Goal: Task Accomplishment & Management: Manage account settings

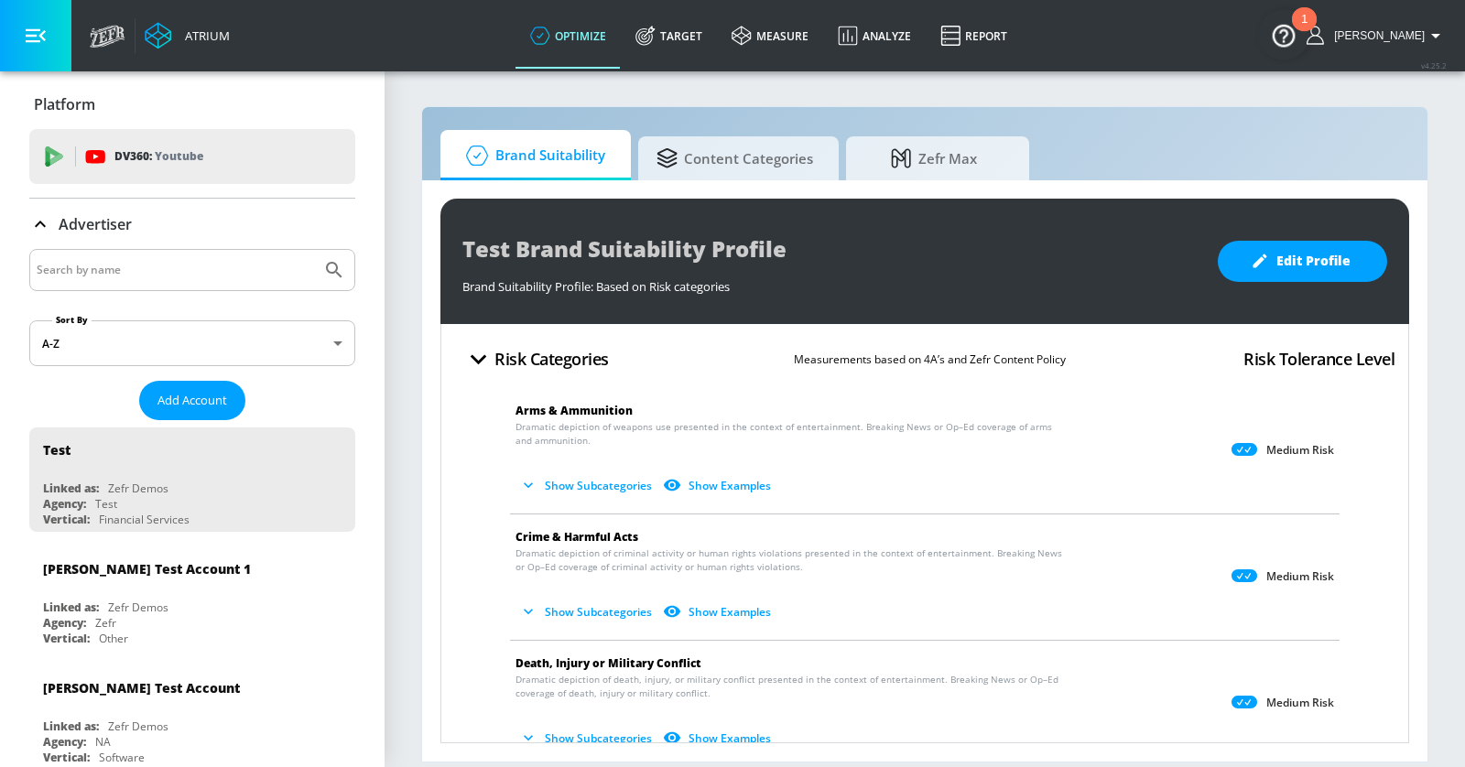
click at [185, 274] on input "Search by name" at bounding box center [175, 270] width 277 height 24
type input "moet"
click at [314, 250] on button "Submit Search" at bounding box center [334, 270] width 40 height 40
click at [192, 391] on span "Add Account" at bounding box center [192, 400] width 70 height 21
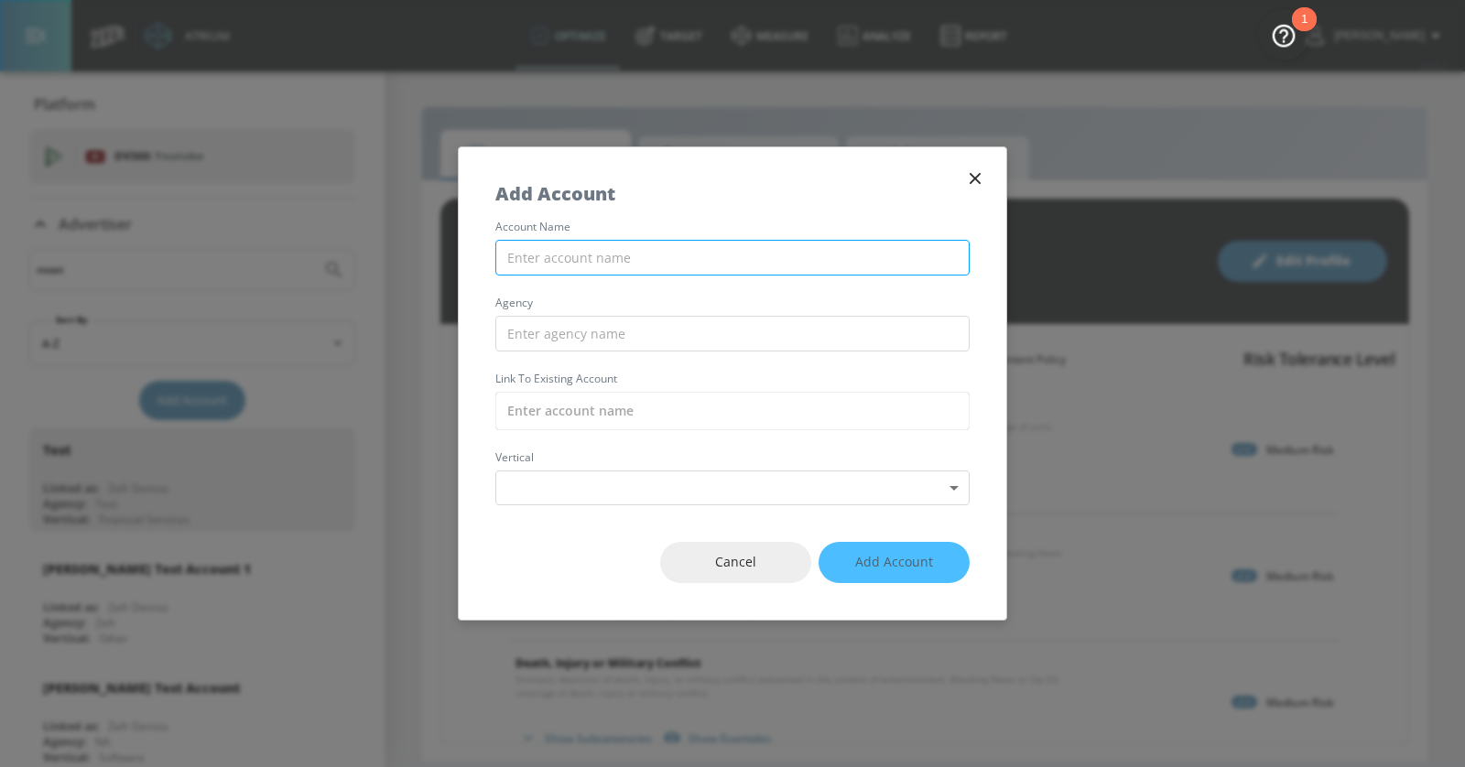
click at [570, 251] on input "text" at bounding box center [732, 258] width 474 height 36
click at [730, 270] on input "LVMH - Moet [PERSON_NAME]" at bounding box center [732, 258] width 474 height 36
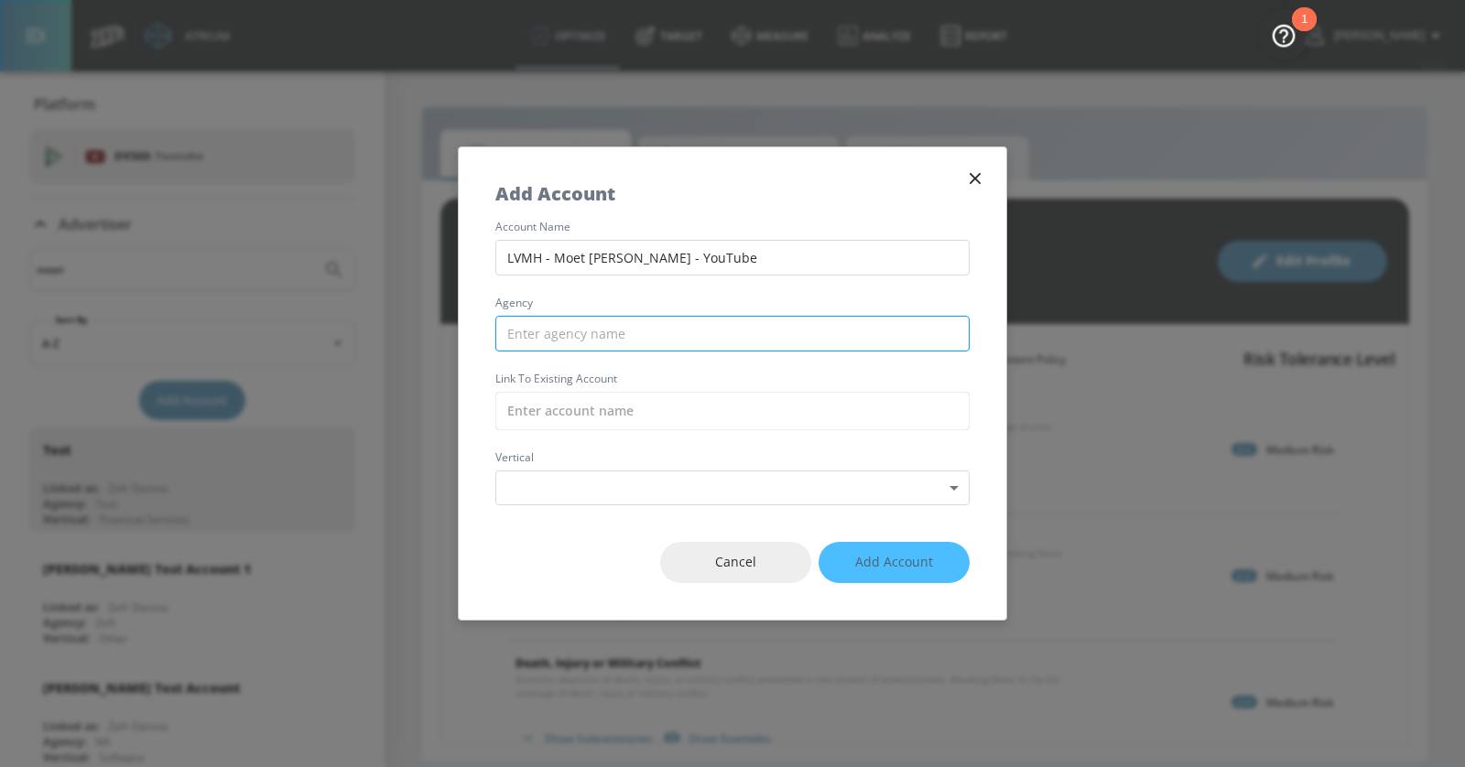
type input "LVMH - Moet [PERSON_NAME] - YouTube"
click at [699, 326] on input "text" at bounding box center [732, 334] width 474 height 36
type input "Publicis"
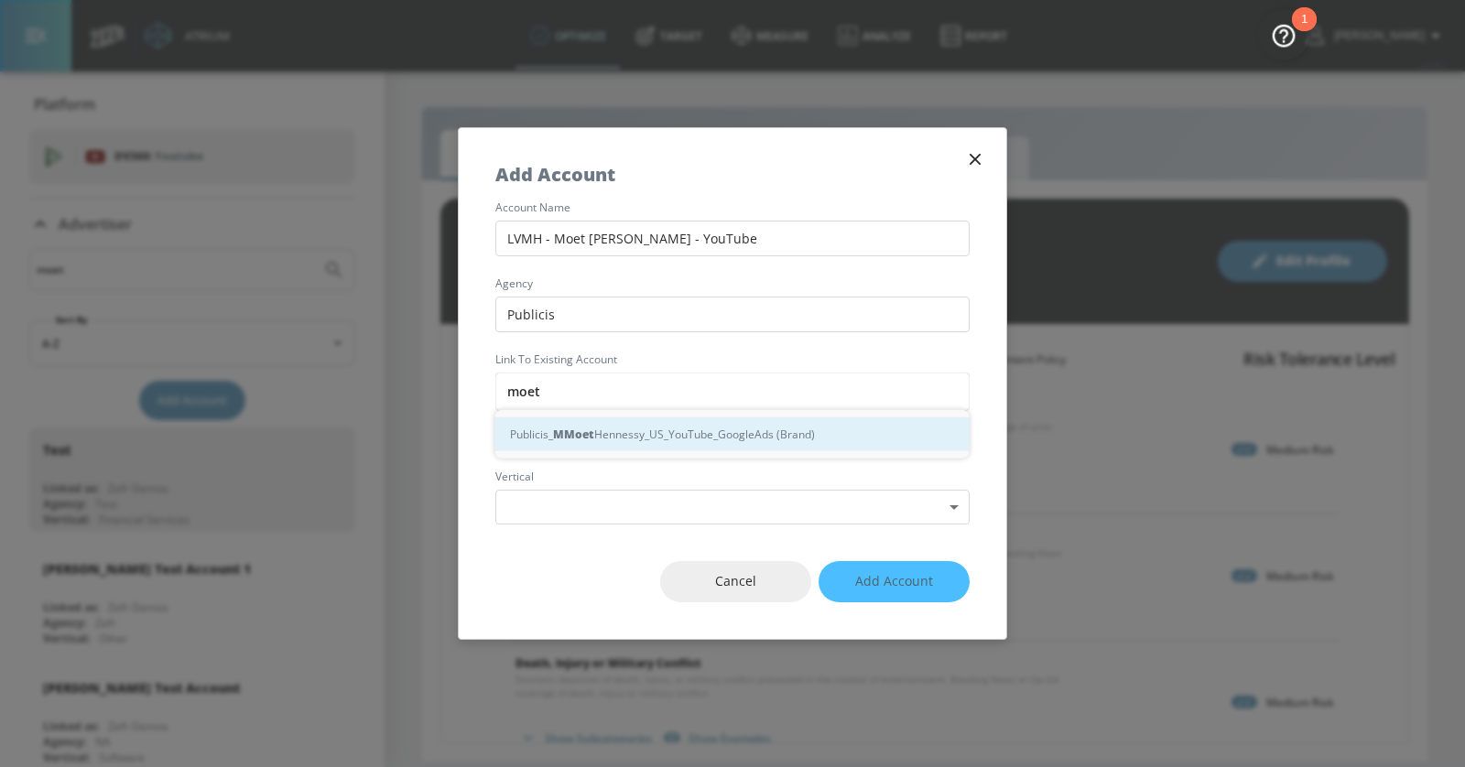
click at [730, 425] on div "Publicis_ M Moet Hennessy_US_YouTube_GoogleAds (Brand)" at bounding box center [732, 434] width 474 height 34
type input "Publicis_Moet Hennessy_US_YouTube_GoogleAds (Brand)"
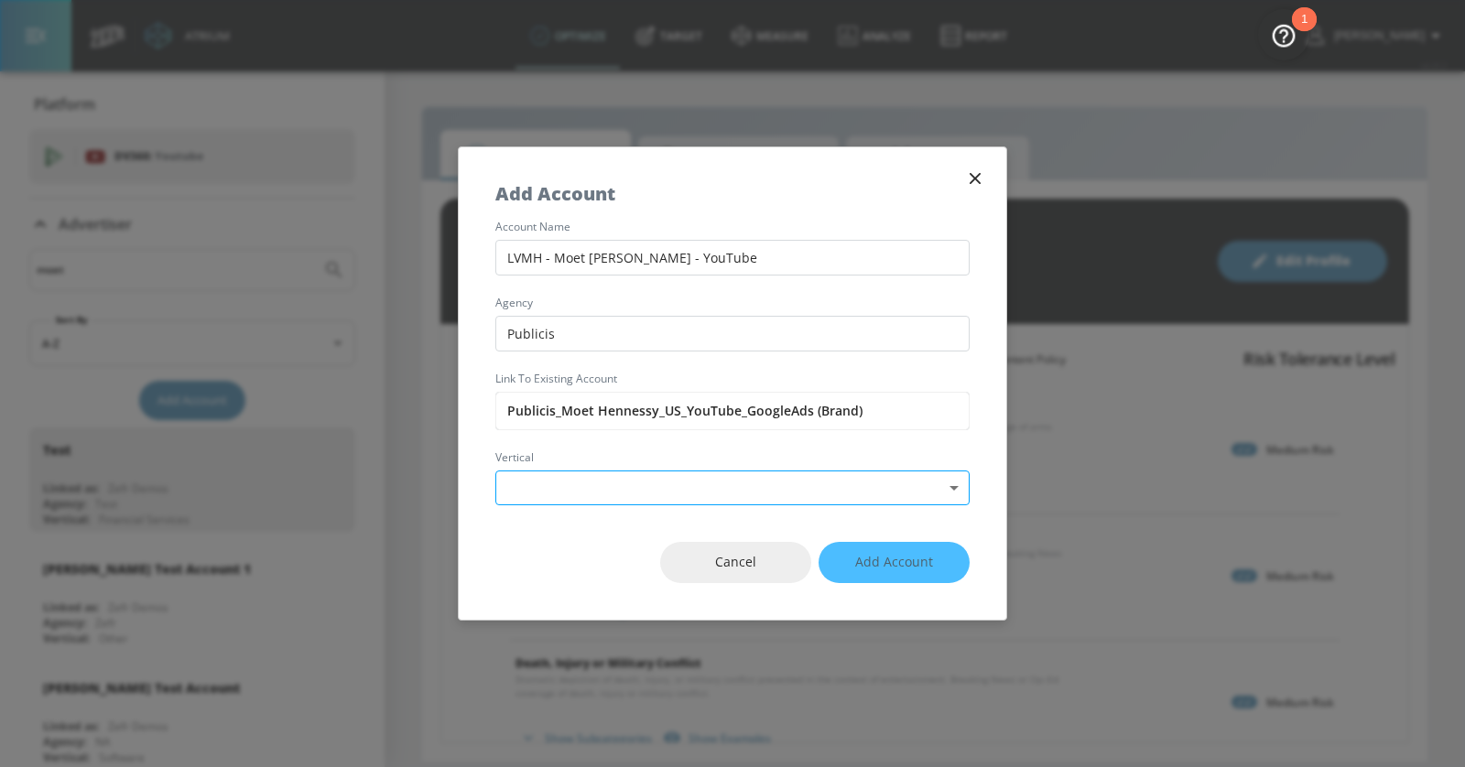
click at [695, 471] on body "Atrium optimize Target measure Analyze Report optimize Target measure Analyze R…" at bounding box center [732, 383] width 1465 height 767
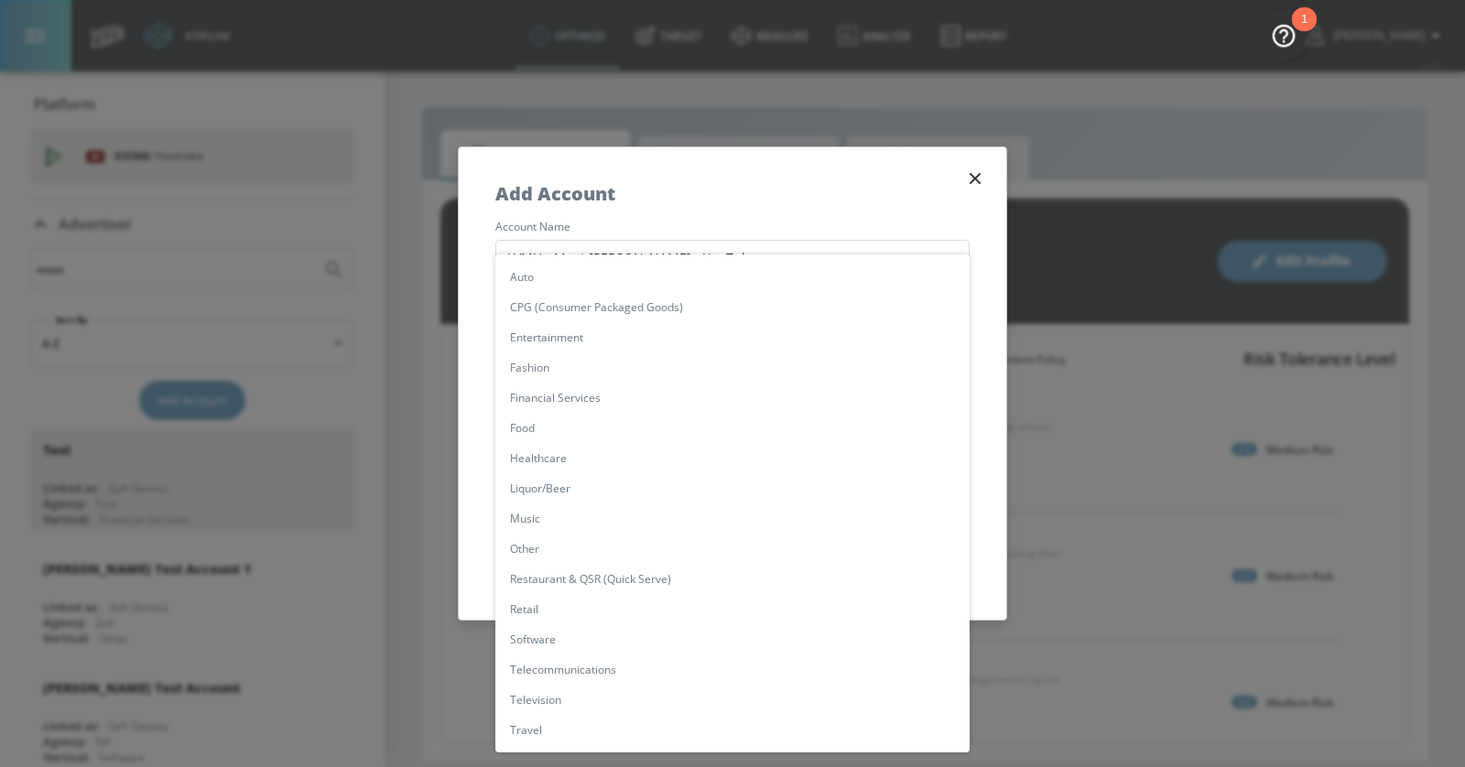
click at [584, 494] on li "Liquor/Beer" at bounding box center [732, 488] width 474 height 30
type input "[object Object]"
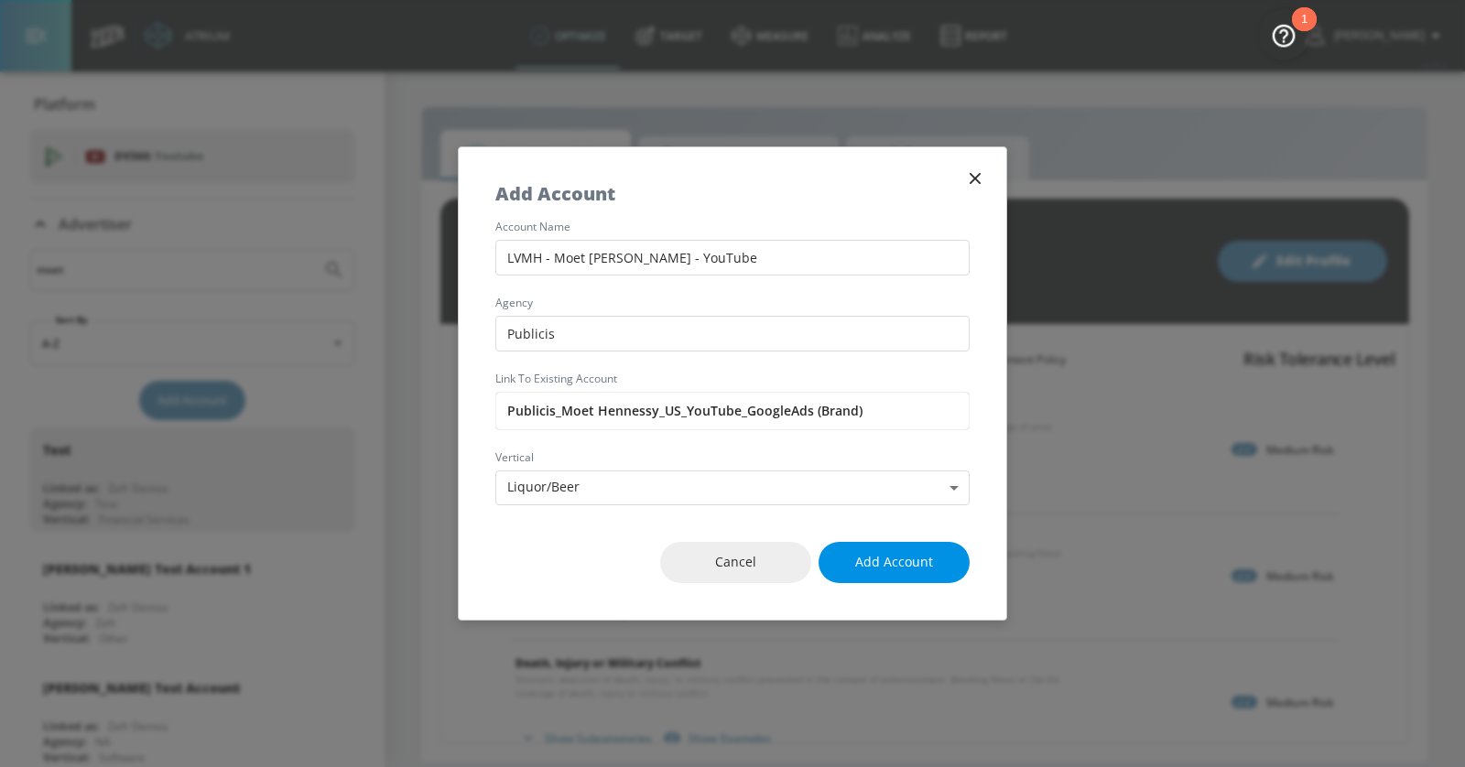
click at [908, 562] on span "Add Account" at bounding box center [894, 562] width 78 height 23
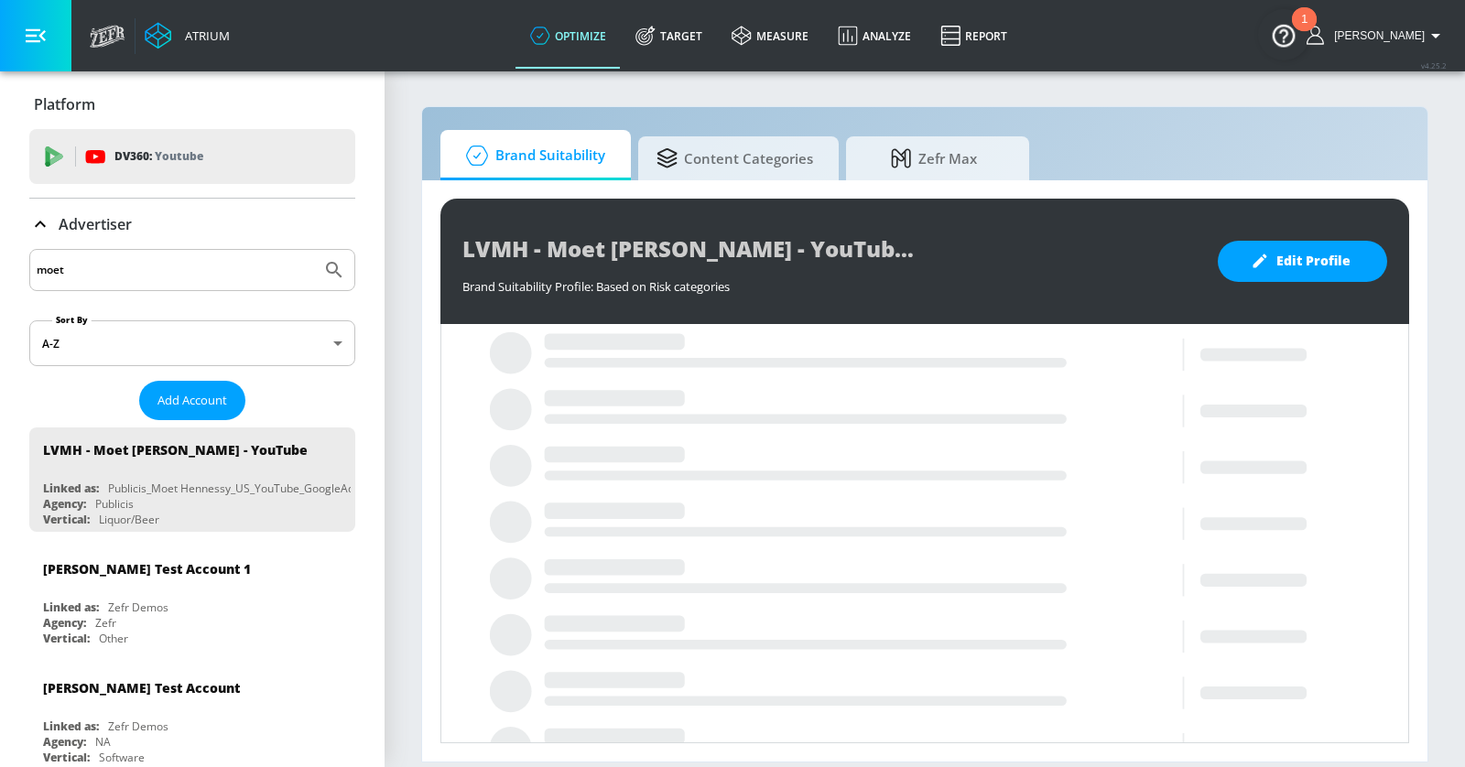
click at [41, 49] on button "button" at bounding box center [35, 35] width 71 height 71
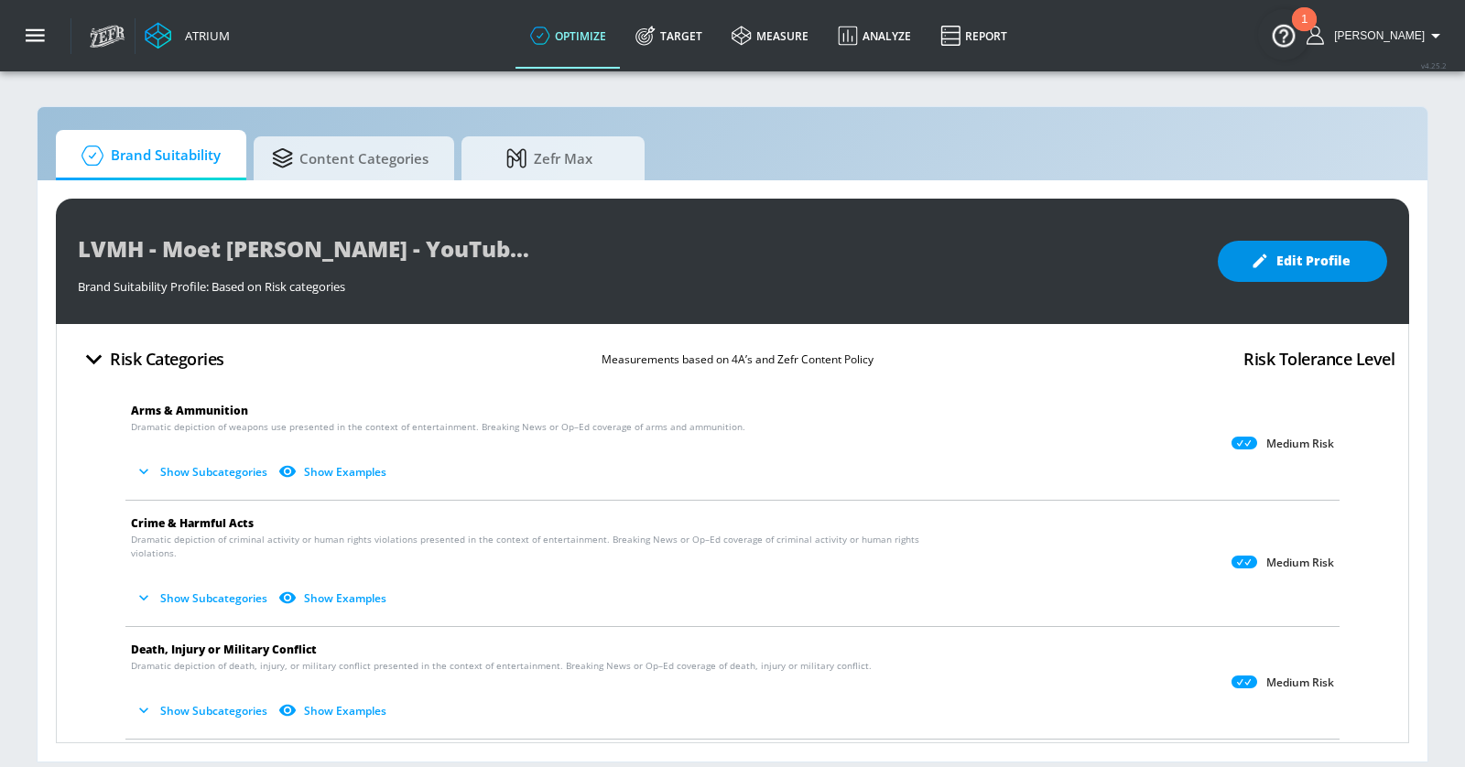
click at [1287, 250] on span "Edit Profile" at bounding box center [1302, 261] width 96 height 23
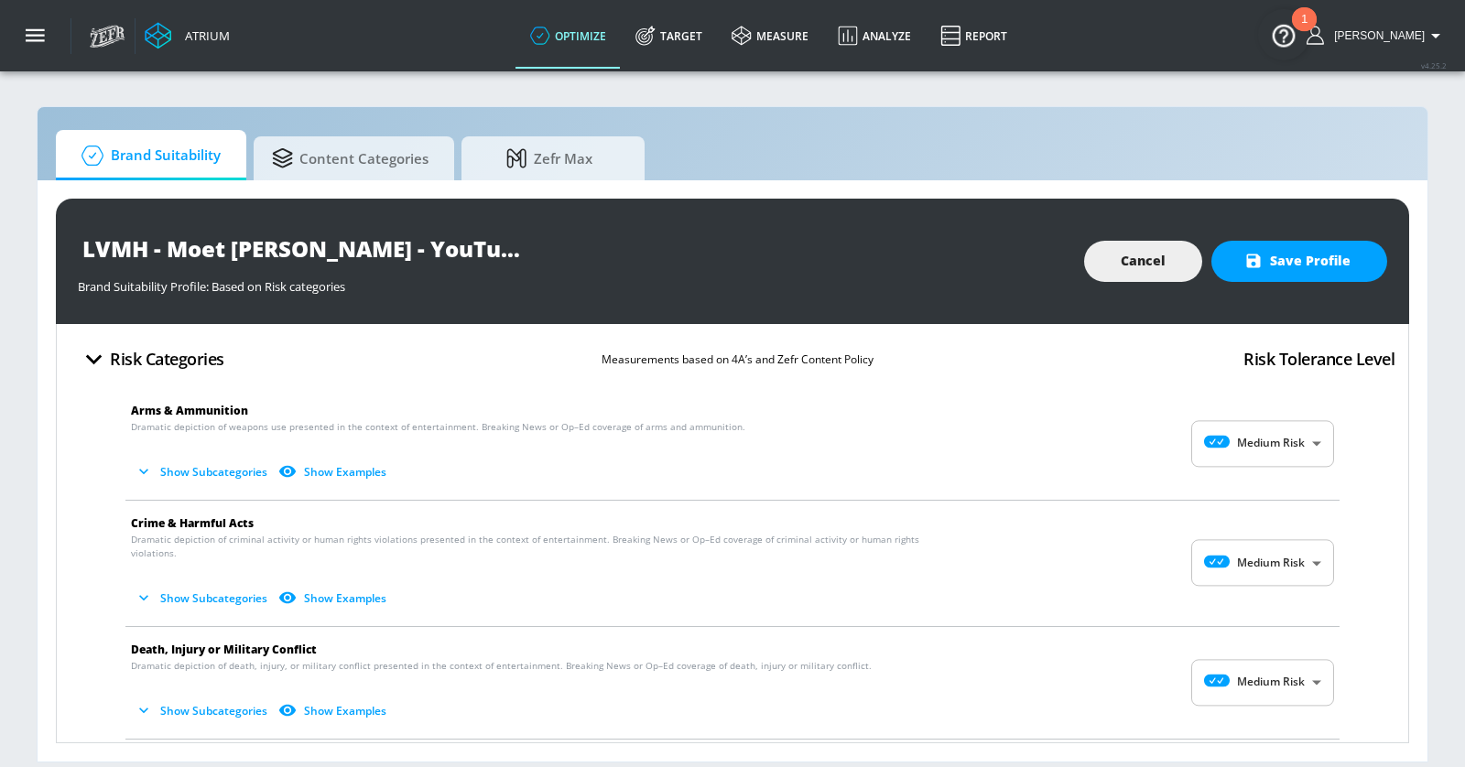
click at [1260, 450] on body "Atrium optimize Target measure Analyze Report optimize Target measure Analyze R…" at bounding box center [732, 383] width 1465 height 767
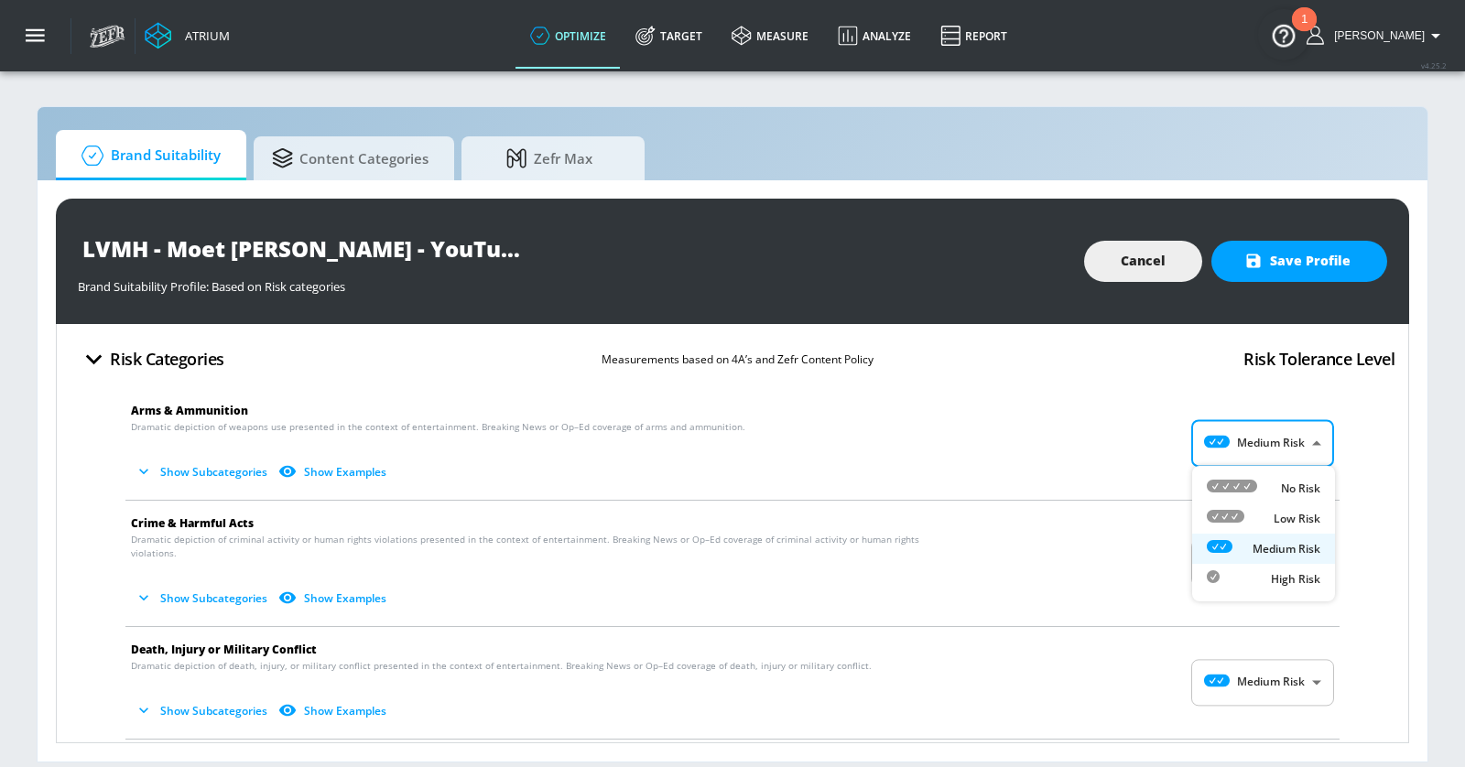
click at [1243, 517] on icon at bounding box center [1225, 516] width 38 height 13
type input "LOW"
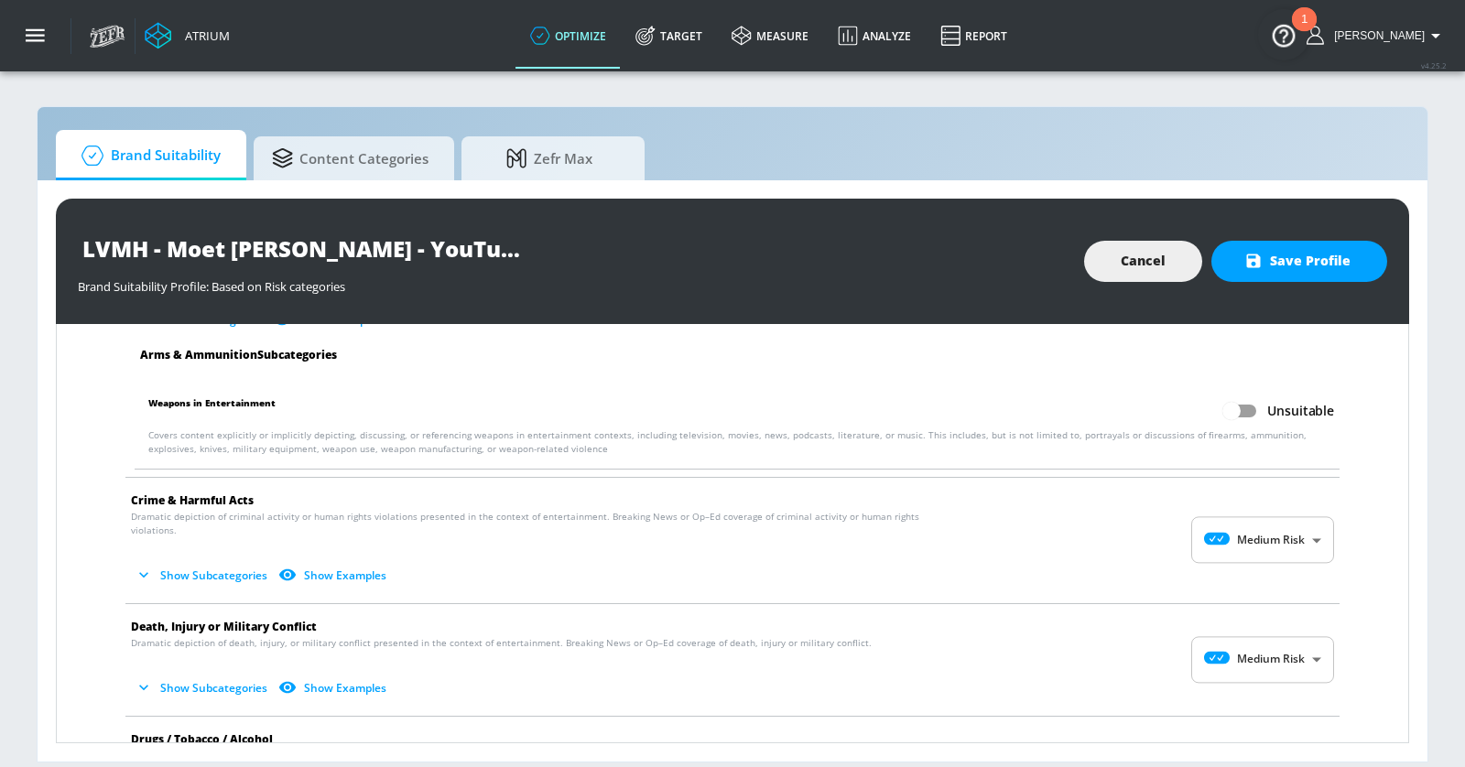
scroll to position [181, 0]
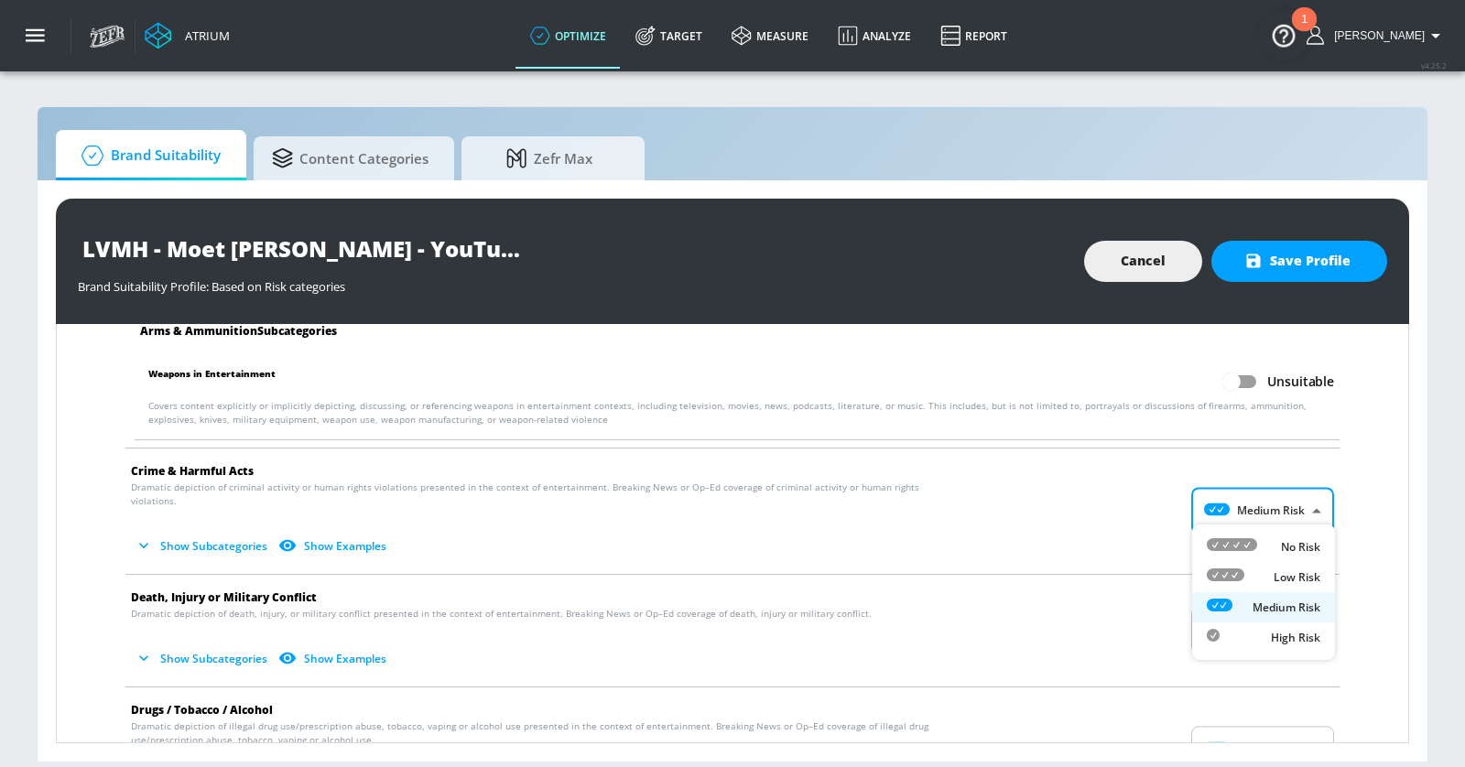
click at [1249, 484] on body "Atrium optimize Target measure Analyze Report optimize Target measure Analyze R…" at bounding box center [732, 383] width 1465 height 767
click at [1255, 562] on li "Low Risk" at bounding box center [1263, 577] width 143 height 30
type input "LOW"
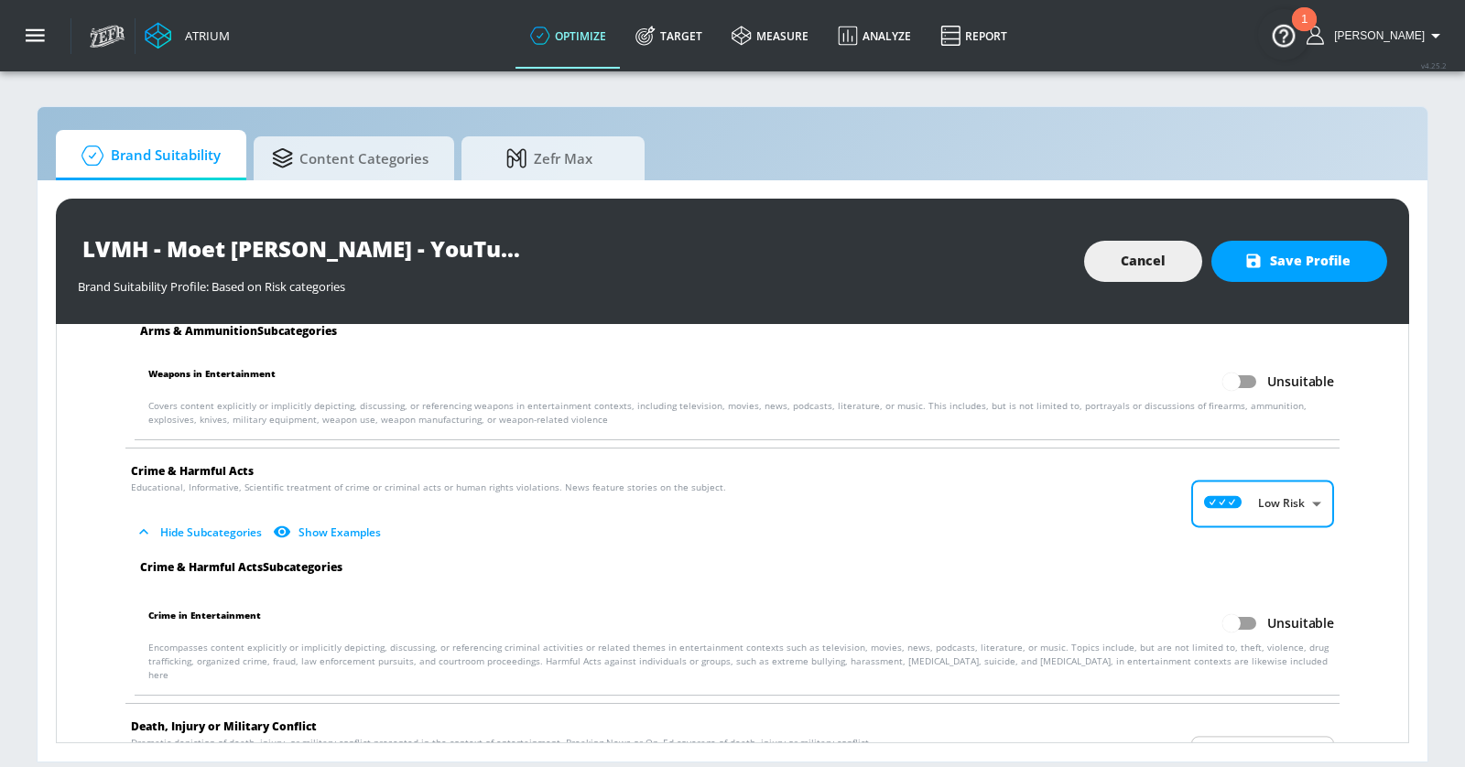
click at [1245, 381] on input "Unsuitable" at bounding box center [1231, 381] width 104 height 35
checkbox input "true"
click at [1242, 619] on input "Unsuitable" at bounding box center [1231, 623] width 104 height 35
checkbox input "true"
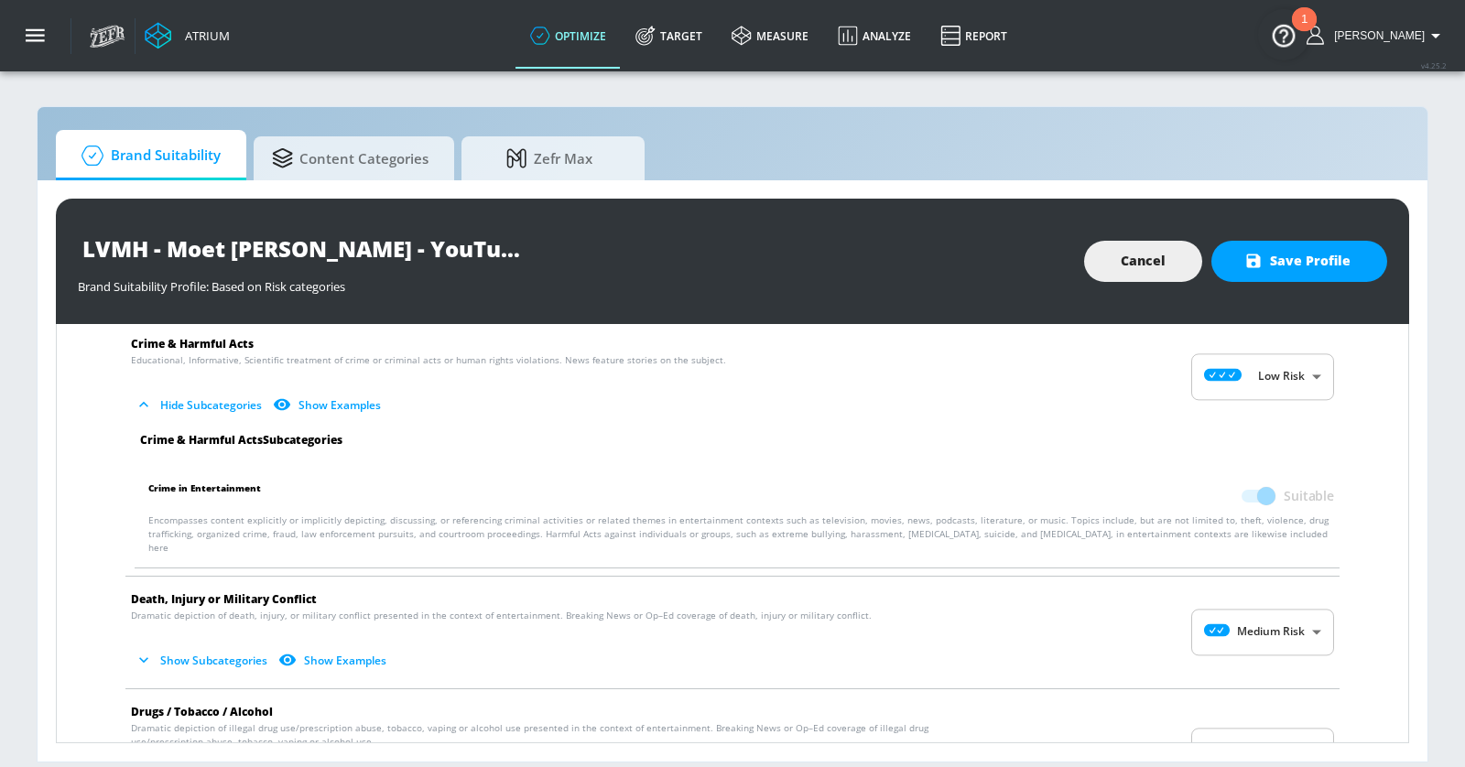
scroll to position [342, 0]
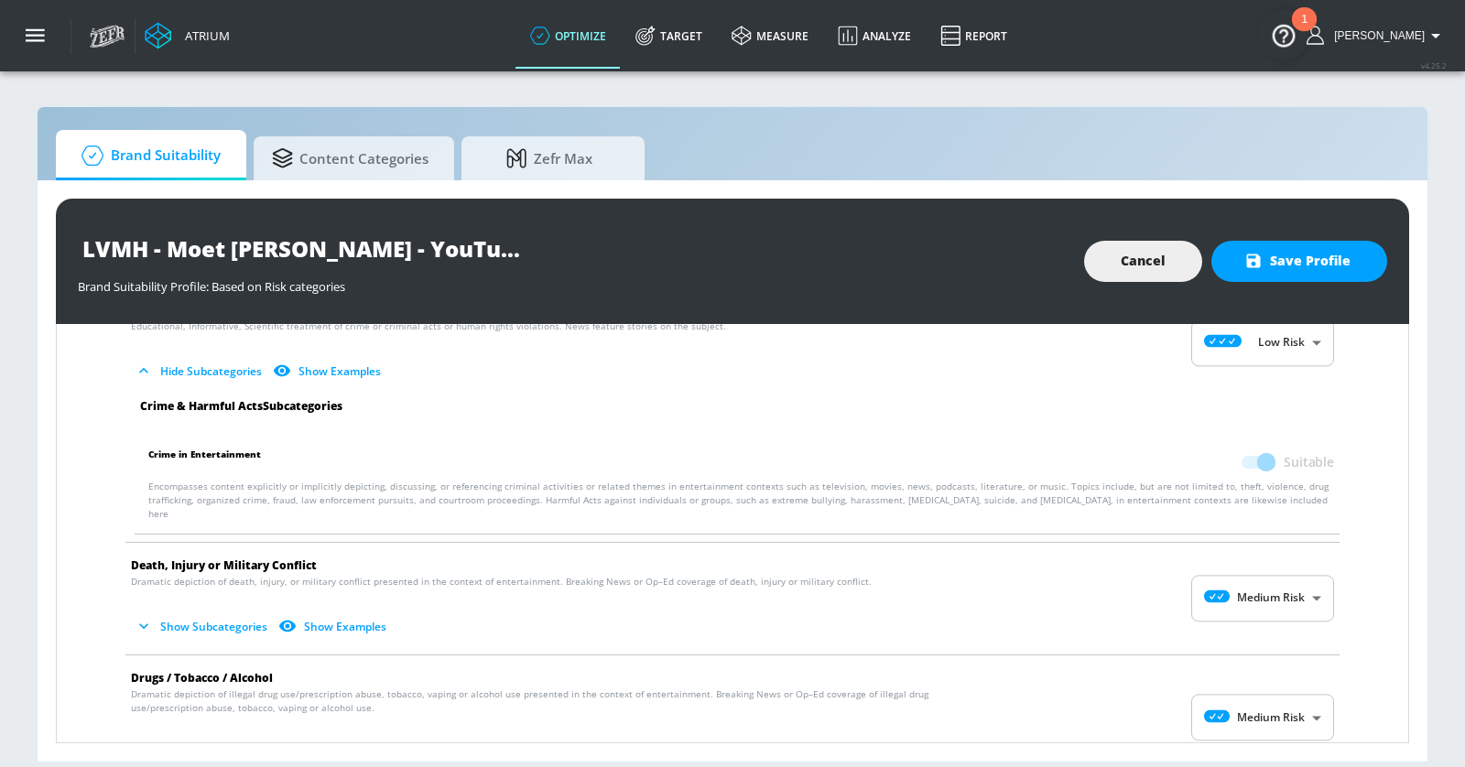
click at [1266, 582] on body "Atrium optimize Target measure Analyze Report optimize Target measure Analyze R…" at bounding box center [732, 383] width 1465 height 767
click at [1250, 648] on div "Low Risk" at bounding box center [1263, 657] width 114 height 19
type input "LOW"
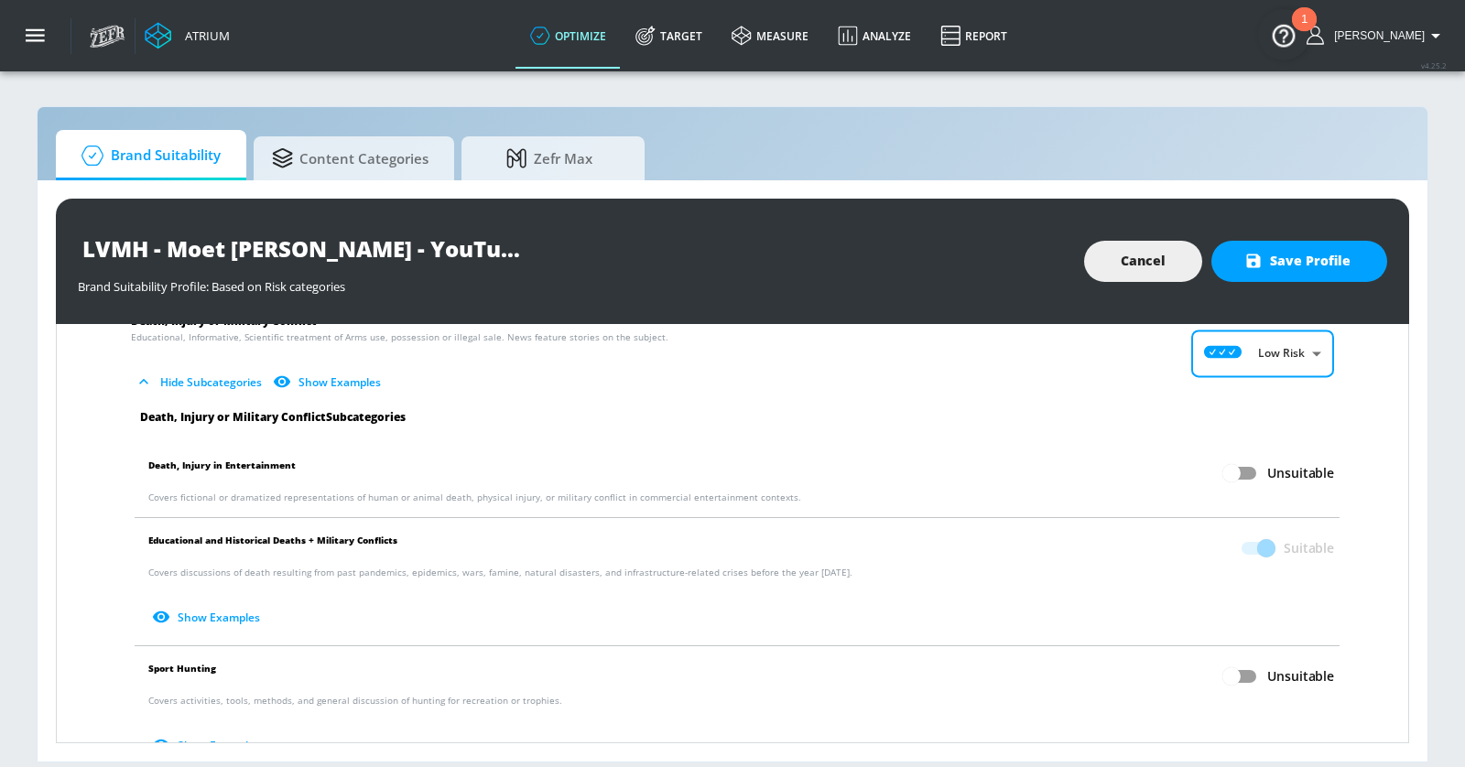
scroll to position [601, 0]
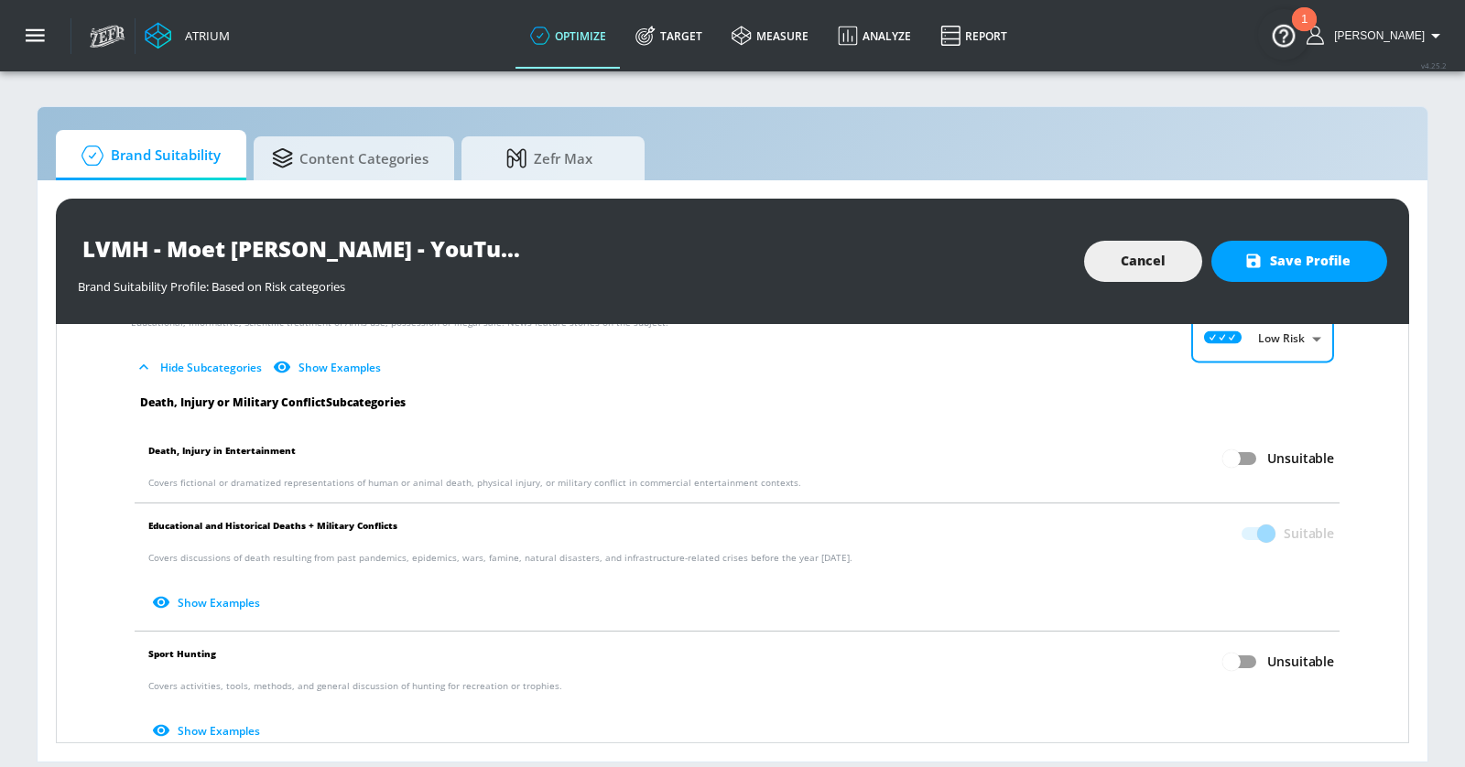
click at [1245, 441] on input "Unsuitable" at bounding box center [1231, 458] width 104 height 35
checkbox input "true"
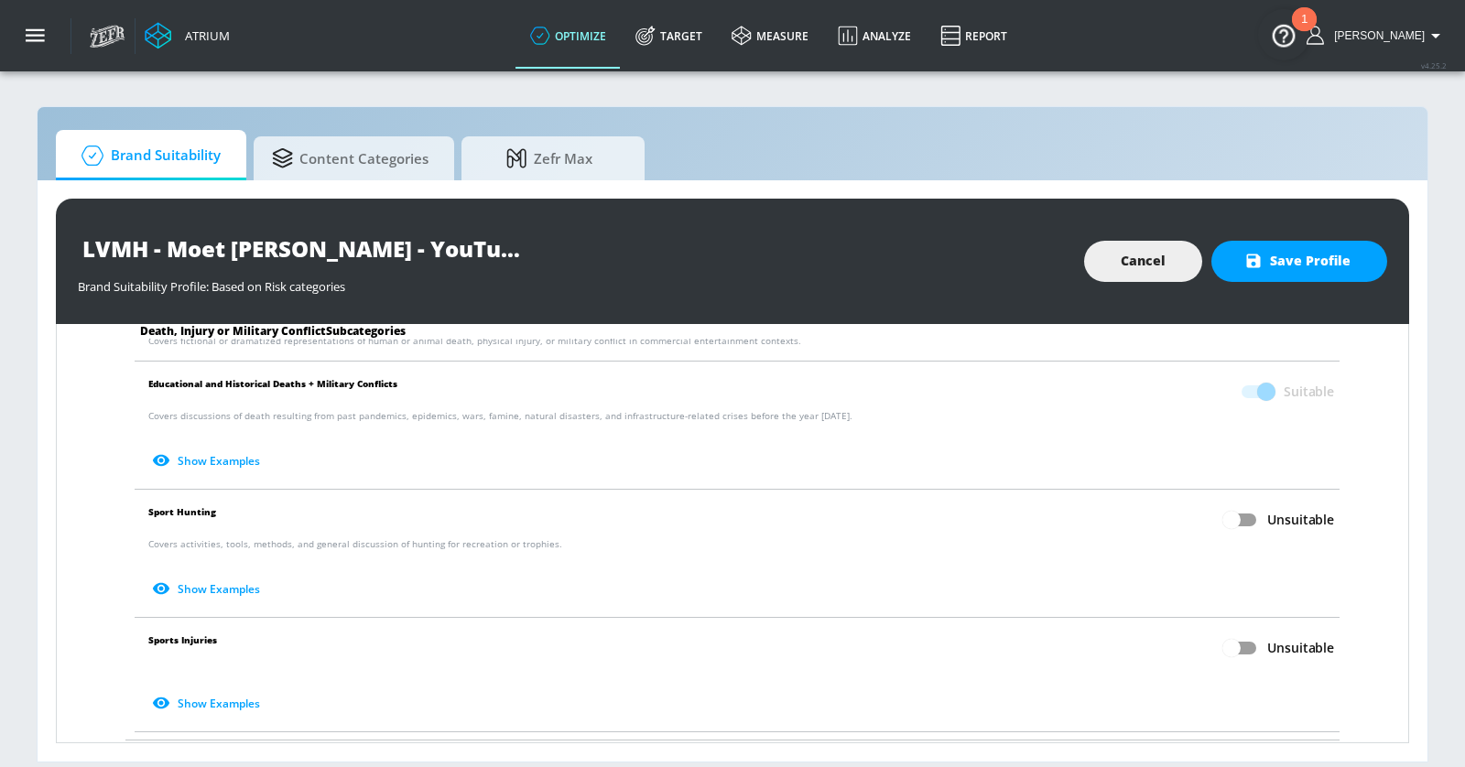
scroll to position [785, 0]
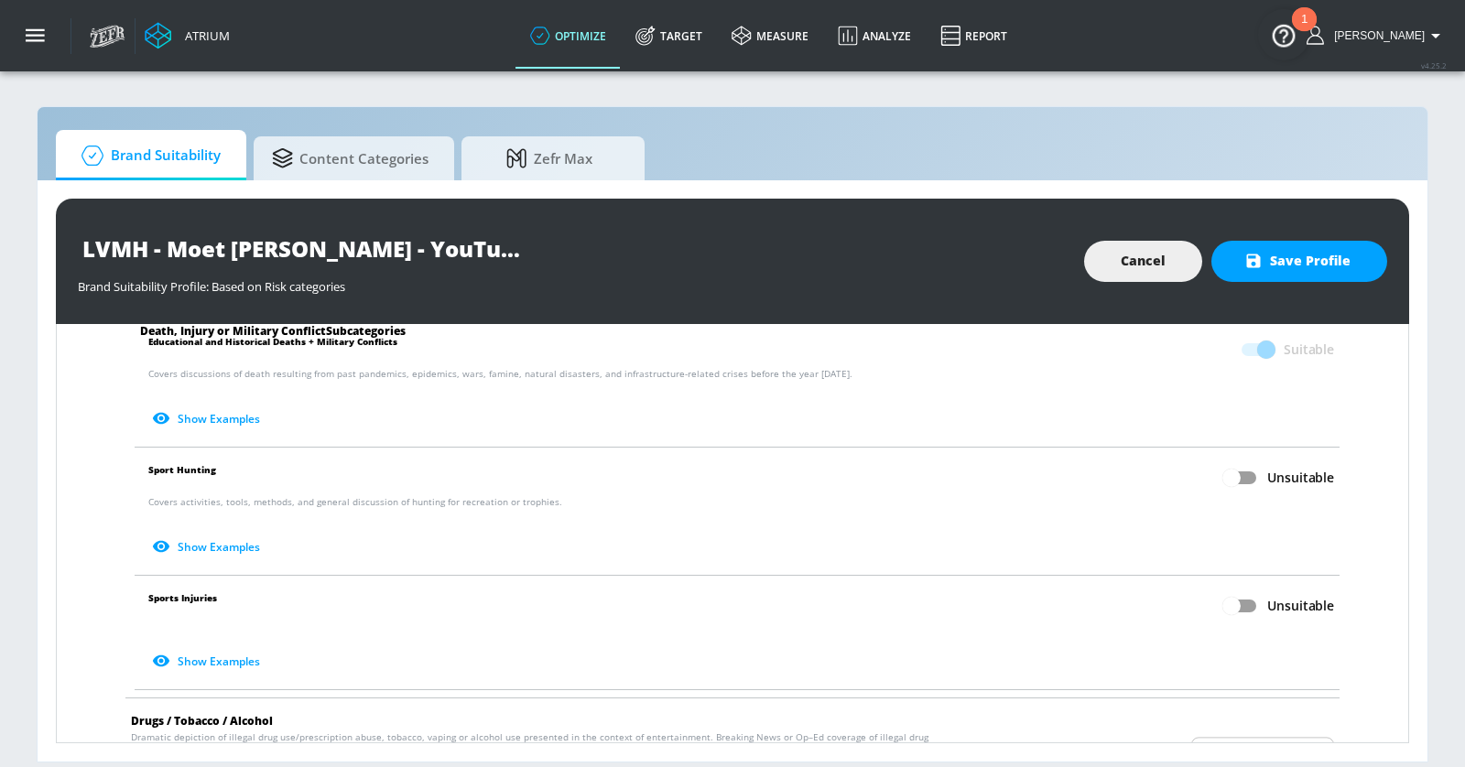
click at [1246, 462] on input "Unsuitable" at bounding box center [1231, 477] width 104 height 35
checkbox input "true"
click at [1242, 599] on input "Unsuitable" at bounding box center [1231, 606] width 104 height 35
checkbox input "true"
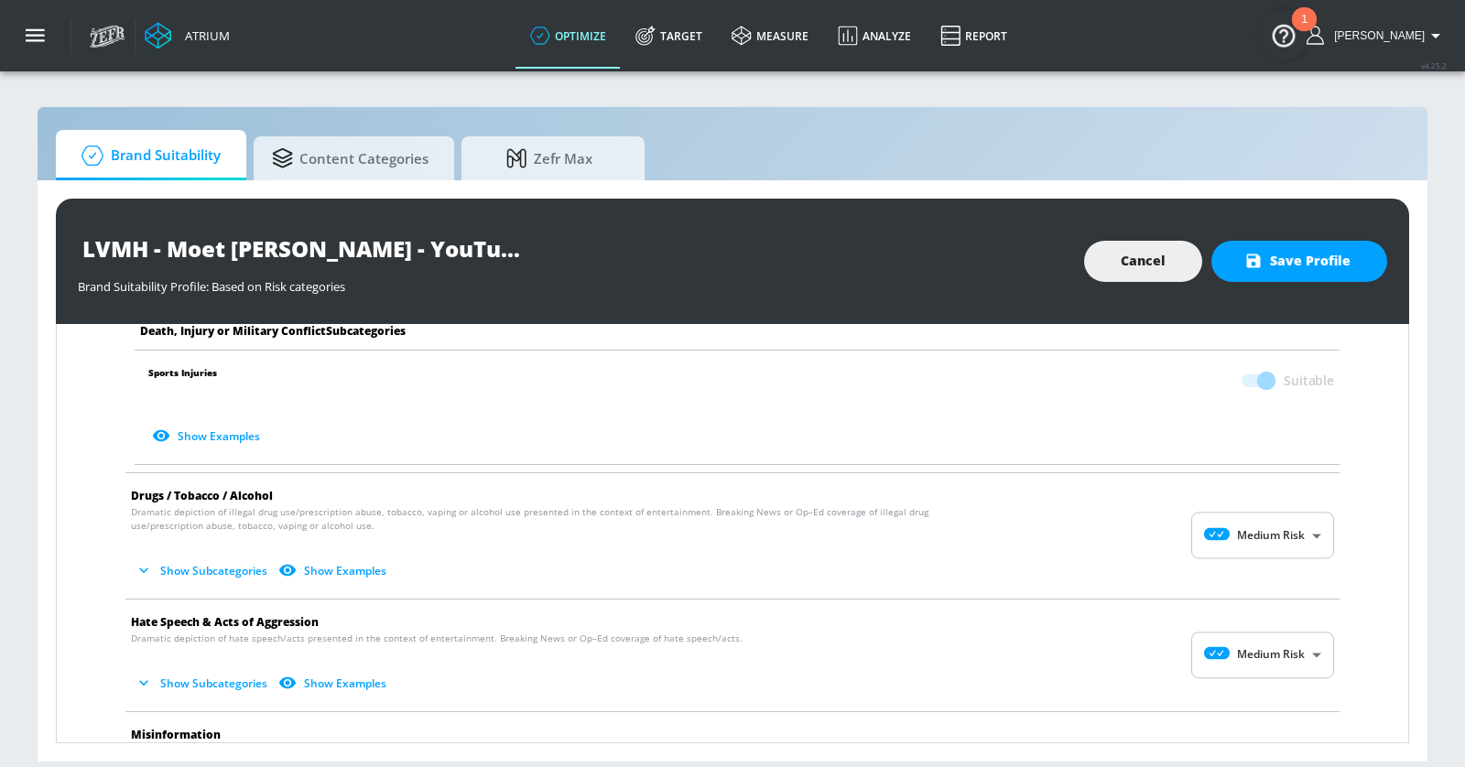
scroll to position [1032, 0]
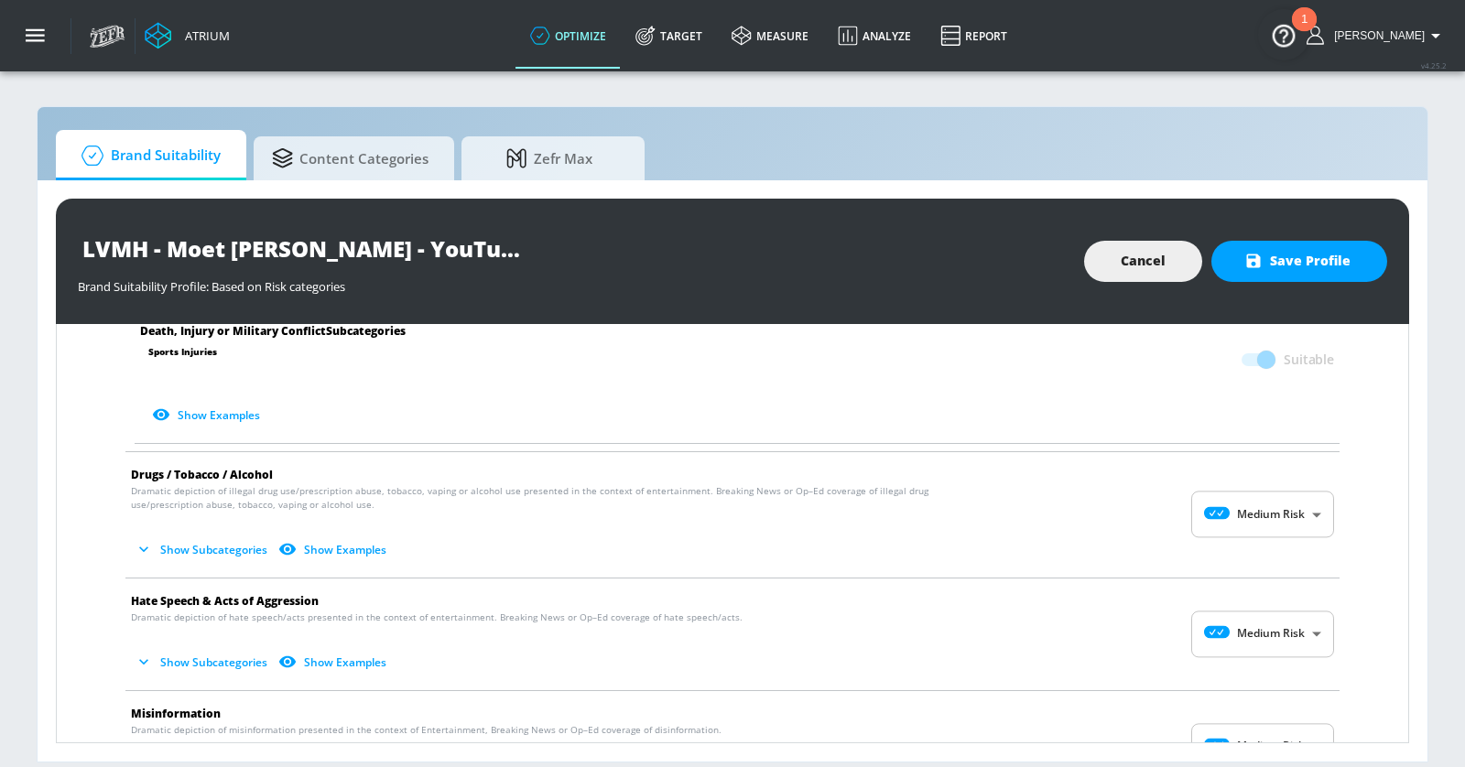
click at [1268, 487] on body "Atrium optimize Target measure Analyze Report optimize Target measure Analyze R…" at bounding box center [732, 383] width 1465 height 767
click at [1268, 487] on div at bounding box center [732, 383] width 1465 height 767
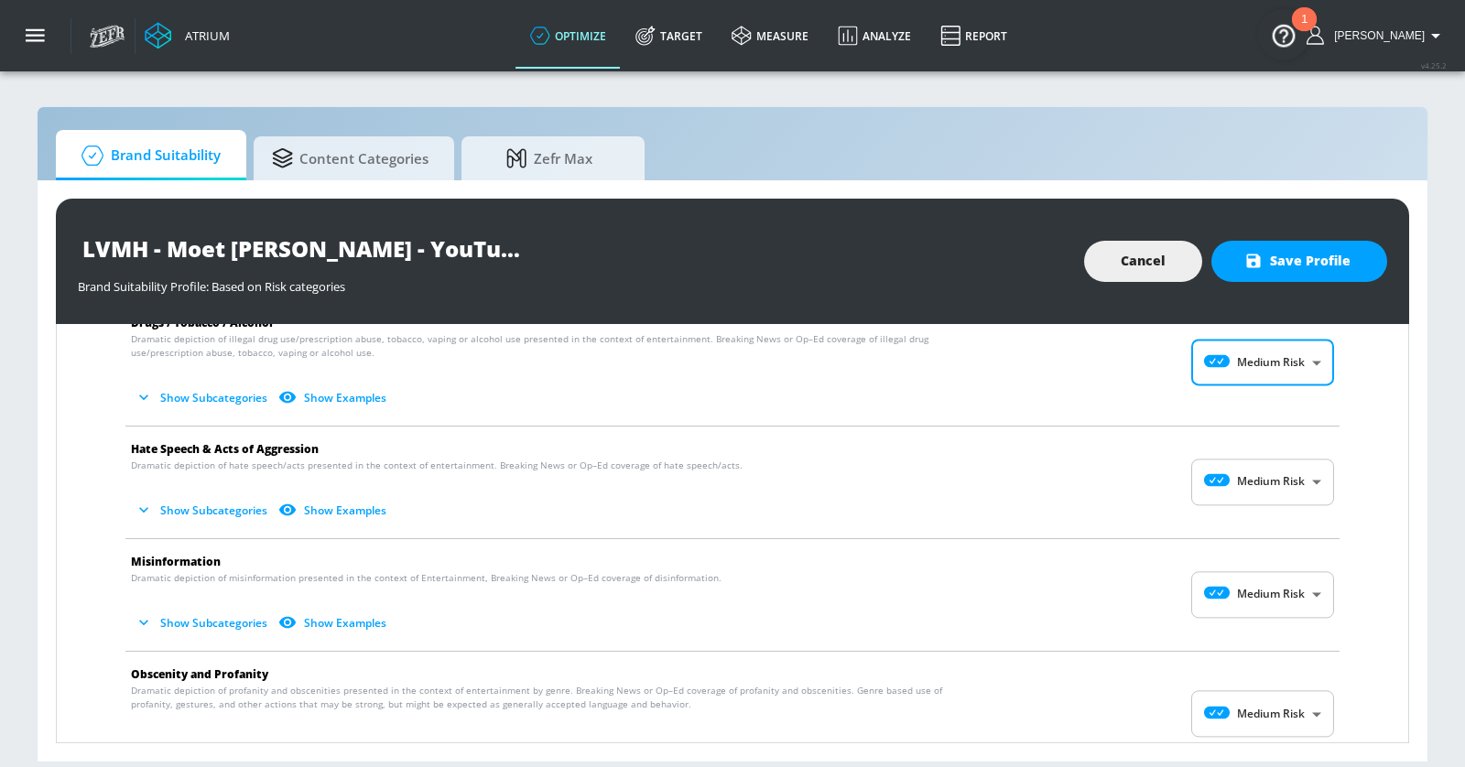
scroll to position [1251, 0]
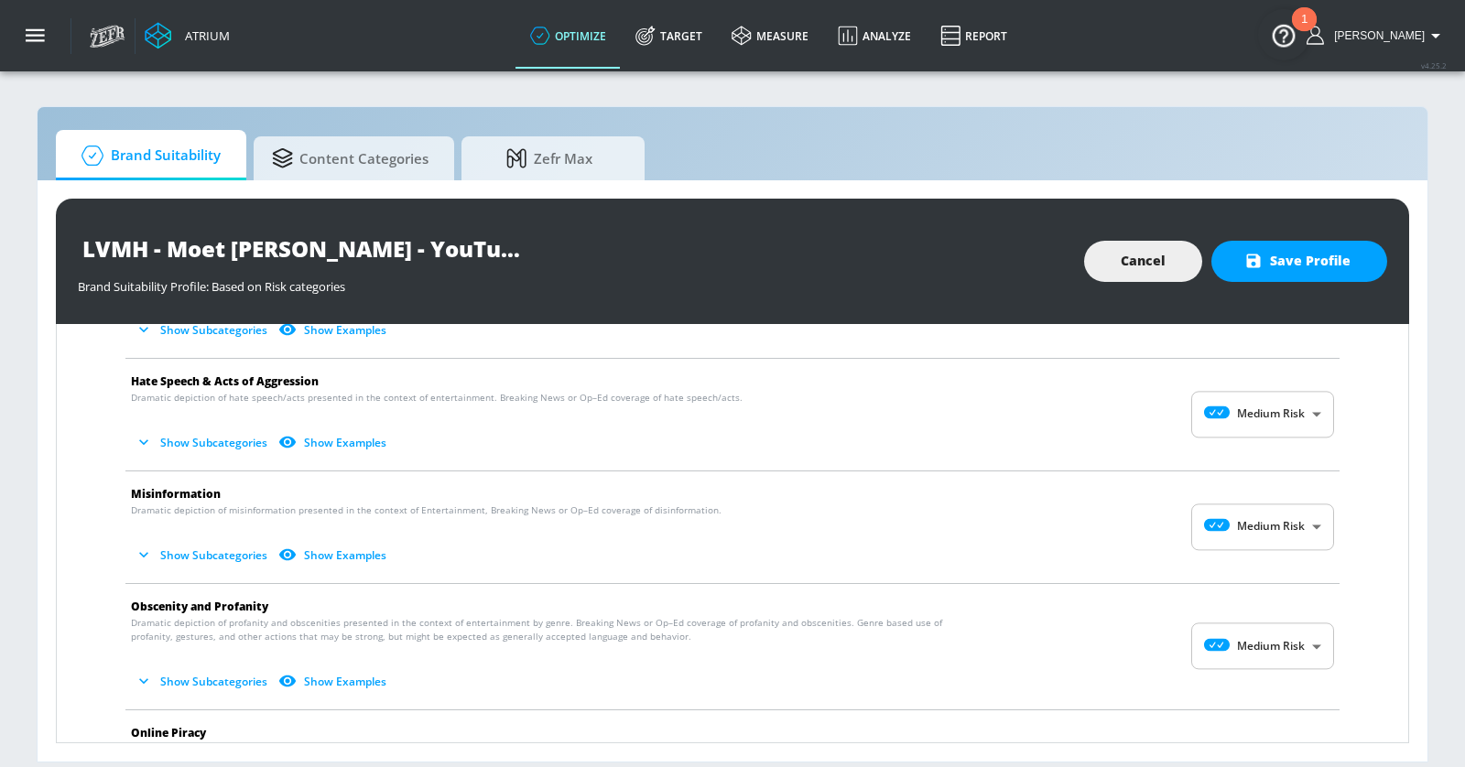
click at [1256, 397] on body "Atrium optimize Target measure Analyze Report optimize Target measure Analyze R…" at bounding box center [732, 383] width 1465 height 767
click at [1242, 466] on icon at bounding box center [1225, 468] width 38 height 13
type input "LOW"
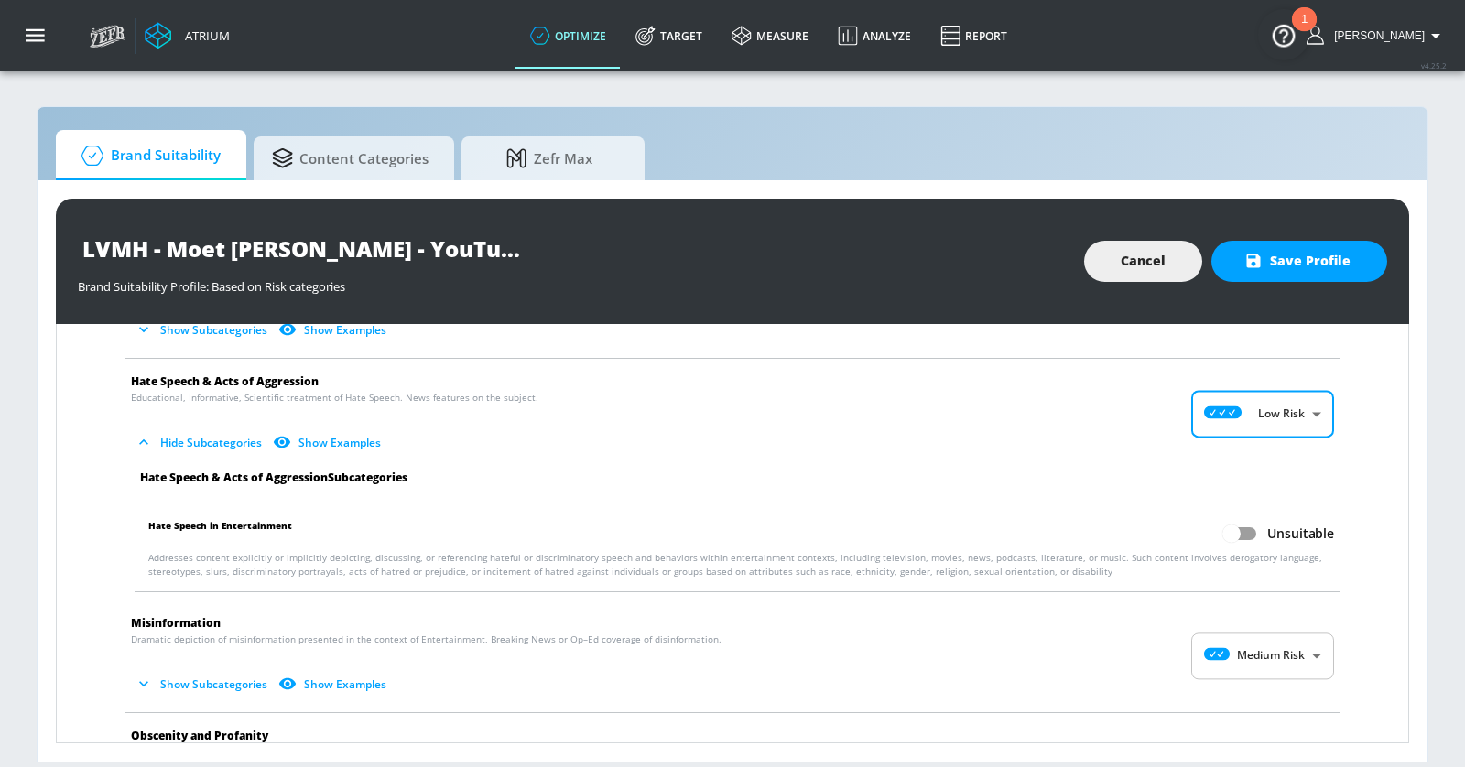
click at [1240, 516] on input "Unsuitable" at bounding box center [1231, 533] width 104 height 35
checkbox input "true"
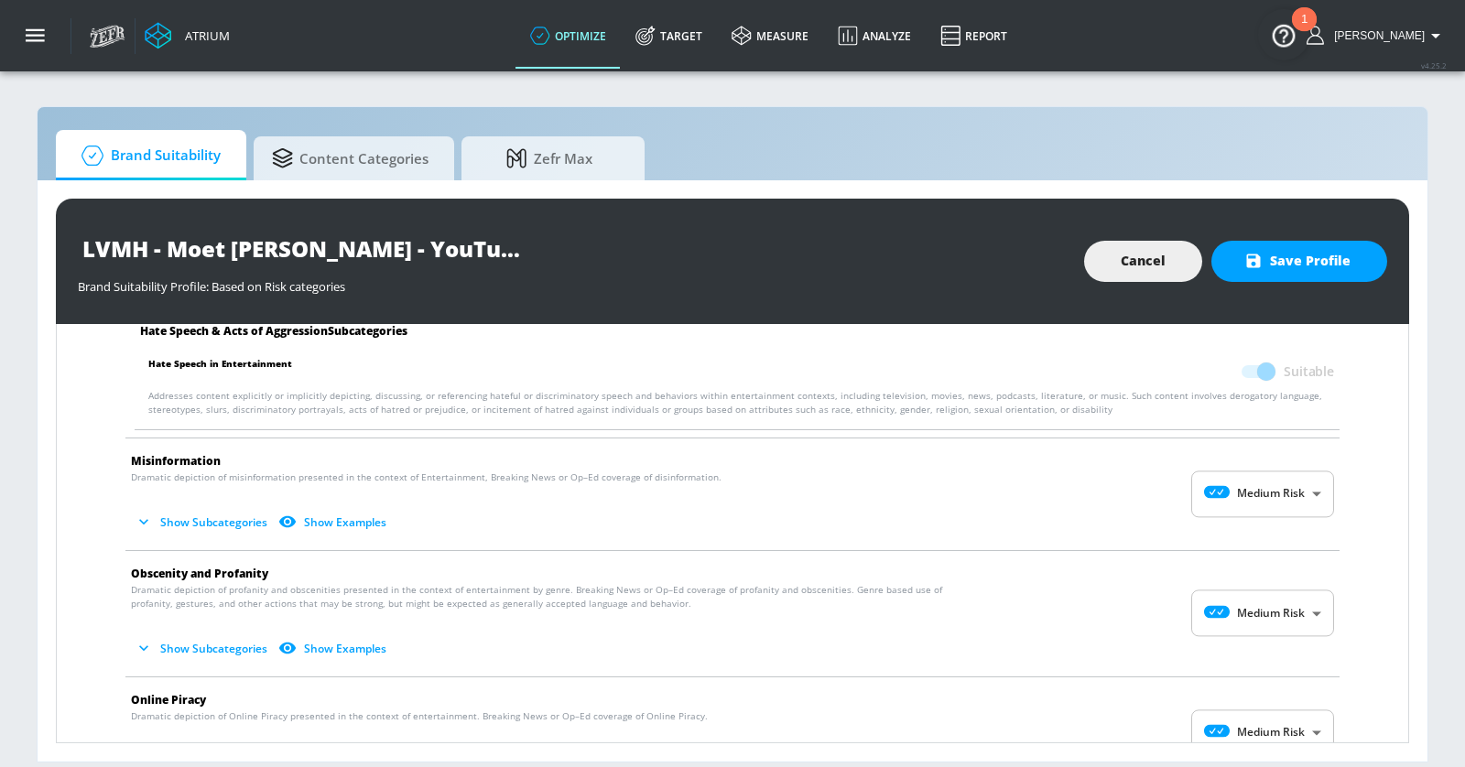
scroll to position [1444, 0]
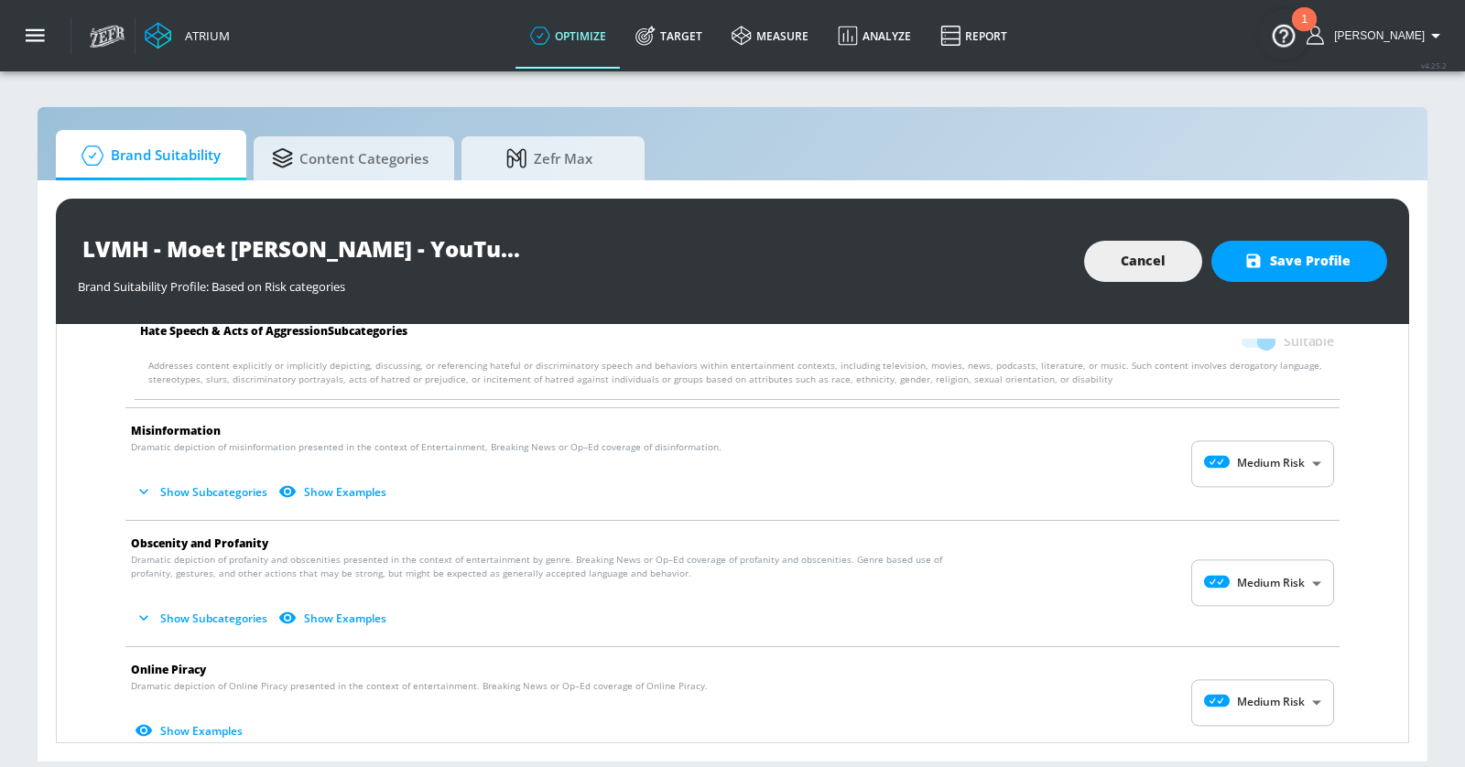
click at [1239, 433] on body "Atrium optimize Target measure Analyze Report optimize Target measure Analyze R…" at bounding box center [732, 383] width 1465 height 767
click at [1239, 514] on icon at bounding box center [1225, 517] width 38 height 13
type input "LOW"
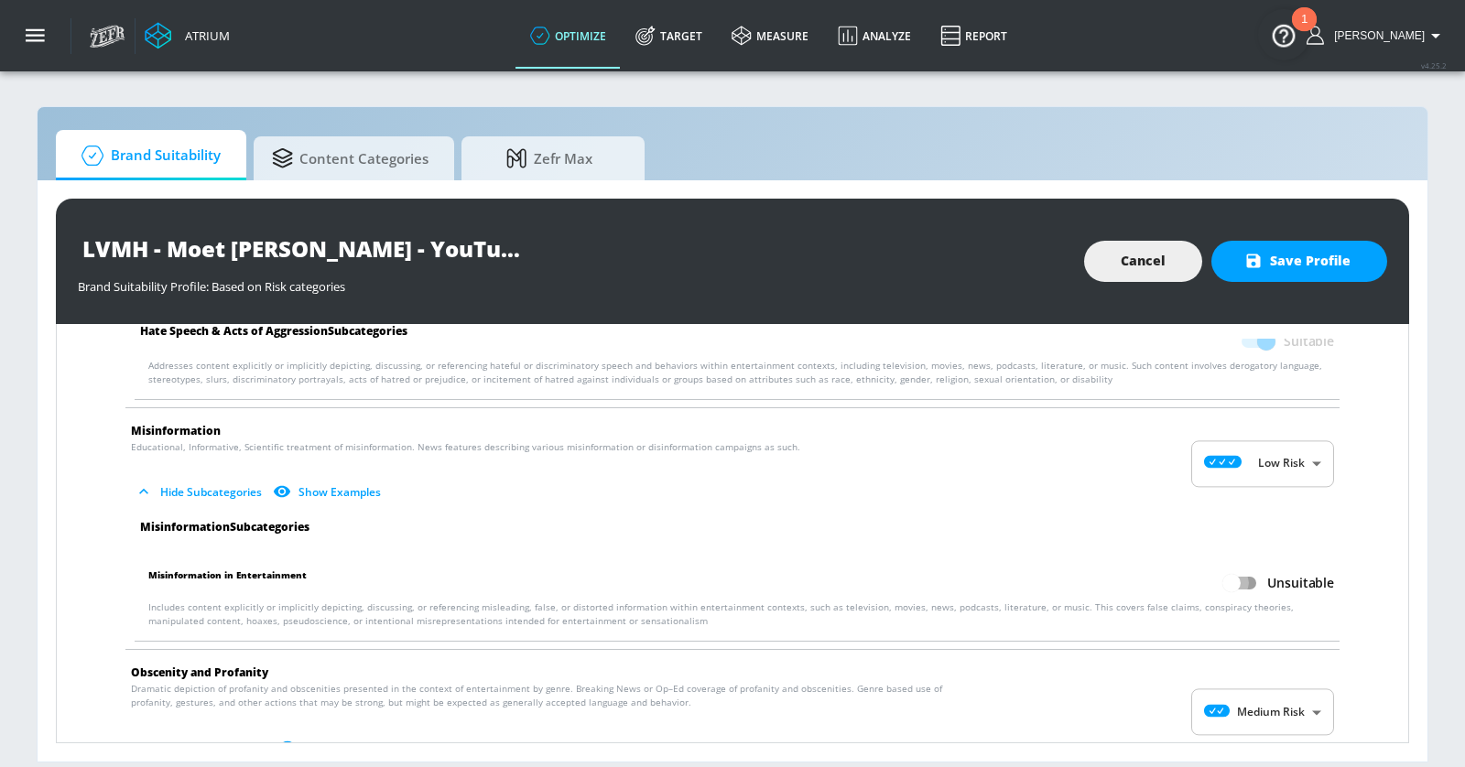
click at [1247, 566] on input "Unsuitable" at bounding box center [1231, 583] width 104 height 35
checkbox input "true"
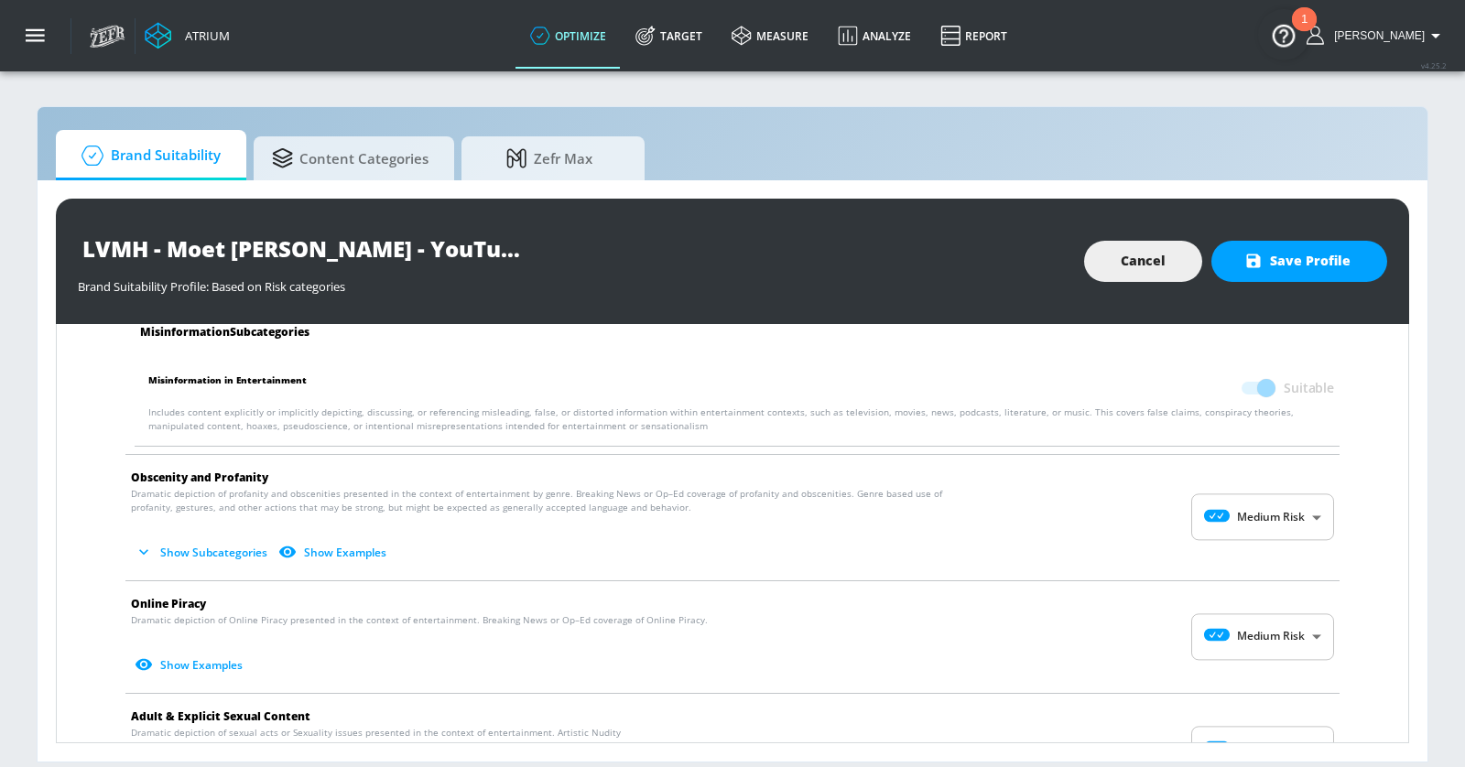
scroll to position [1669, 0]
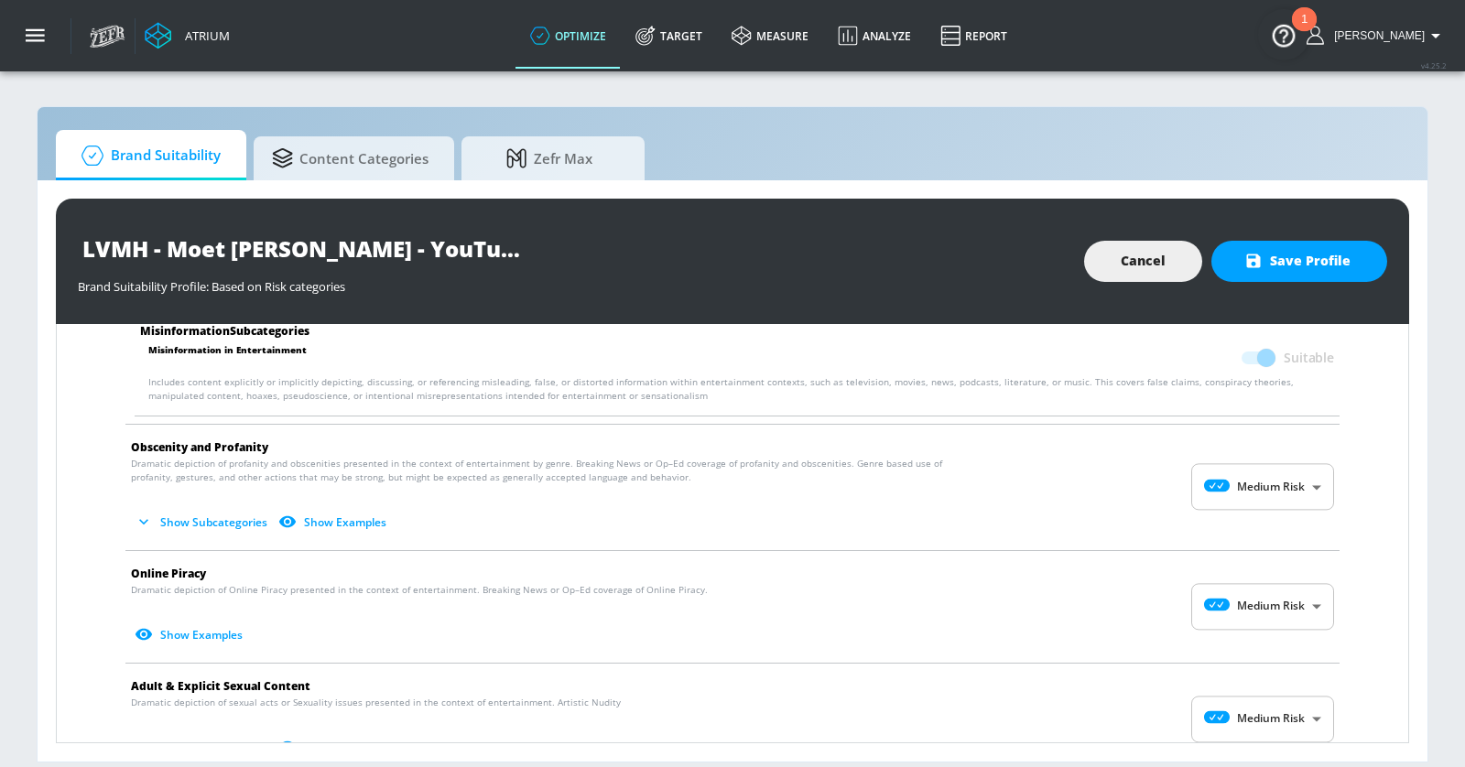
click at [1245, 453] on body "Atrium optimize Target measure Analyze Report optimize Target measure Analyze R…" at bounding box center [732, 383] width 1465 height 767
click at [1246, 534] on div "Low Risk" at bounding box center [1263, 542] width 114 height 19
type input "LOW"
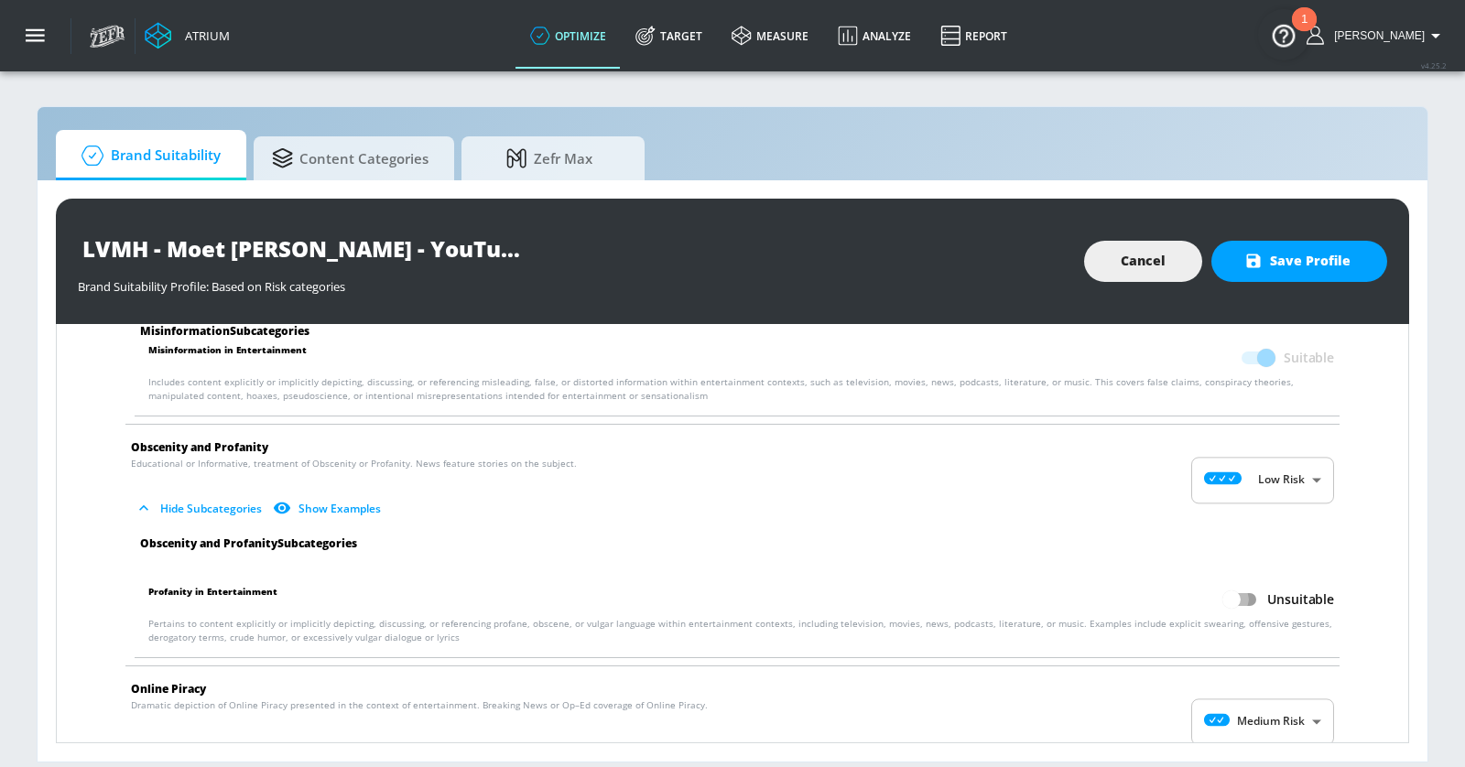
click at [1243, 582] on input "Unsuitable" at bounding box center [1231, 599] width 104 height 35
checkbox input "true"
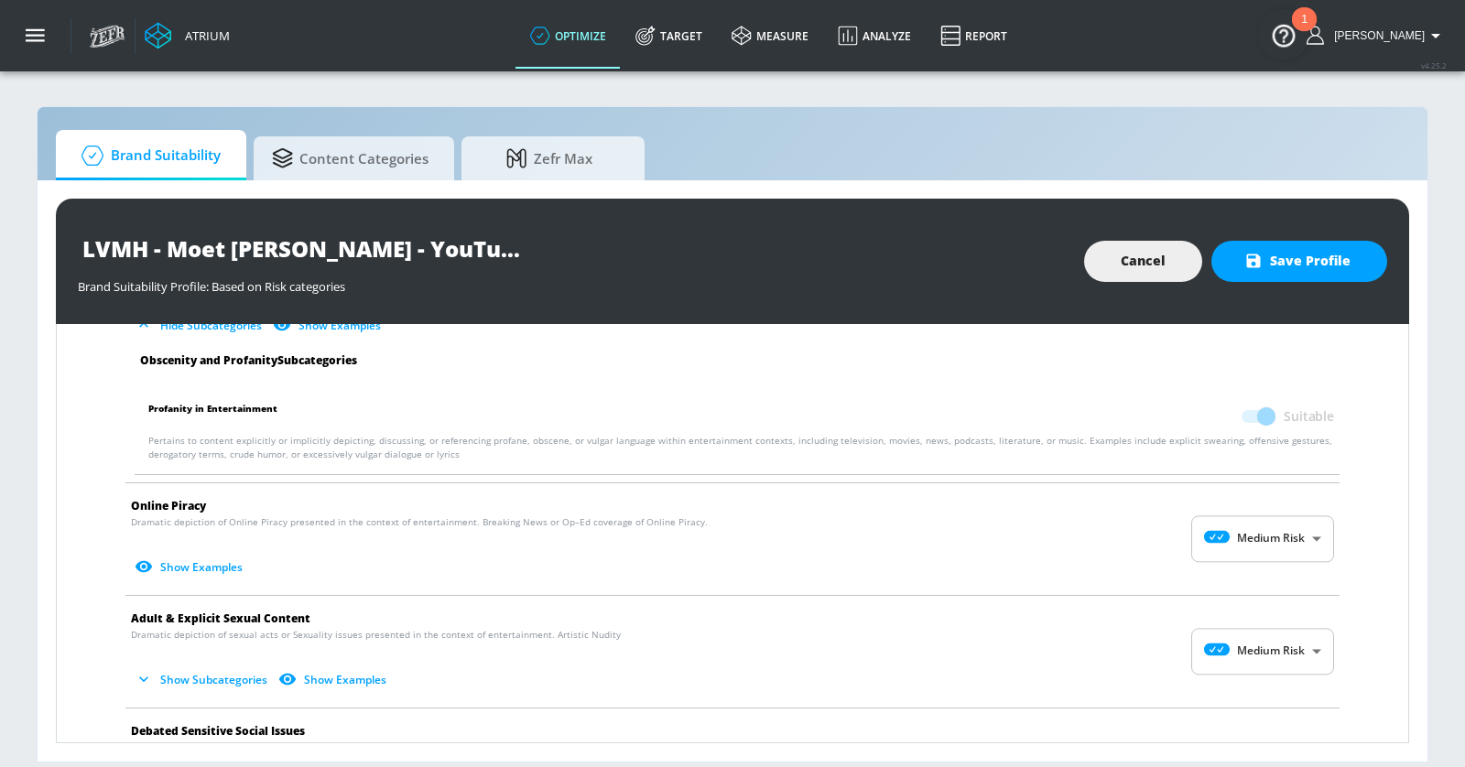
scroll to position [1882, 0]
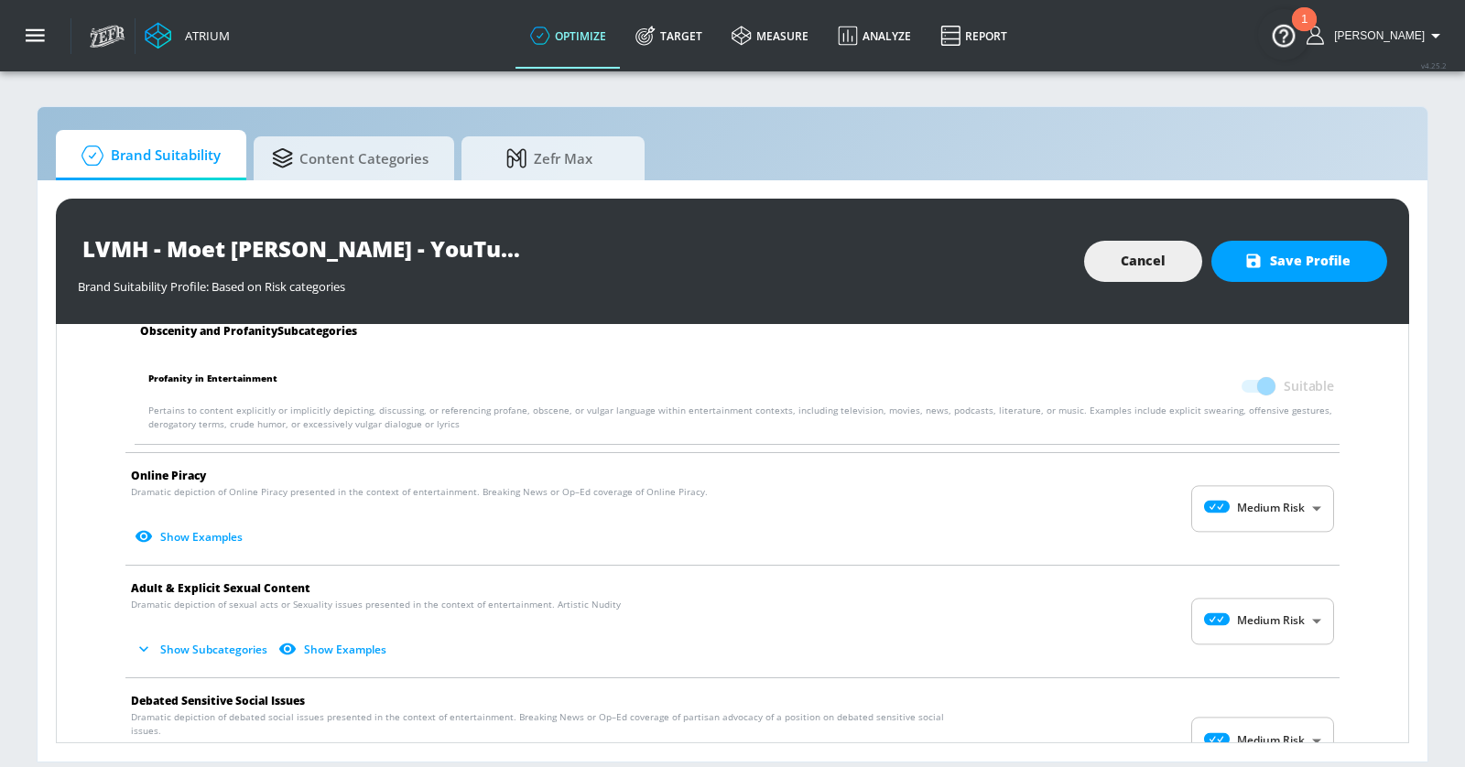
click at [1250, 493] on body "Atrium optimize Target measure Analyze Report optimize Target measure Analyze R…" at bounding box center [732, 383] width 1465 height 767
click at [1242, 550] on li "Low Risk" at bounding box center [1263, 562] width 143 height 30
type input "LOW"
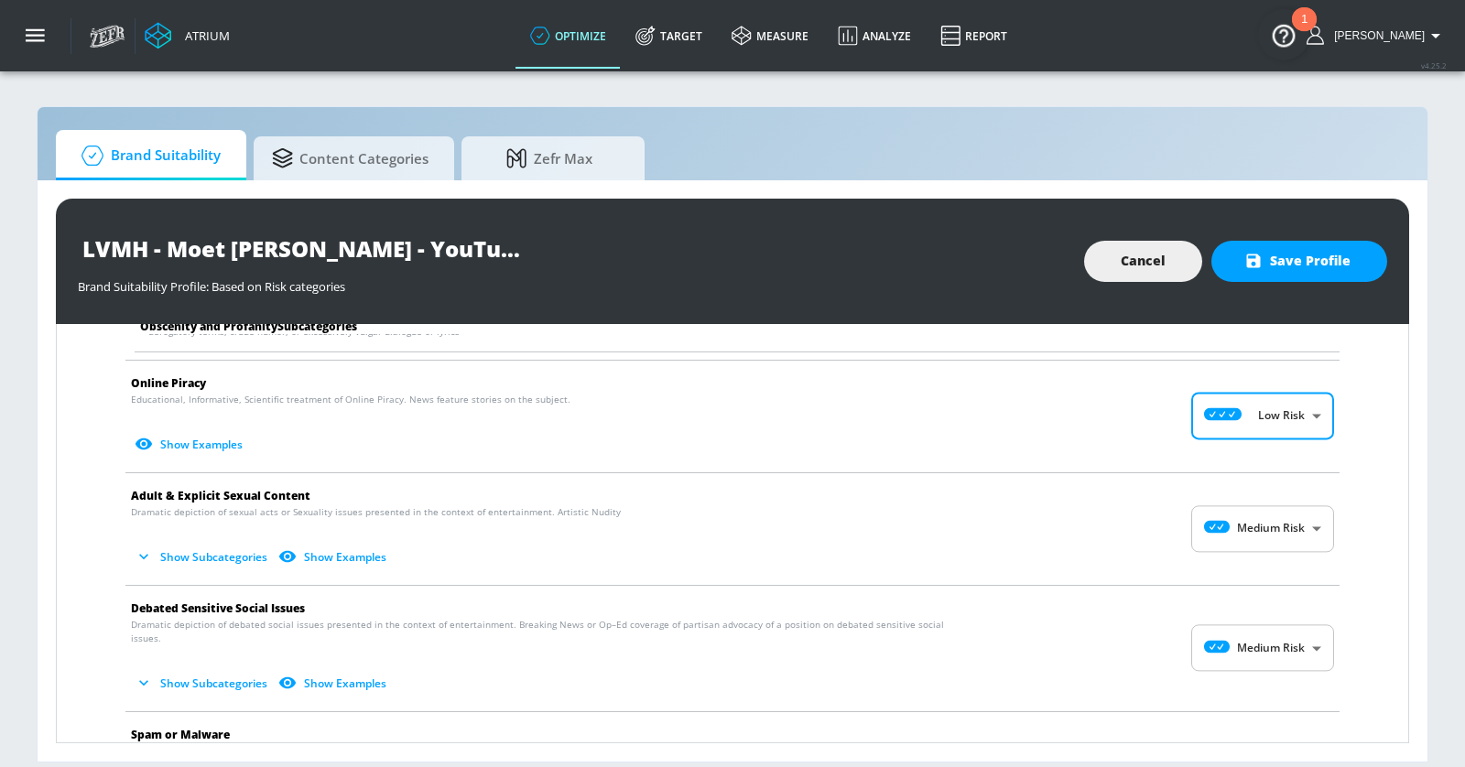
scroll to position [1980, 0]
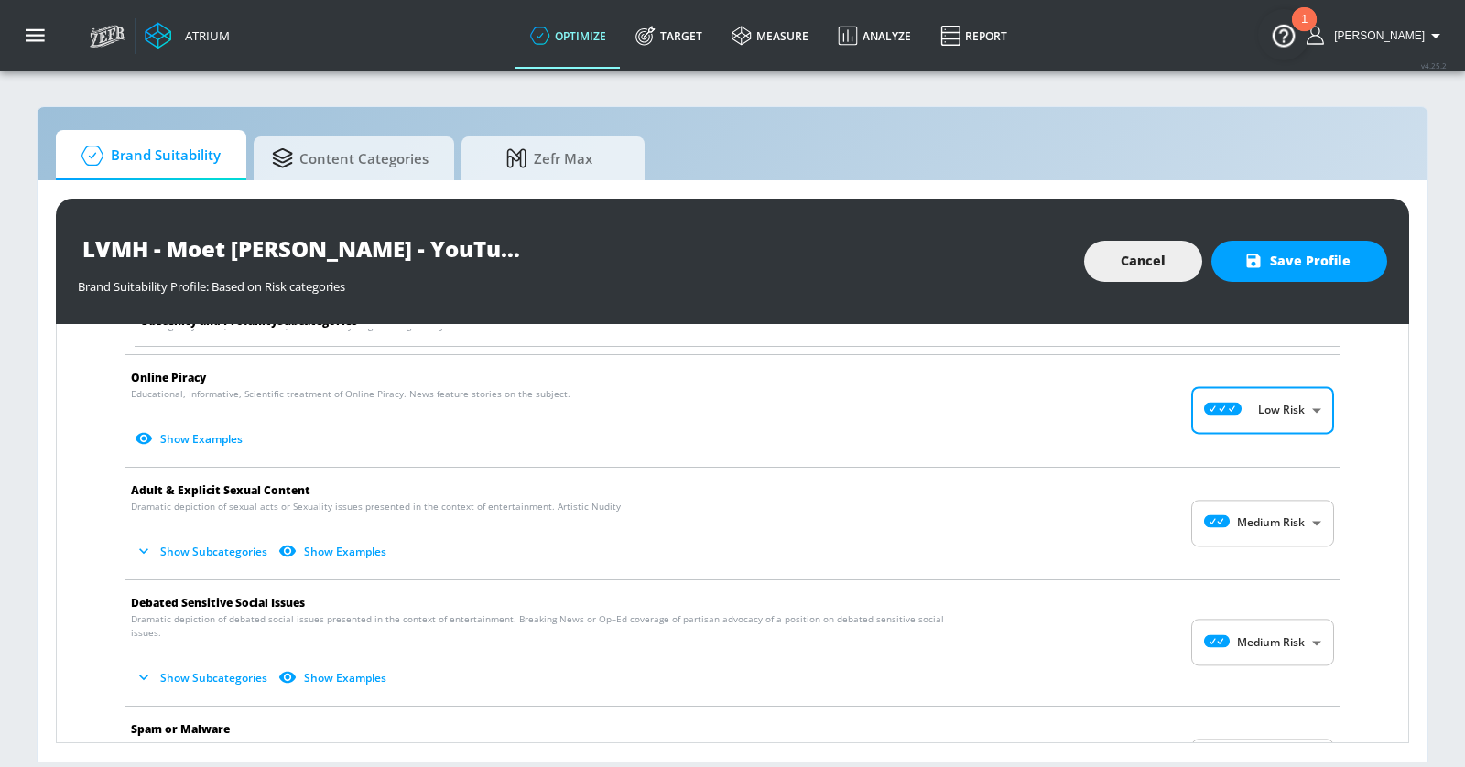
click at [1241, 495] on body "Atrium optimize Target measure Analyze Report optimize Target measure Analyze R…" at bounding box center [732, 383] width 1465 height 767
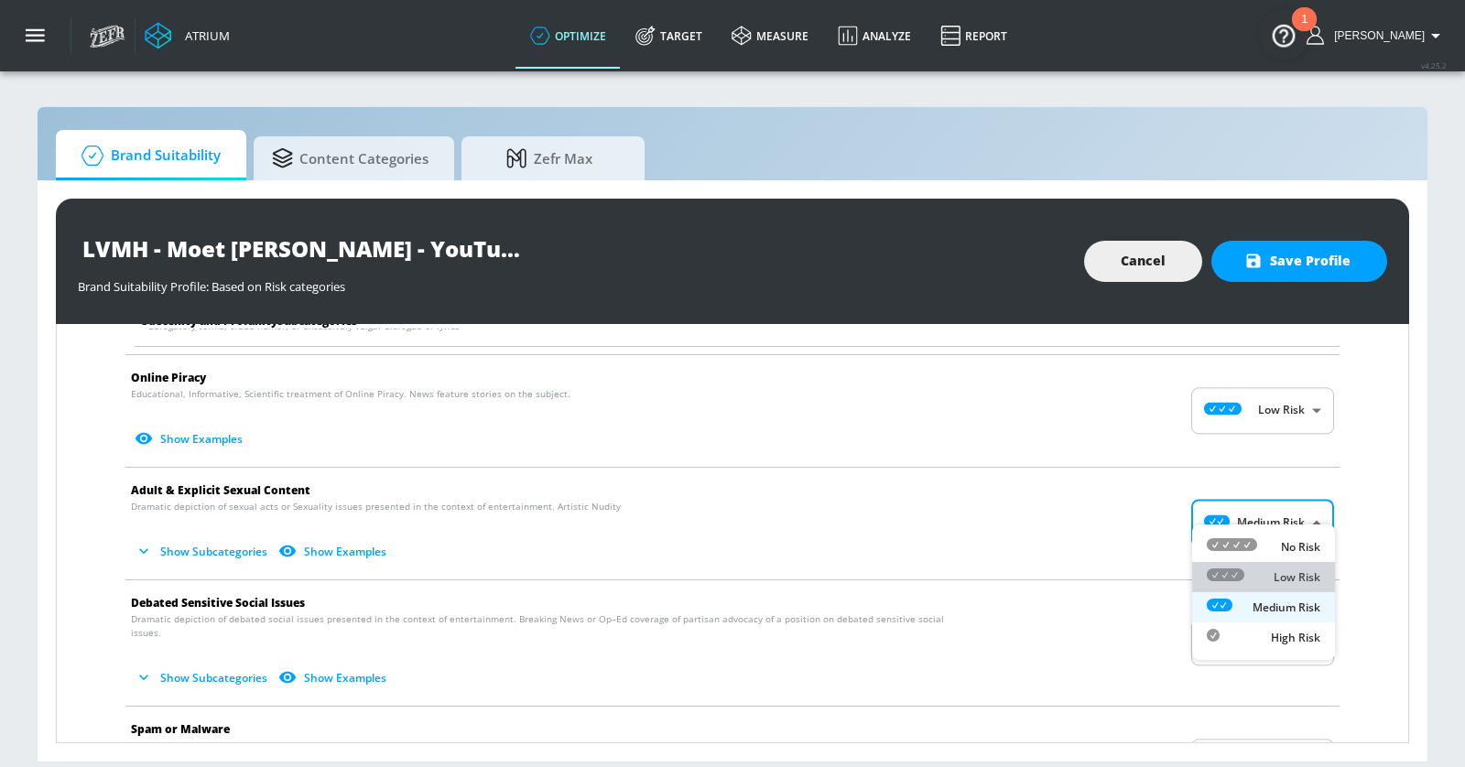
click at [1239, 574] on icon at bounding box center [1225, 574] width 38 height 13
type input "LOW"
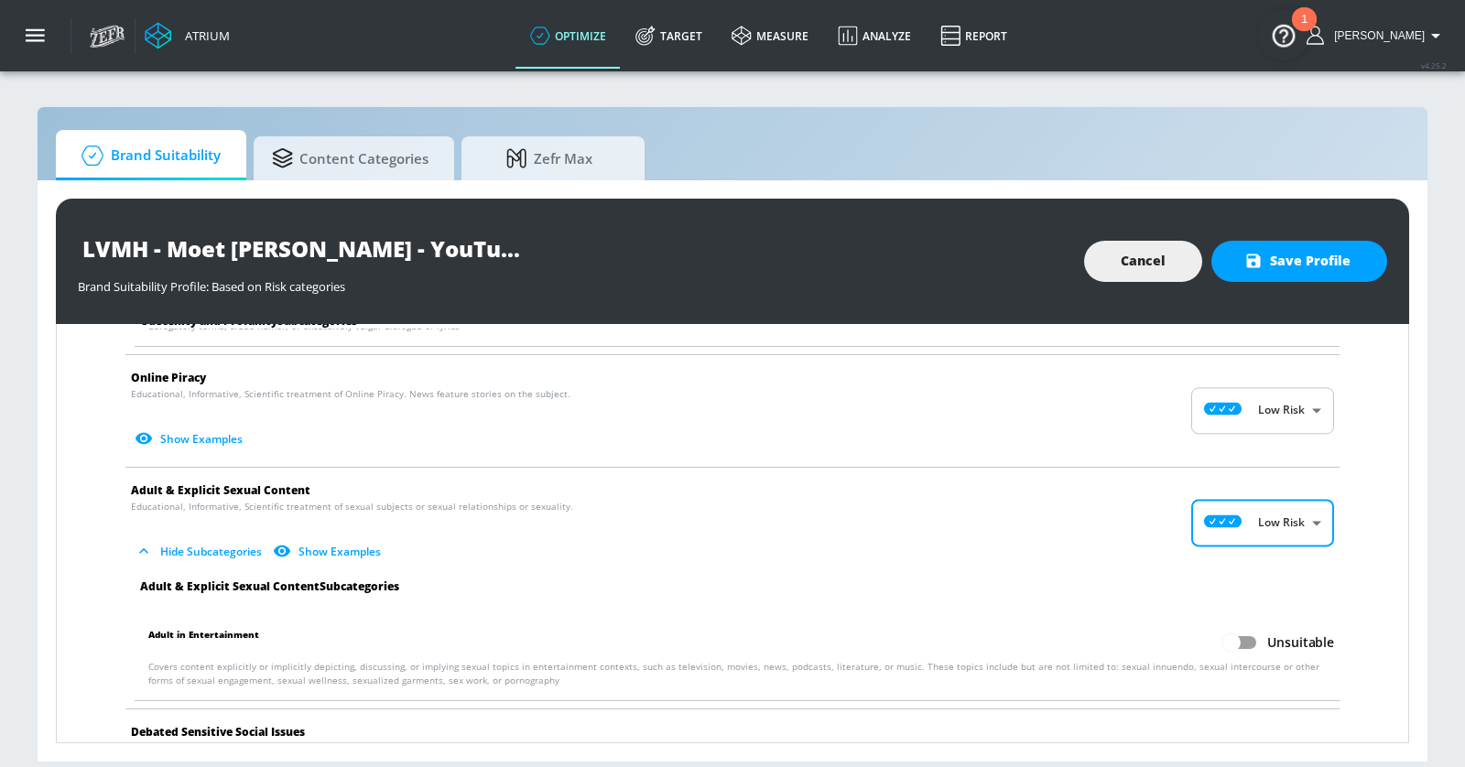
click at [1249, 625] on input "Unsuitable" at bounding box center [1231, 642] width 104 height 35
checkbox input "true"
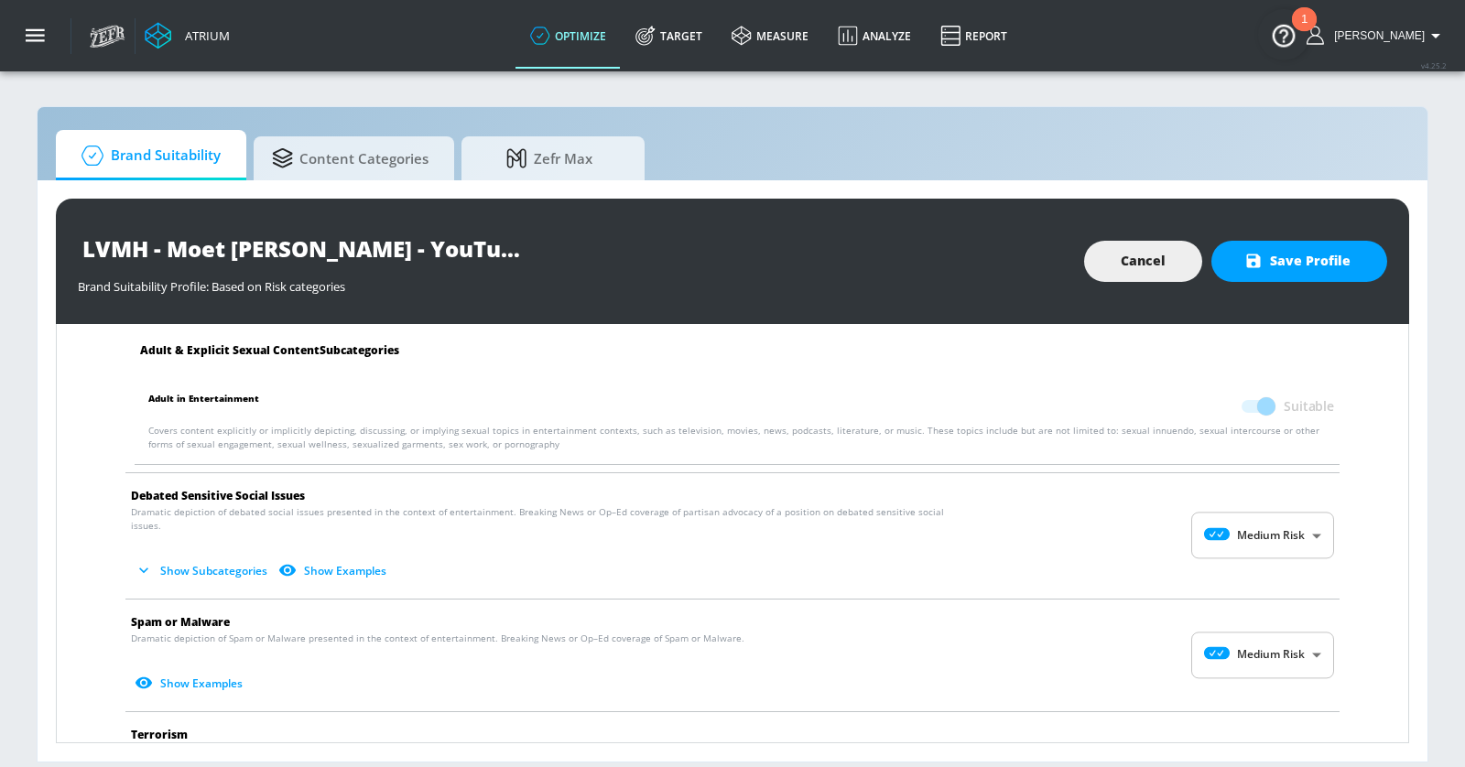
scroll to position [2224, 0]
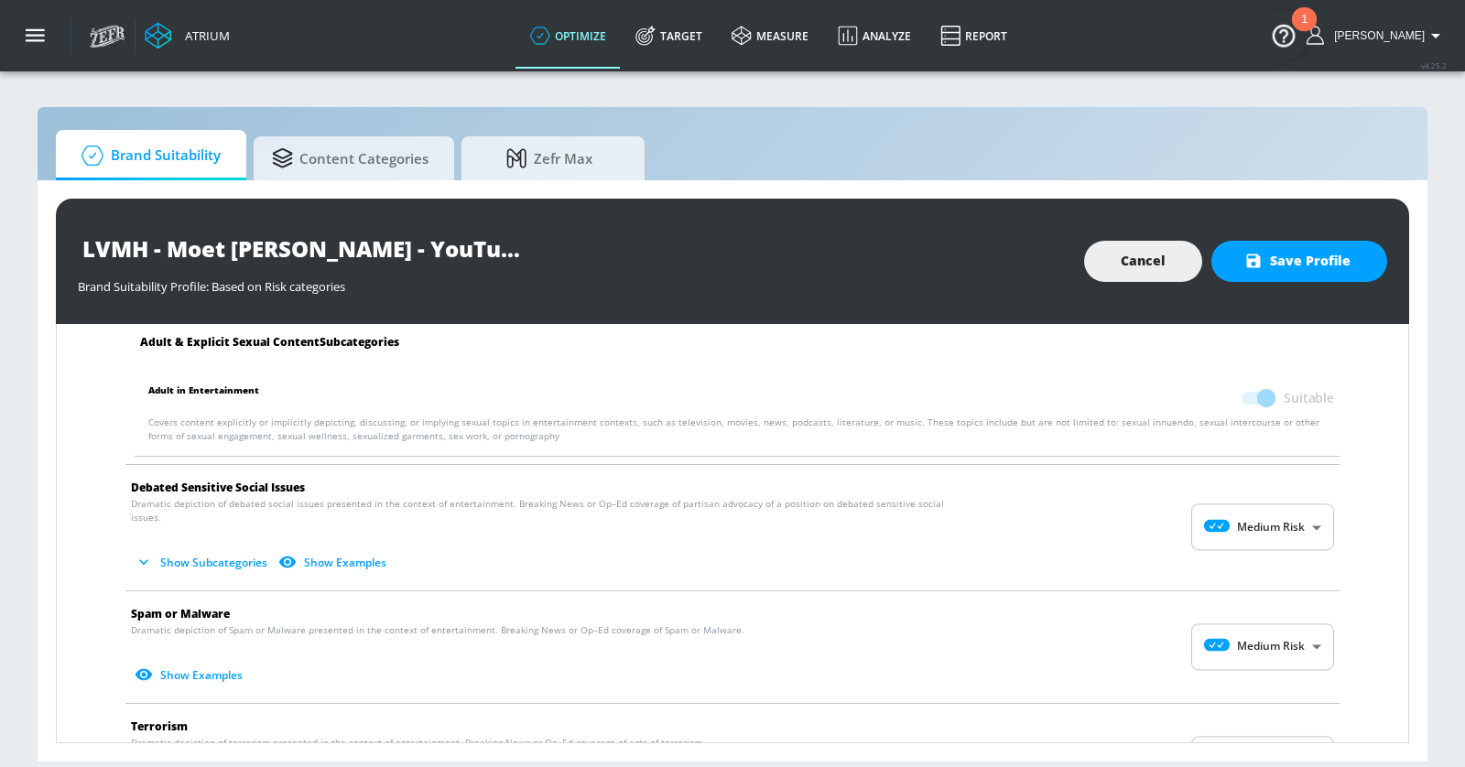
click at [1249, 503] on body "Atrium optimize Target measure Analyze Report optimize Target measure Analyze R…" at bounding box center [732, 383] width 1465 height 767
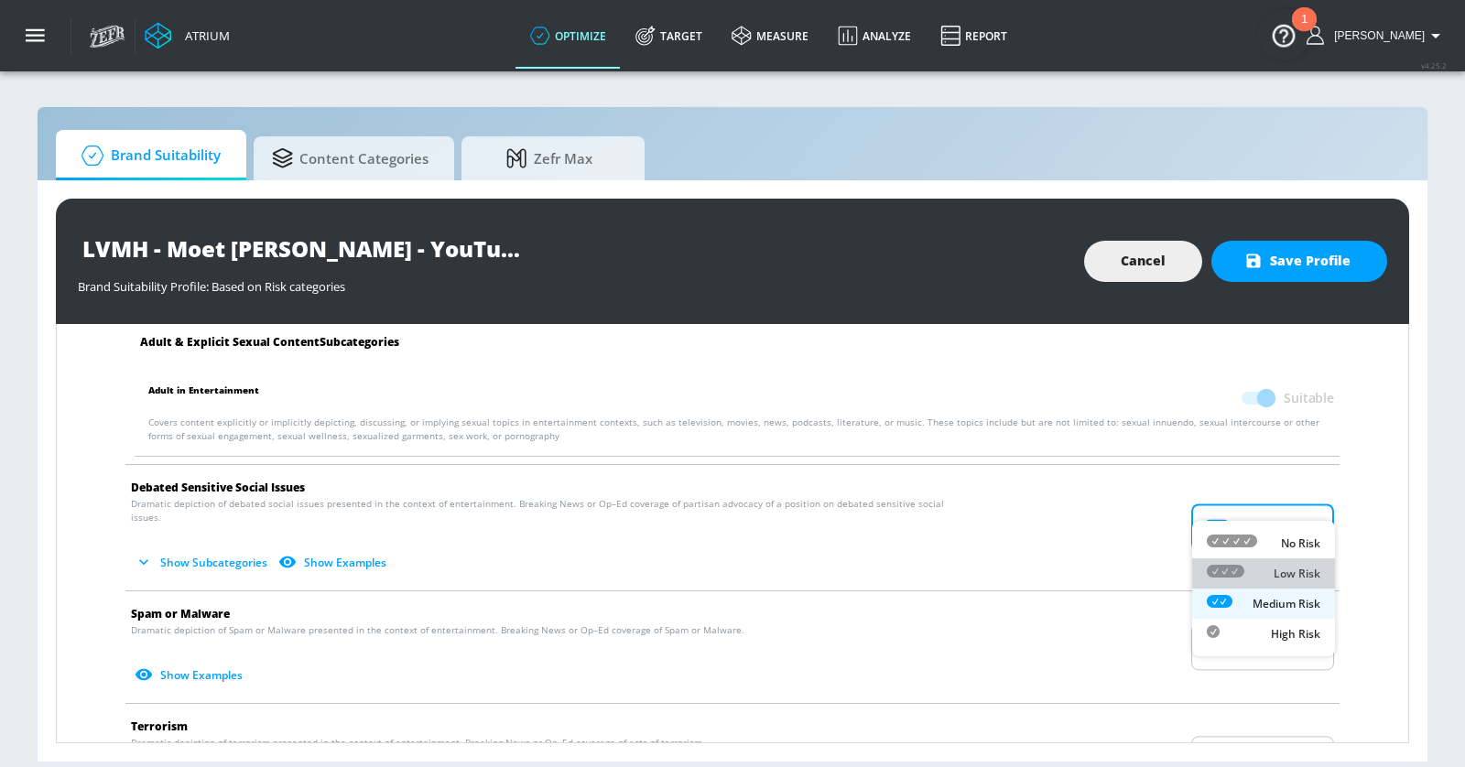
click at [1244, 569] on div "Low Risk" at bounding box center [1263, 573] width 114 height 19
type input "LOW"
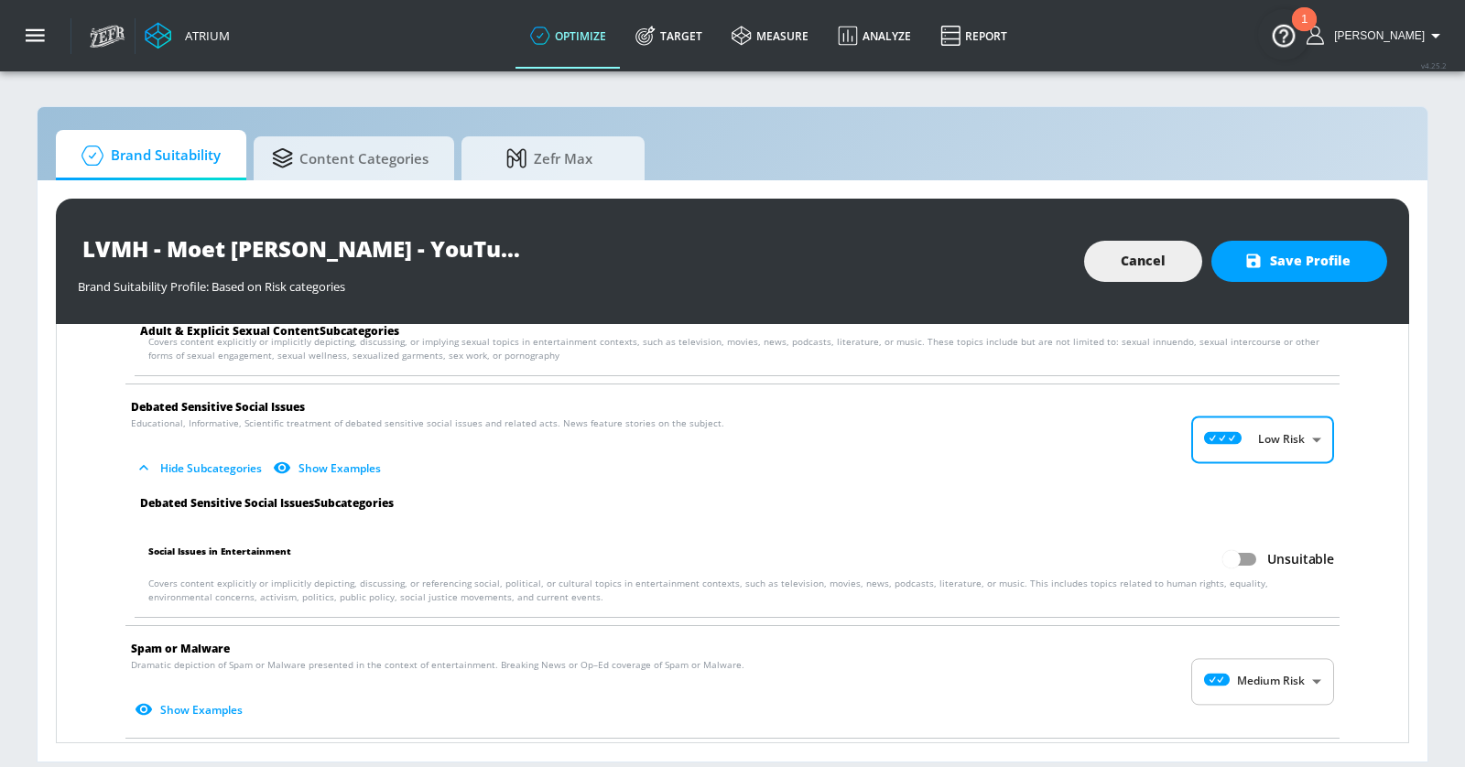
click at [1246, 542] on input "Unsuitable" at bounding box center [1231, 559] width 104 height 35
checkbox input "true"
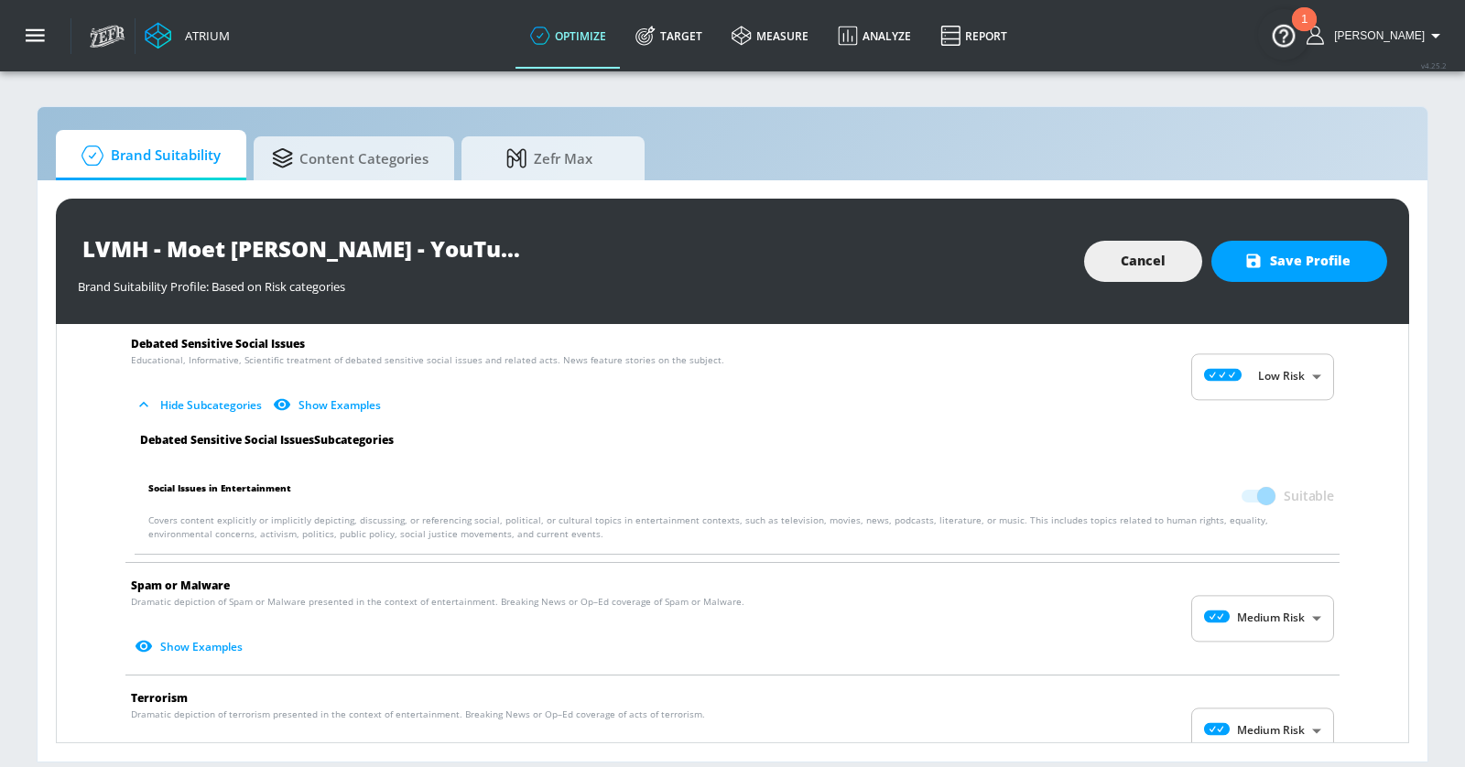
scroll to position [2451, 0]
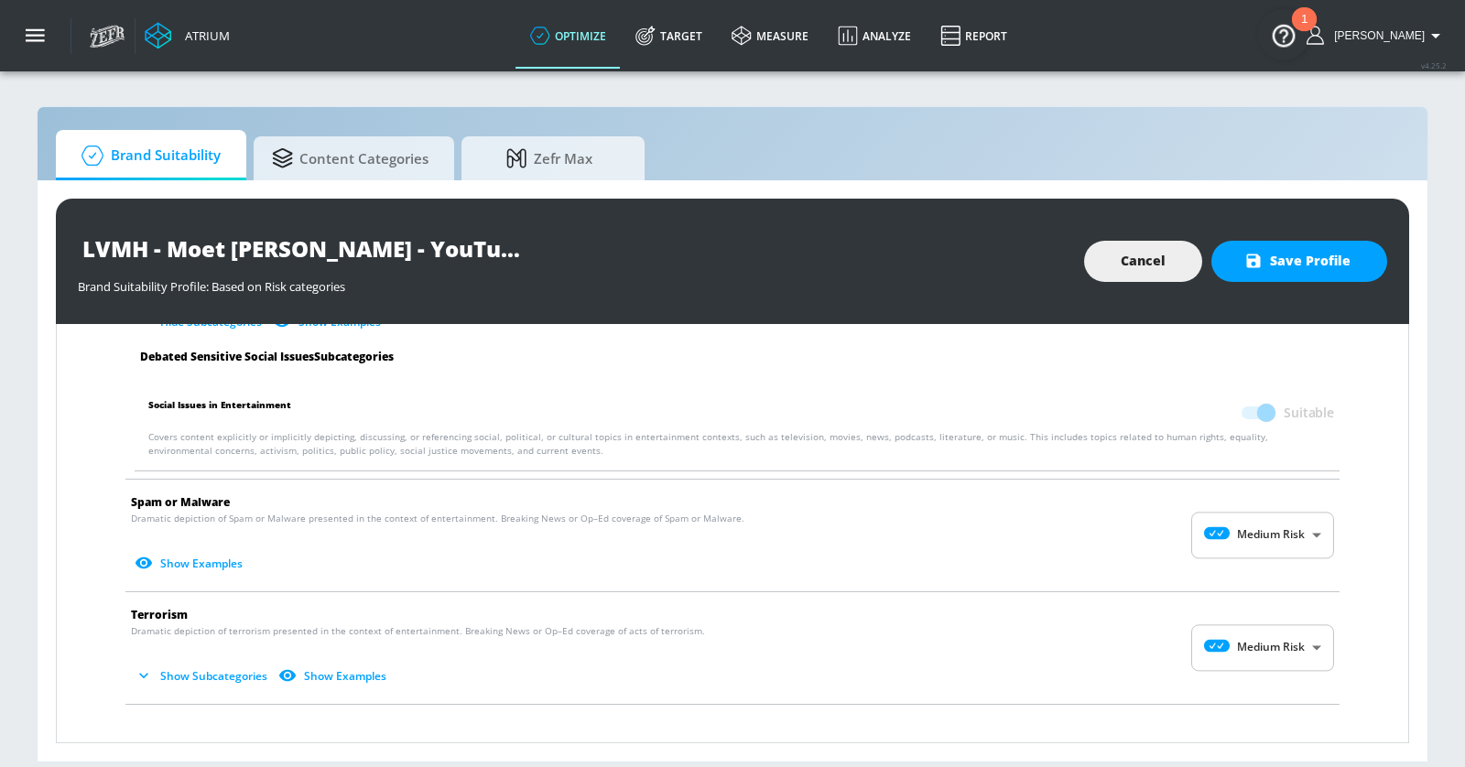
click at [1262, 515] on body "Atrium optimize Target measure Analyze Report optimize Target measure Analyze R…" at bounding box center [732, 383] width 1465 height 767
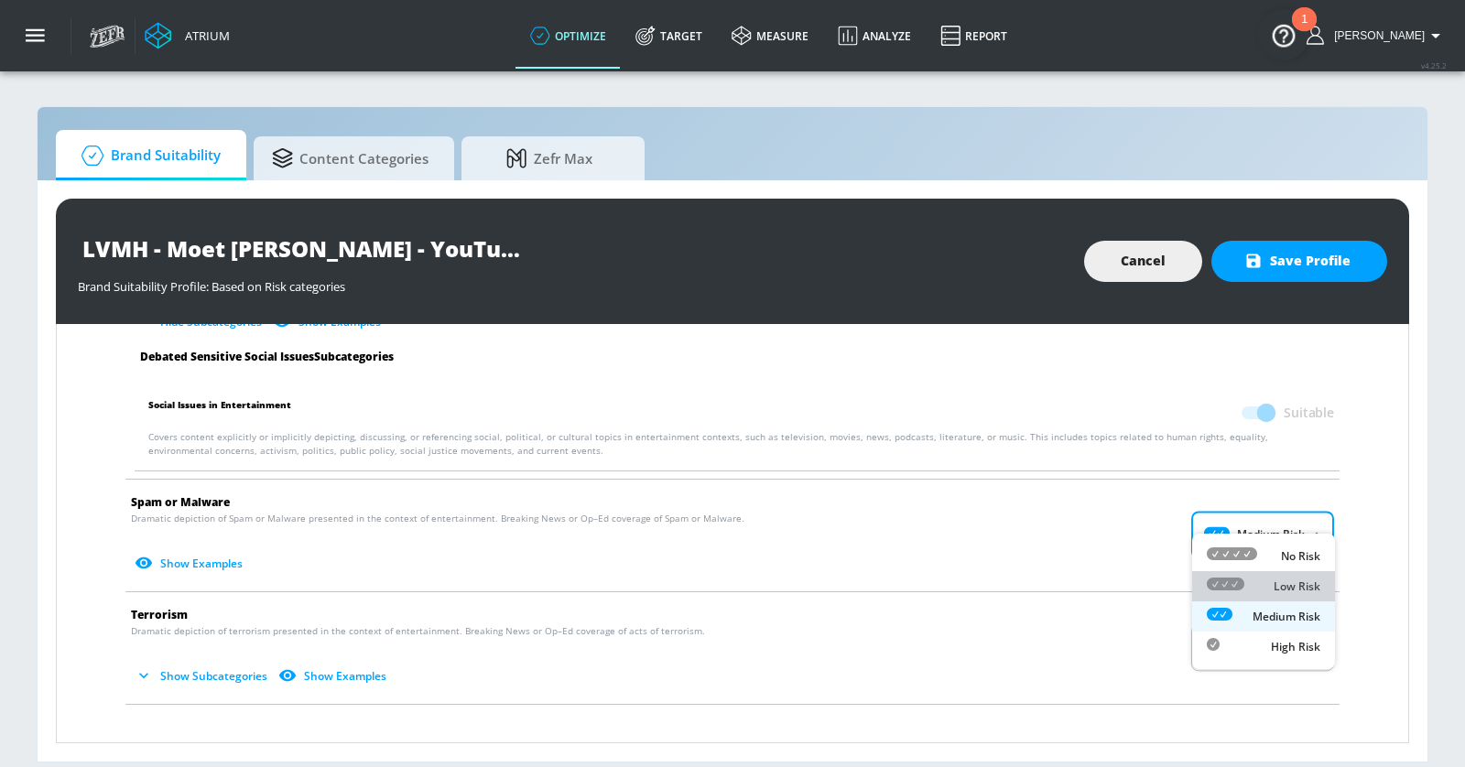
click at [1262, 594] on div "Low Risk" at bounding box center [1263, 586] width 114 height 19
type input "LOW"
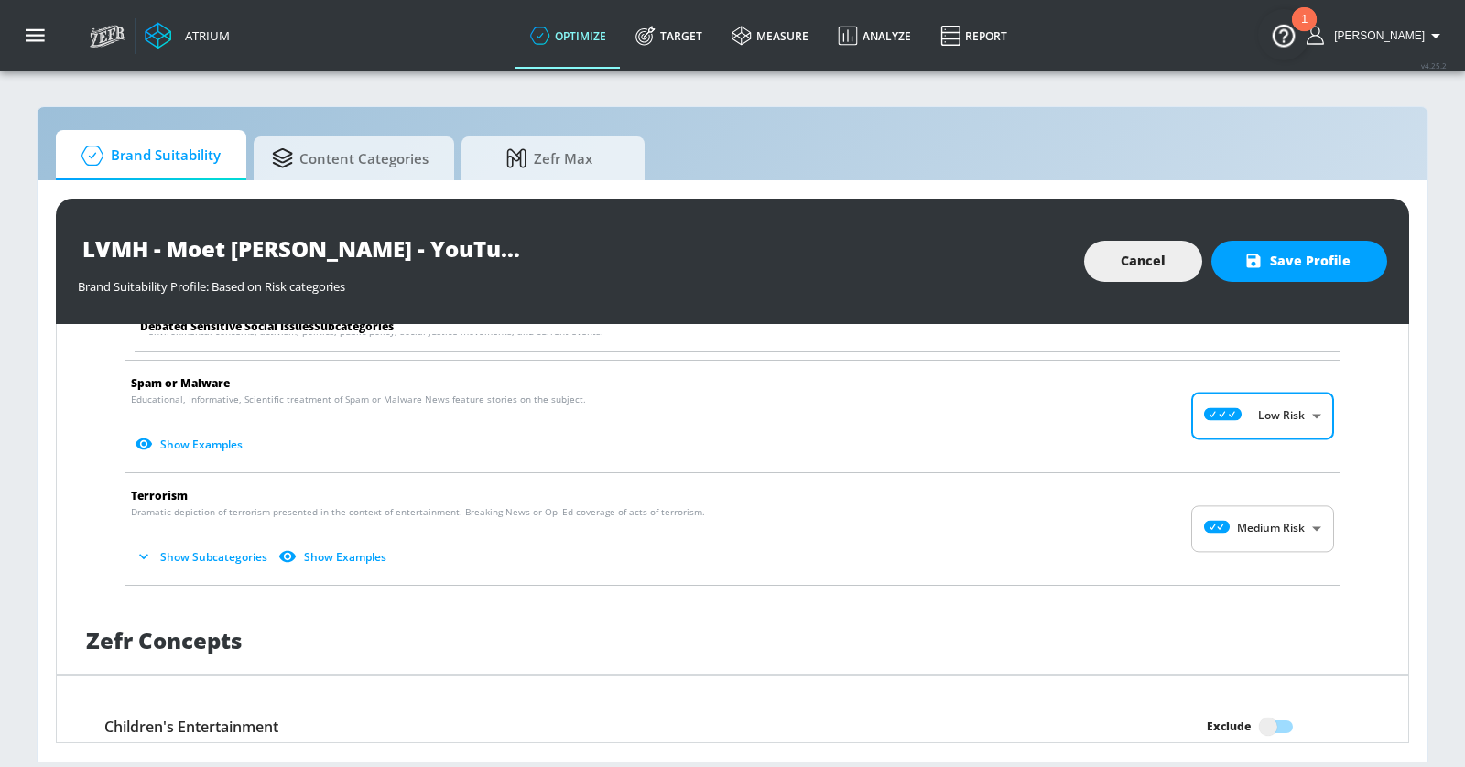
scroll to position [2588, 0]
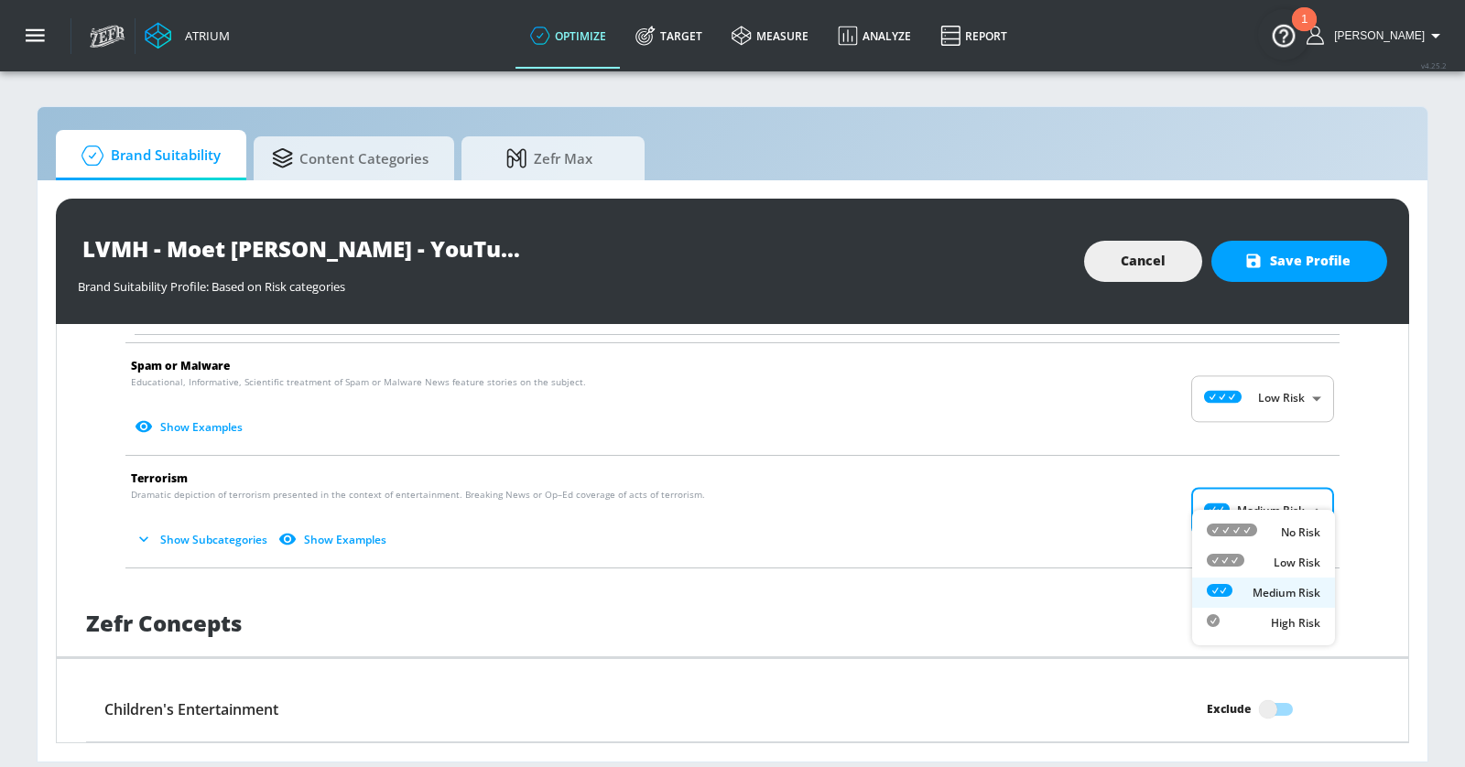
click at [1267, 503] on body "Atrium optimize Target measure Analyze Report optimize Target measure Analyze R…" at bounding box center [732, 383] width 1465 height 767
click at [1267, 566] on div "Low Risk" at bounding box center [1263, 562] width 114 height 19
type input "LOW"
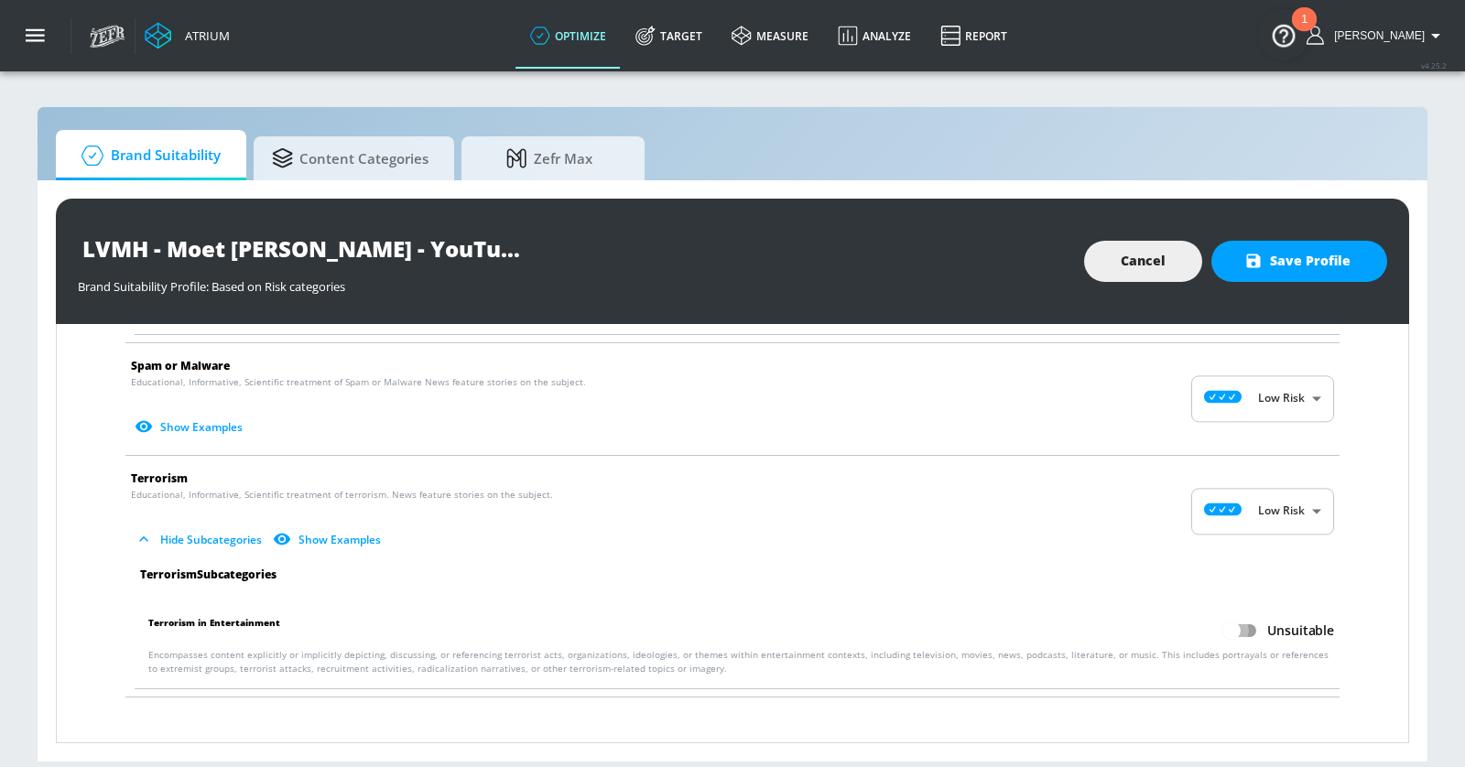
click at [1236, 613] on input "Unsuitable" at bounding box center [1231, 630] width 104 height 35
checkbox input "true"
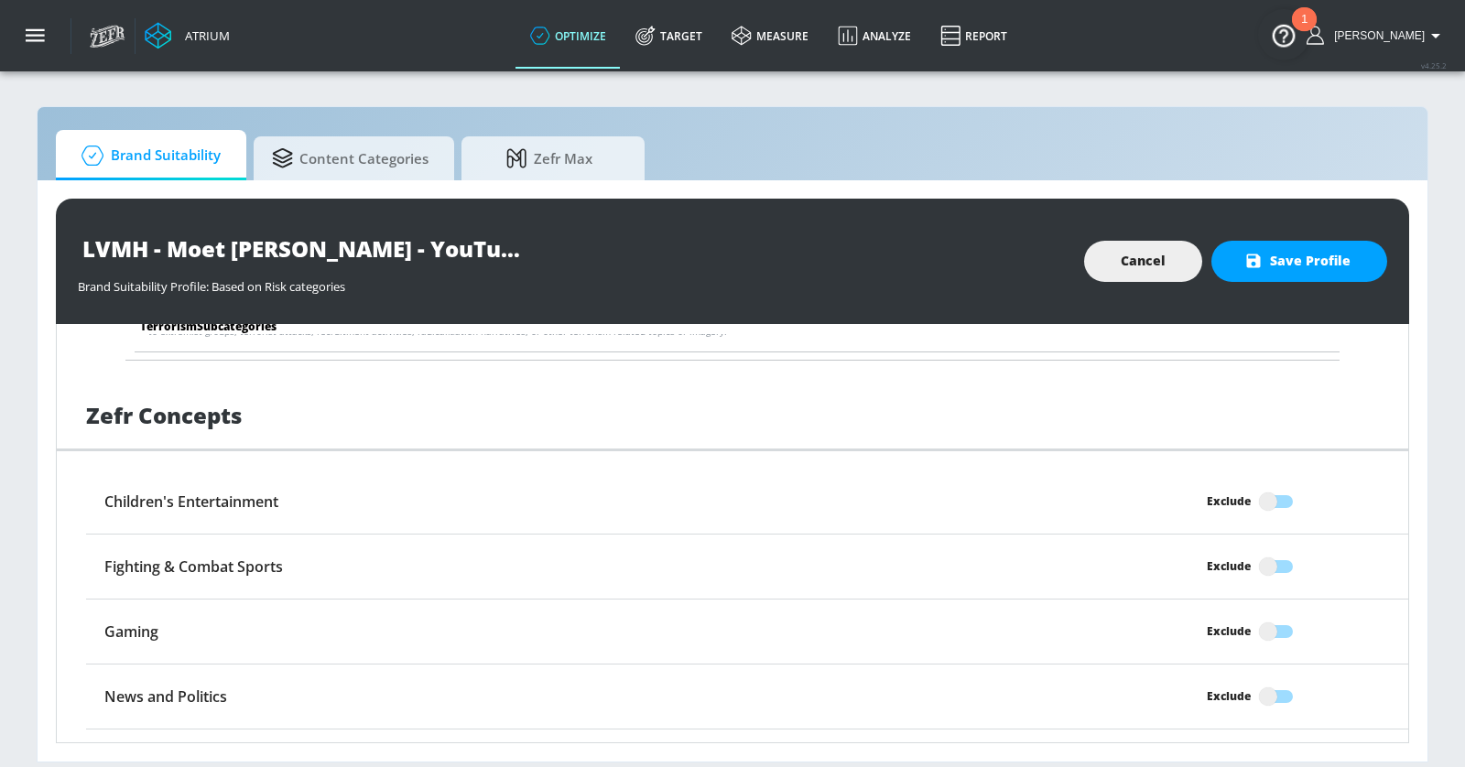
scroll to position [2973, 0]
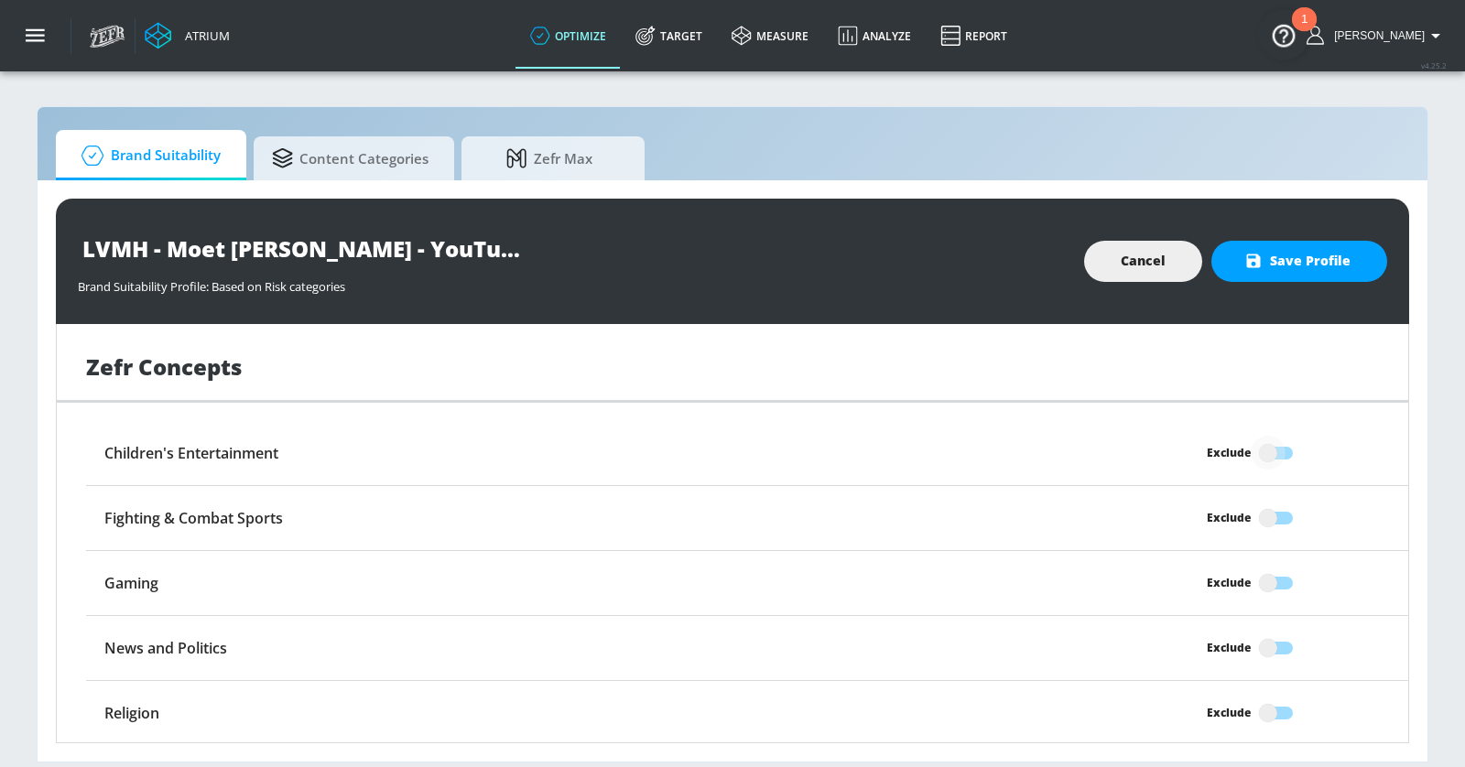
click at [1273, 436] on input "Exclude" at bounding box center [1268, 453] width 104 height 35
checkbox input "true"
click at [1272, 501] on input "Exclude" at bounding box center [1268, 518] width 104 height 35
checkbox input "true"
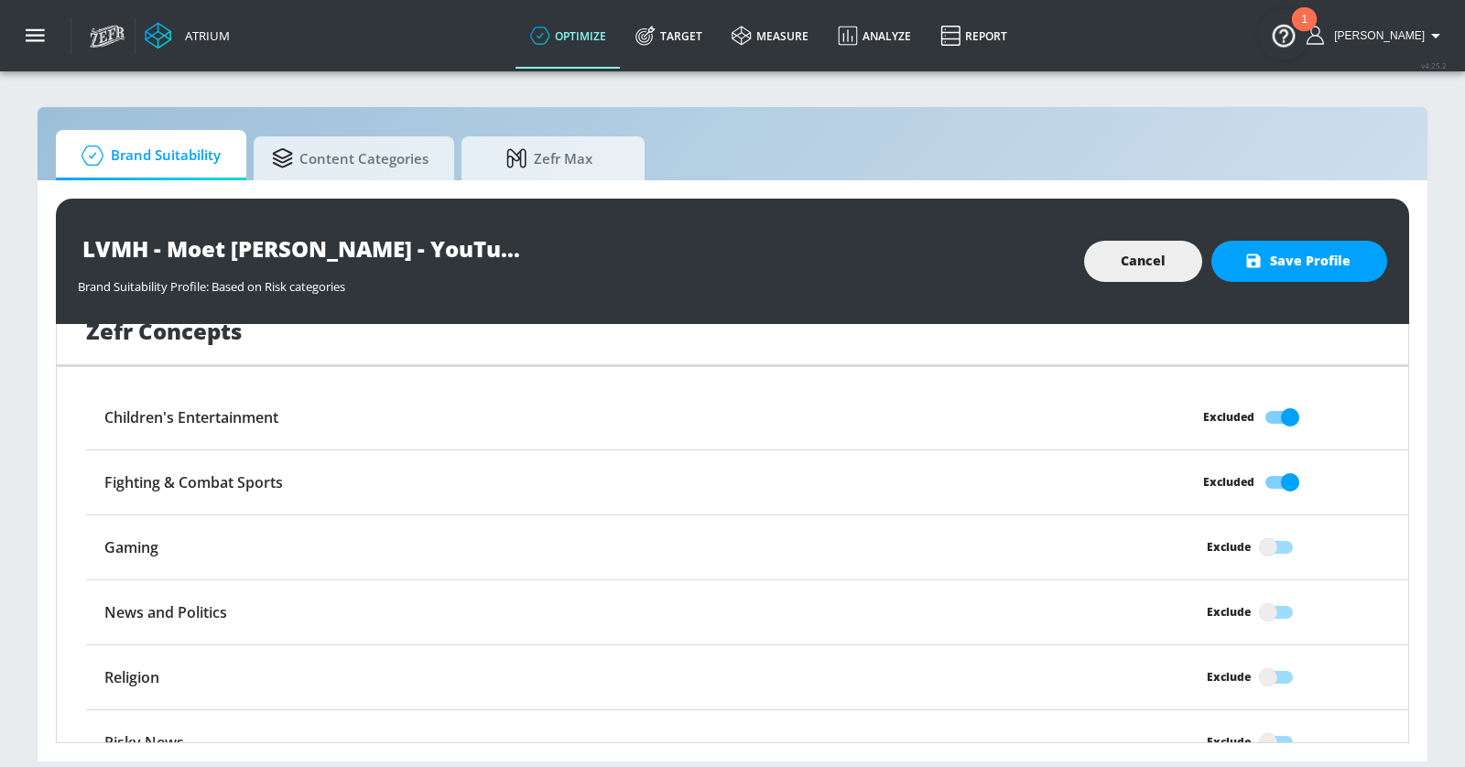
scroll to position [3013, 0]
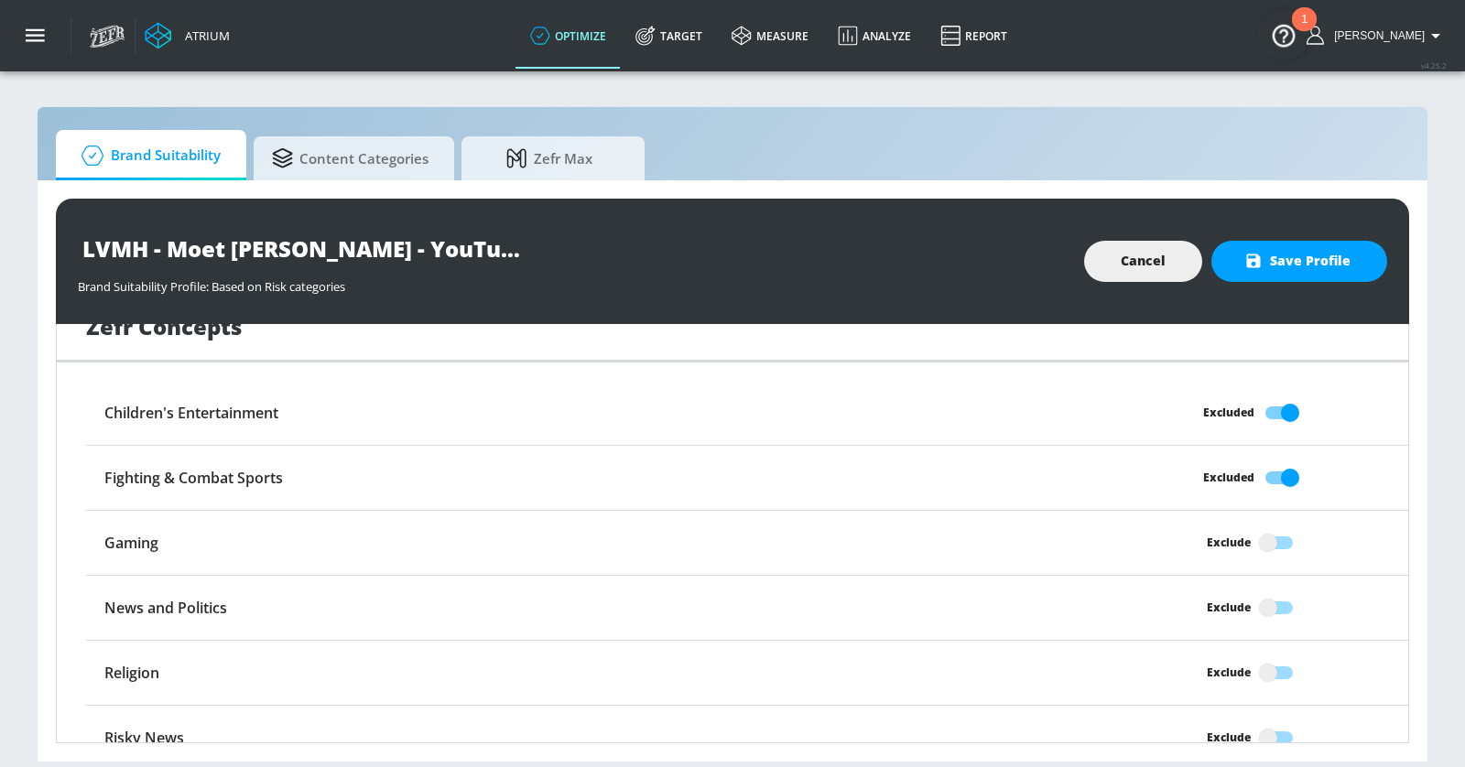
click at [1277, 655] on input "Exclude" at bounding box center [1268, 672] width 104 height 35
checkbox input "true"
click at [1274, 720] on input "Exclude" at bounding box center [1268, 737] width 104 height 35
checkbox input "true"
click at [1303, 252] on span "Save Profile" at bounding box center [1299, 261] width 103 height 23
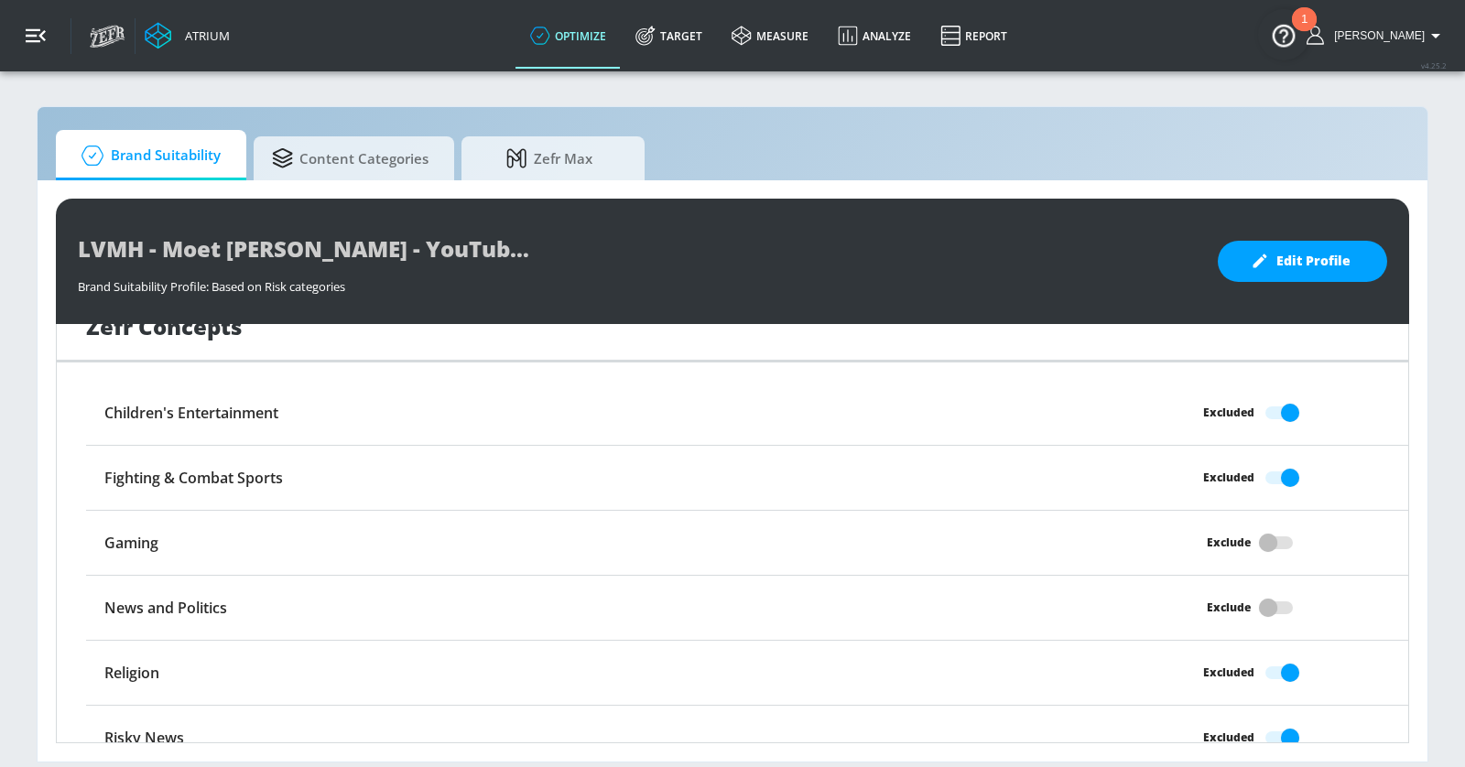
click at [40, 28] on icon "button" at bounding box center [36, 36] width 20 height 20
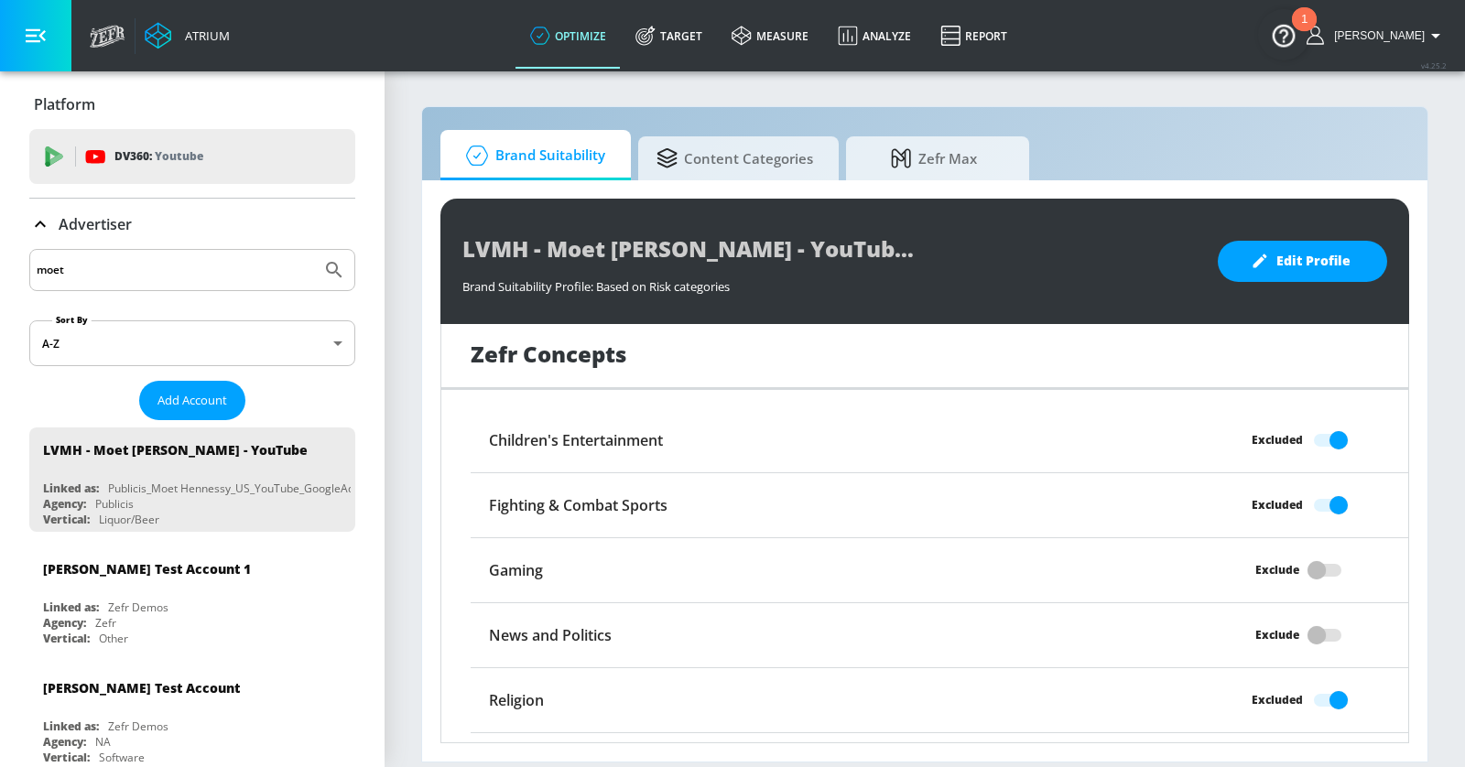
click at [131, 275] on input "moet" at bounding box center [175, 270] width 277 height 24
click at [314, 250] on button "Submit Search" at bounding box center [334, 270] width 40 height 40
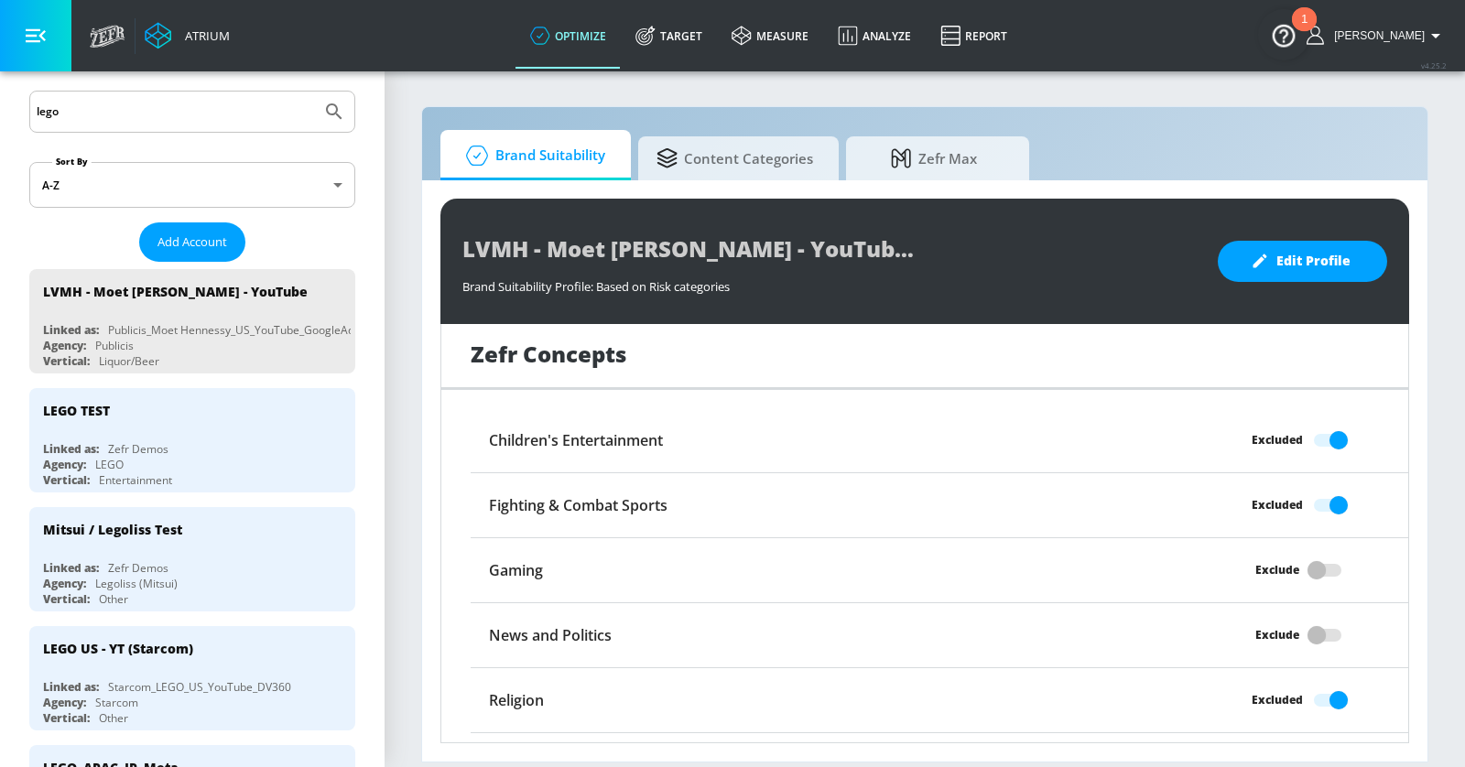
scroll to position [222, 0]
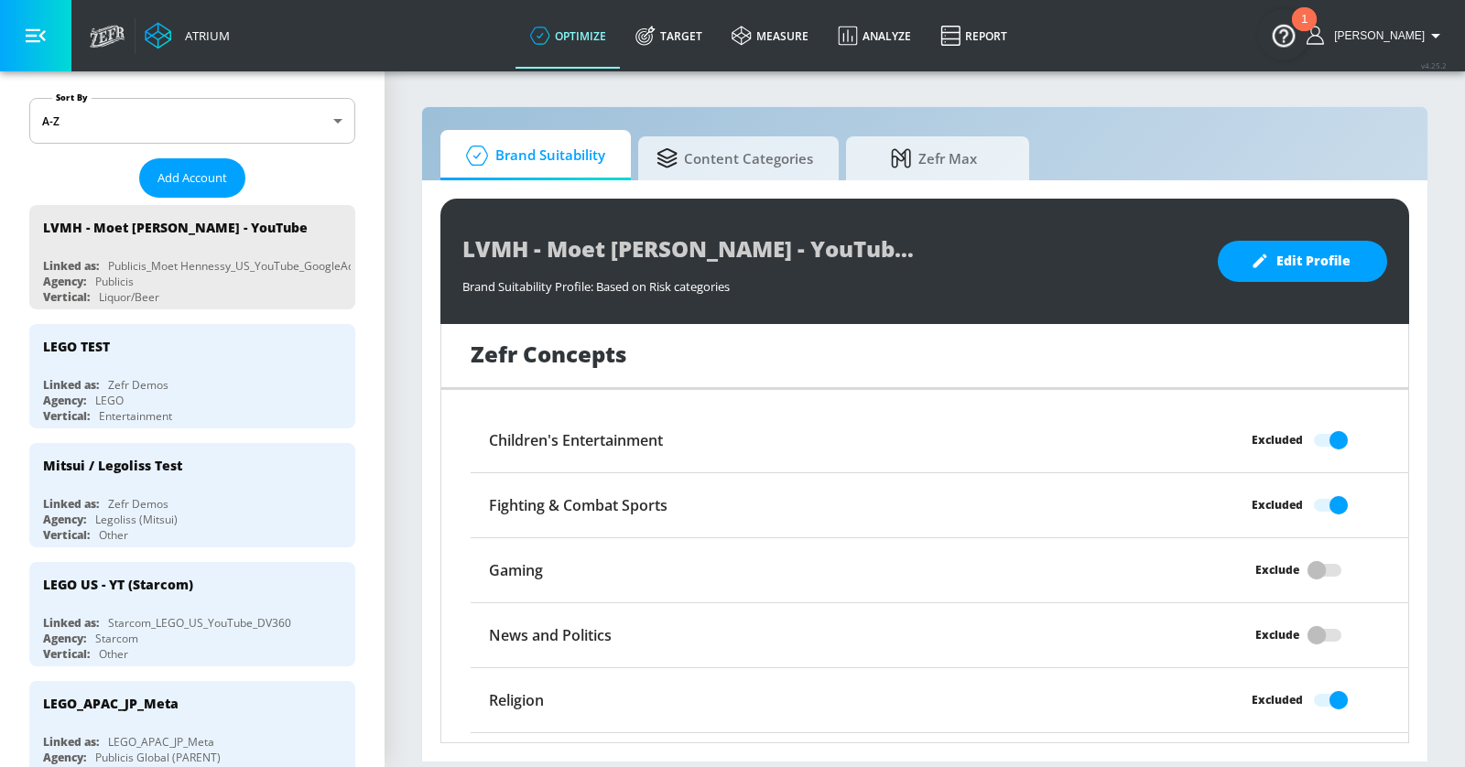
click at [231, 582] on div "LEGO US - YT (Starcom)" at bounding box center [197, 584] width 308 height 44
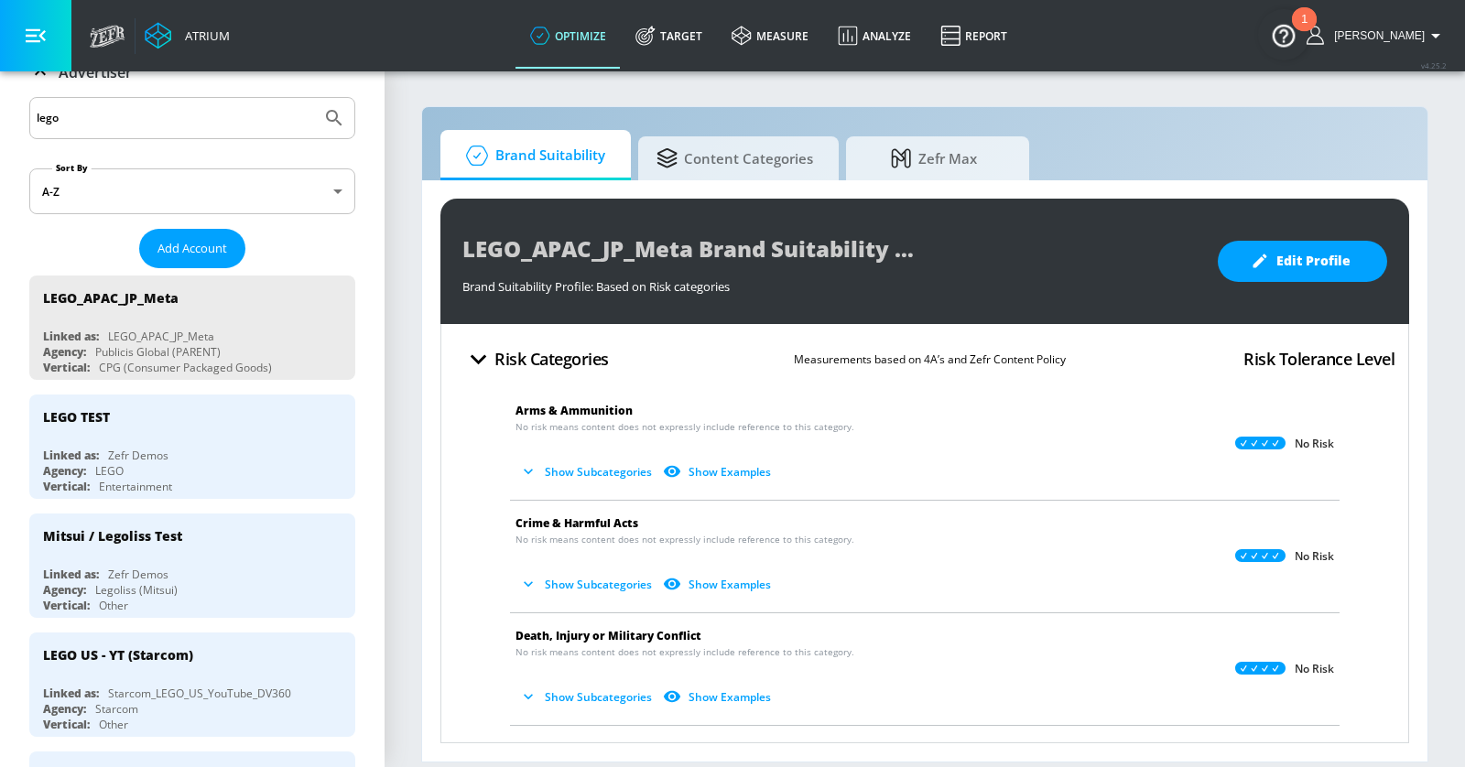
scroll to position [83, 0]
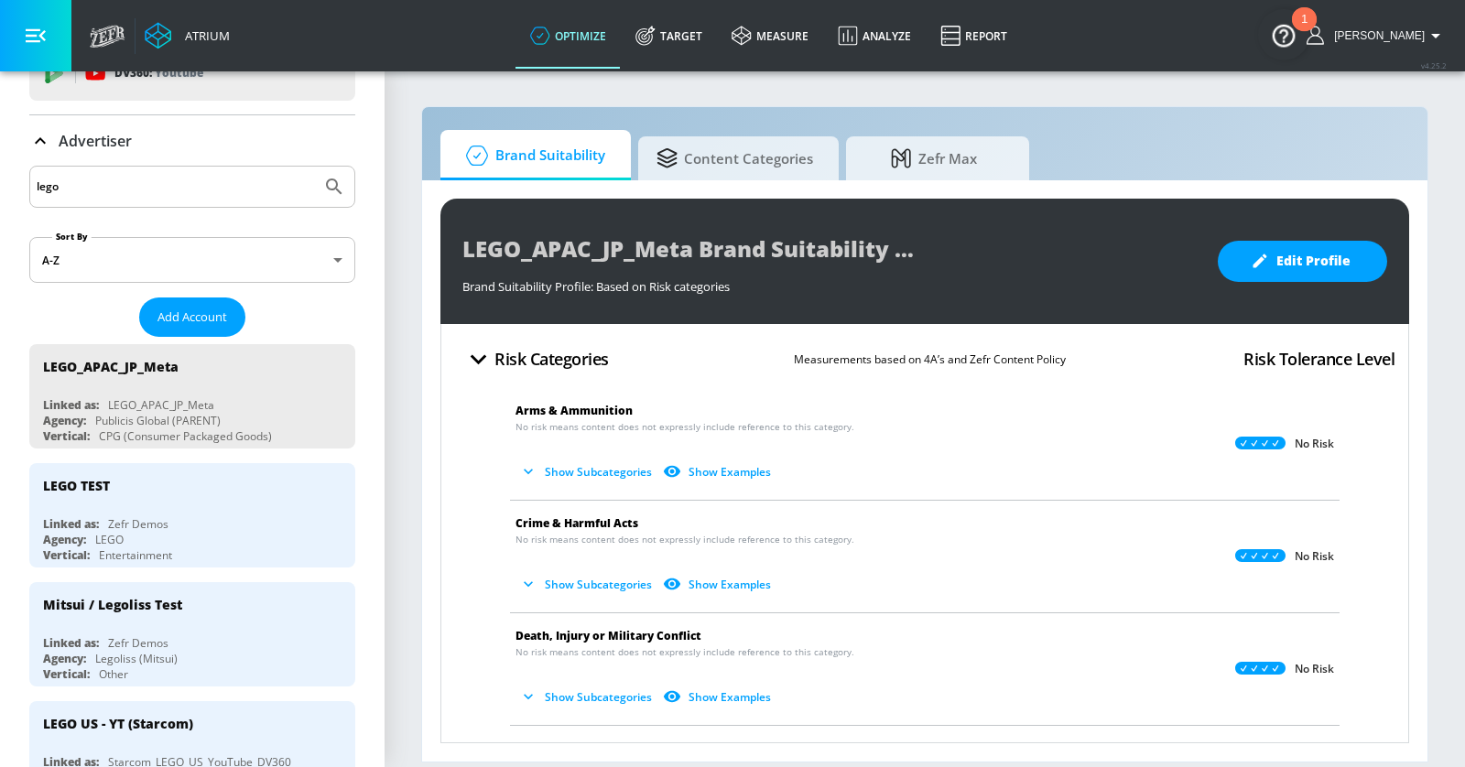
click at [78, 176] on input "lego" at bounding box center [175, 187] width 277 height 24
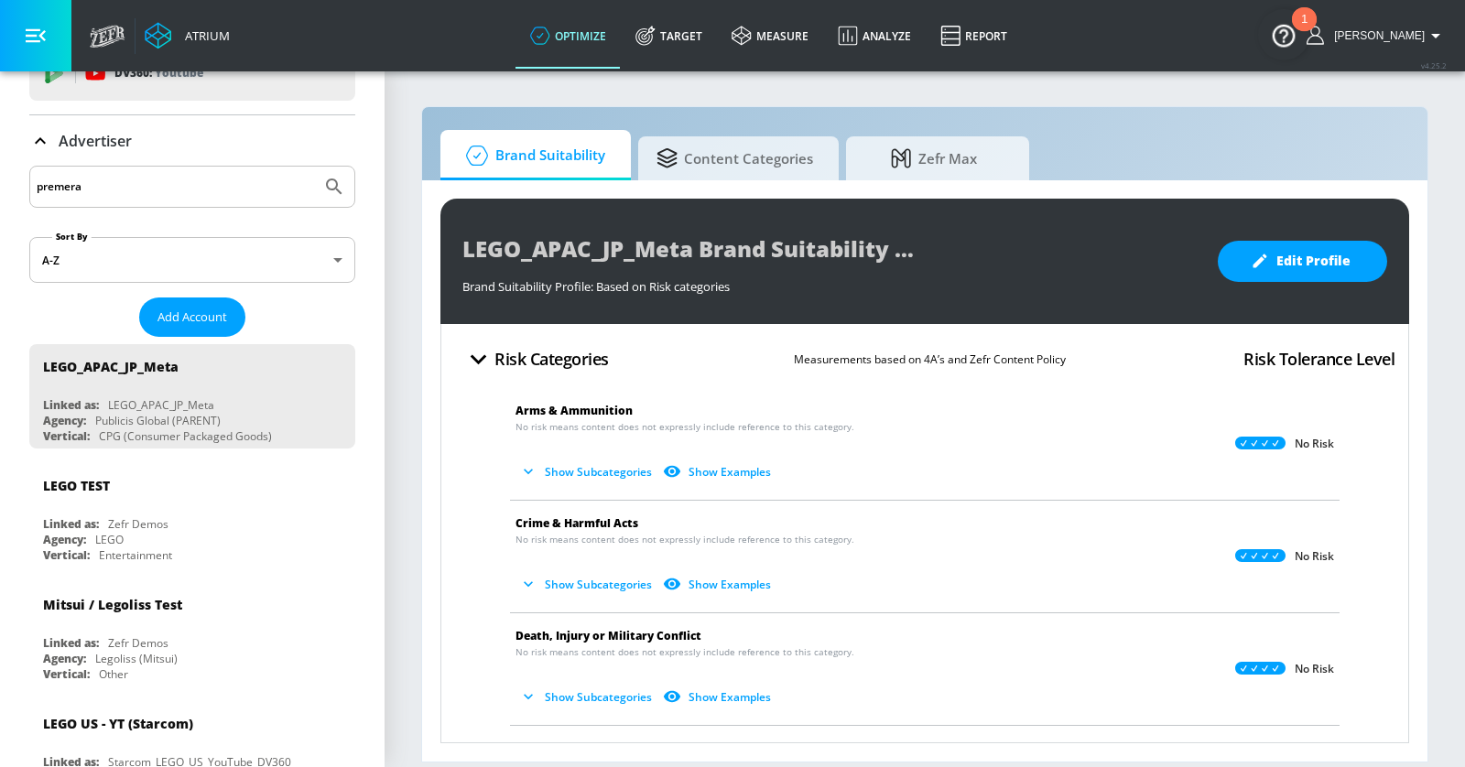
type input "premera"
click at [314, 167] on button "Submit Search" at bounding box center [334, 187] width 40 height 40
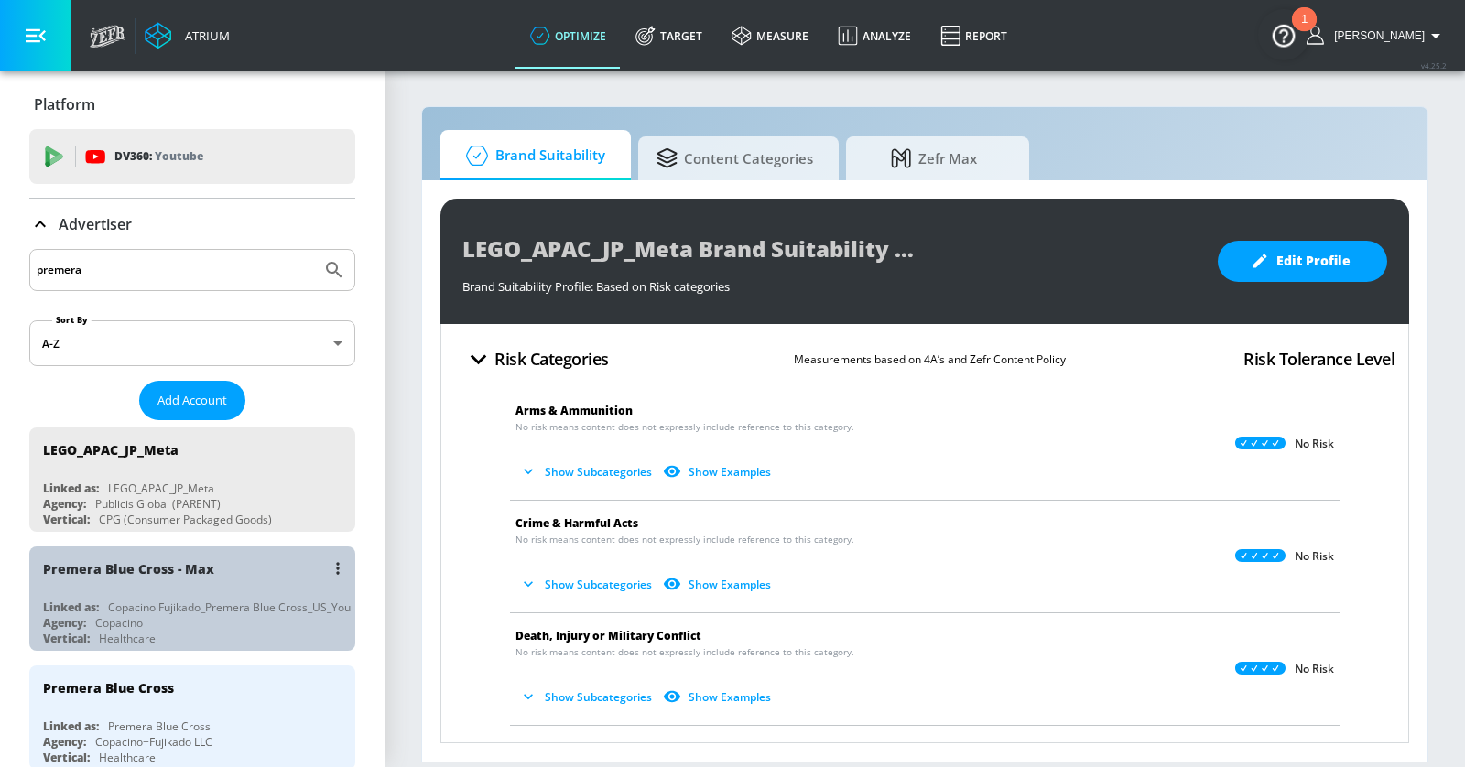
click at [262, 556] on div "Premera Blue Cross - Max" at bounding box center [197, 568] width 308 height 44
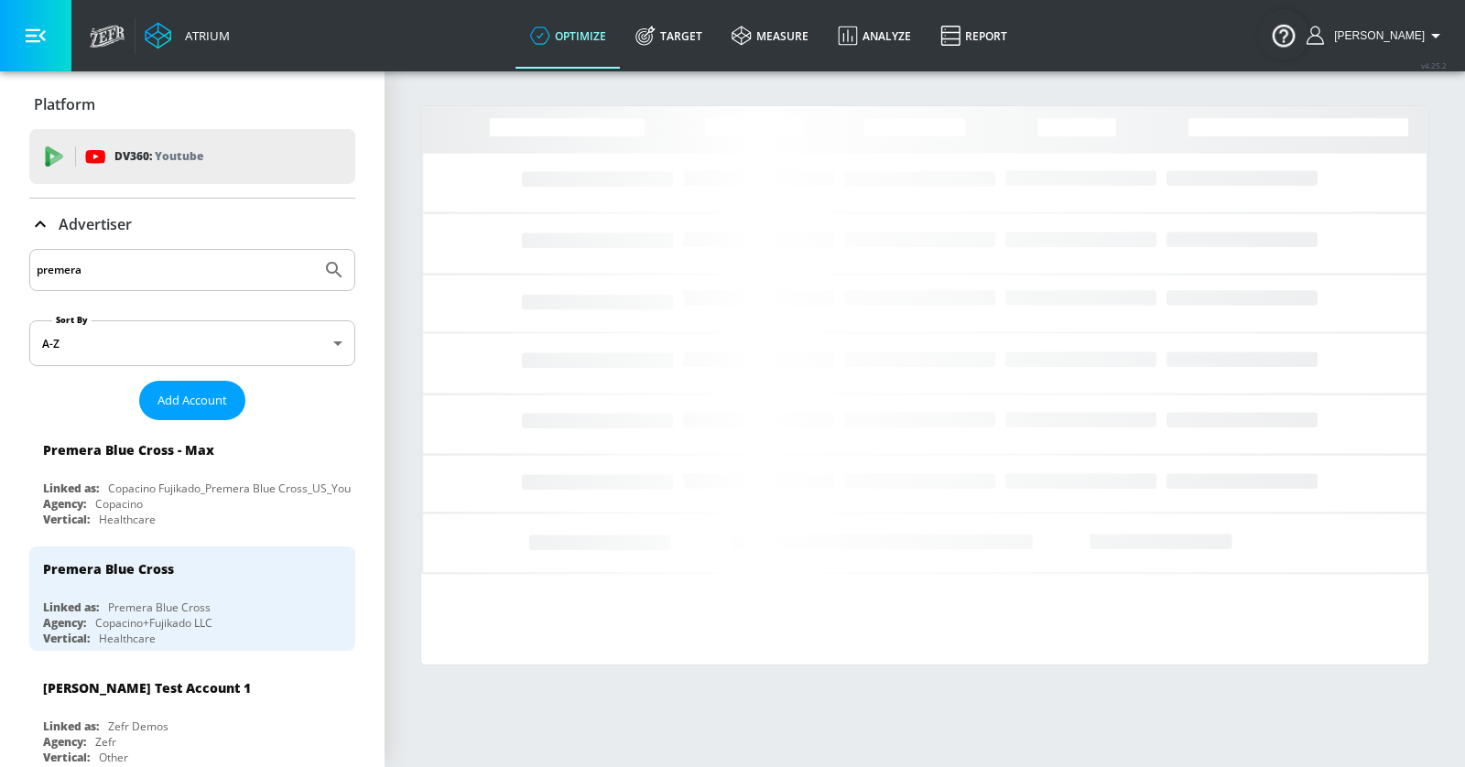
click at [32, 23] on button "button" at bounding box center [35, 35] width 71 height 71
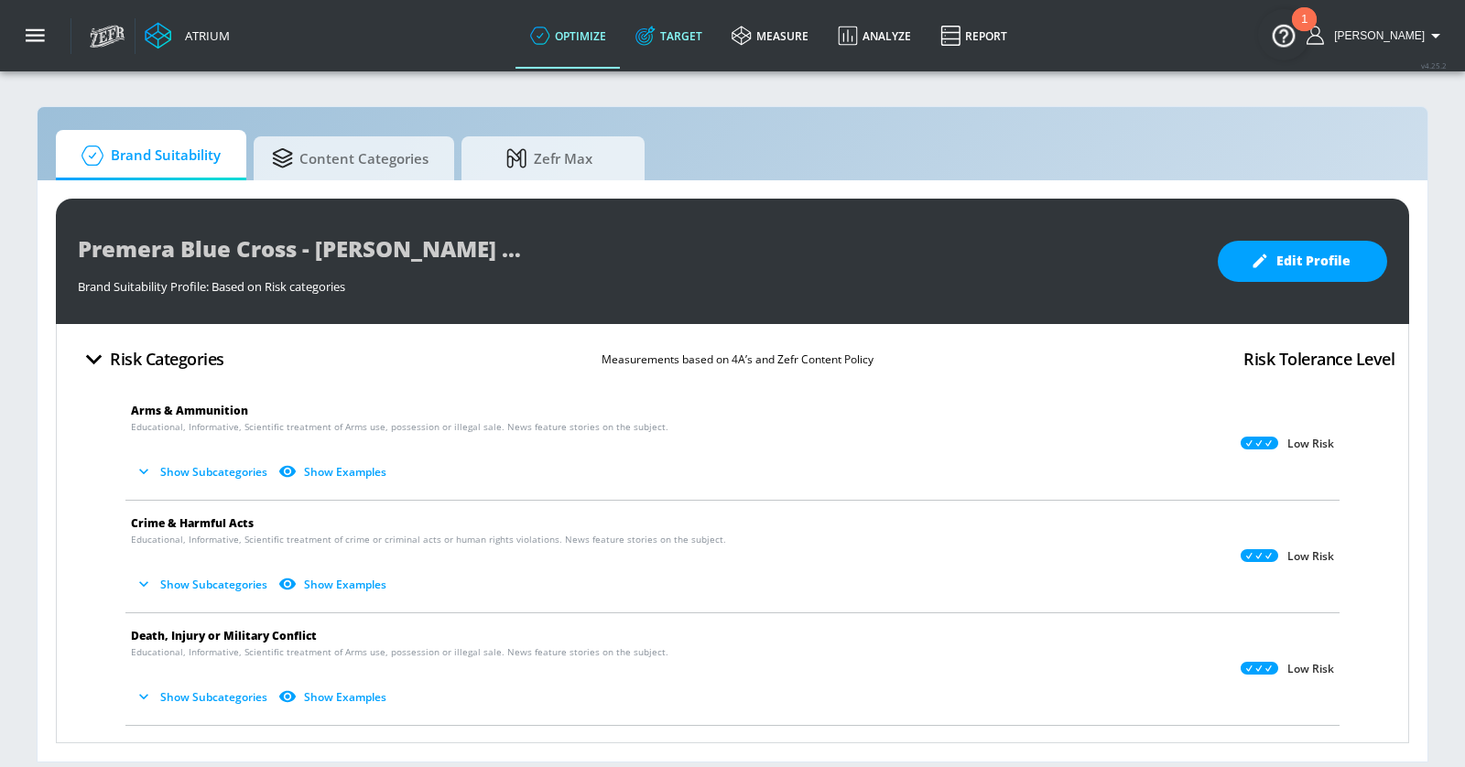
click at [655, 26] on icon at bounding box center [645, 36] width 20 height 20
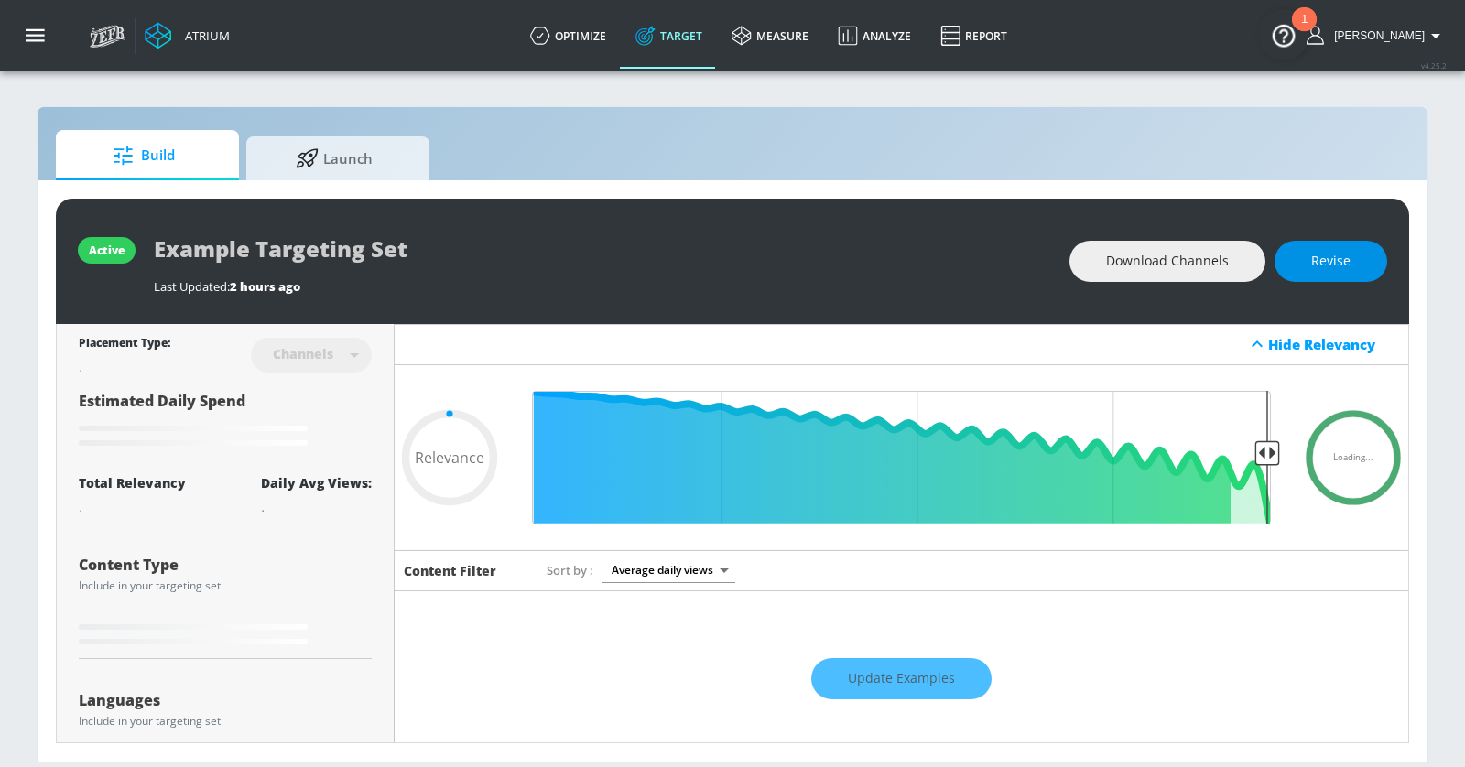
click at [1337, 254] on span "Revise" at bounding box center [1330, 261] width 39 height 23
type input "0.05"
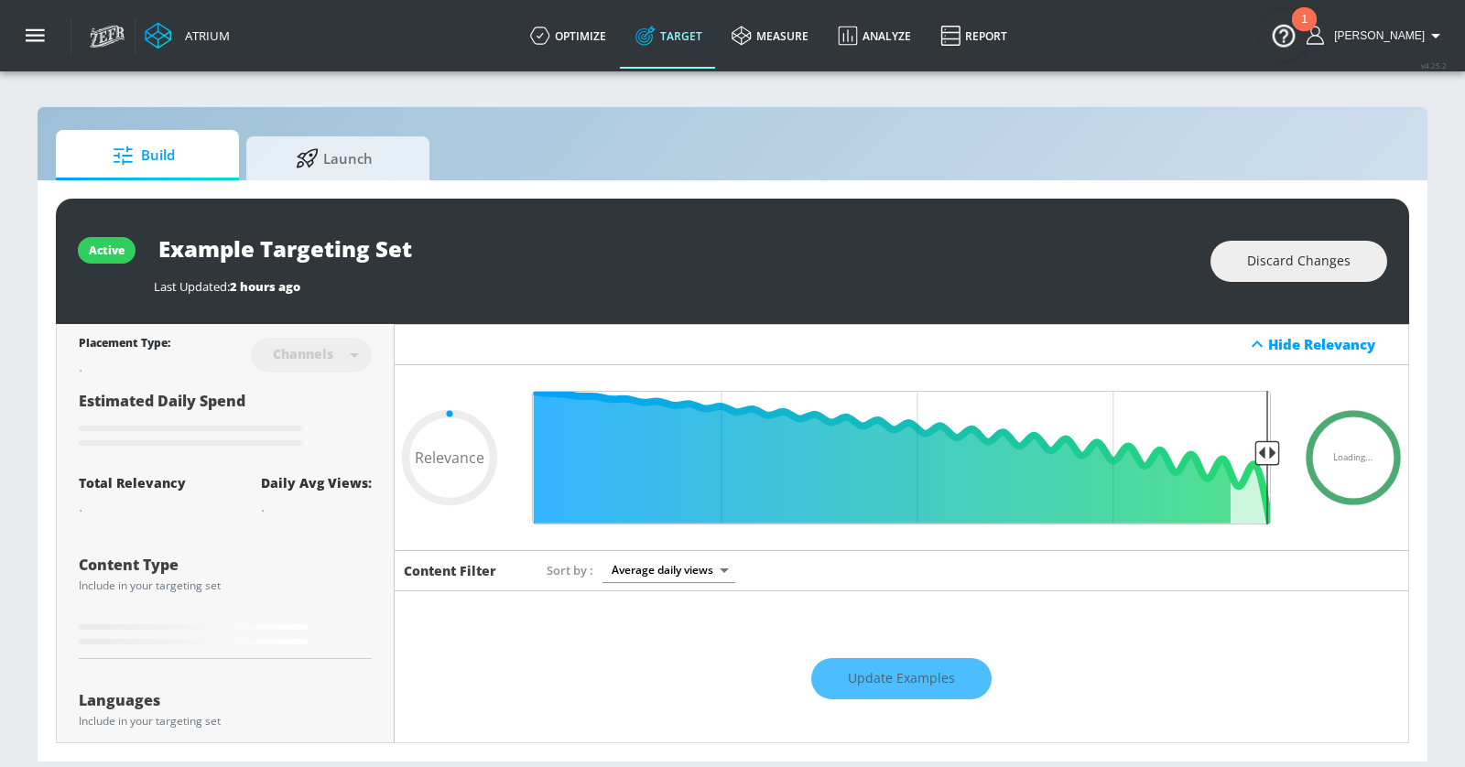
click at [275, 243] on input "Example Targeting Set" at bounding box center [383, 248] width 458 height 41
type input "B"
type input "0.05"
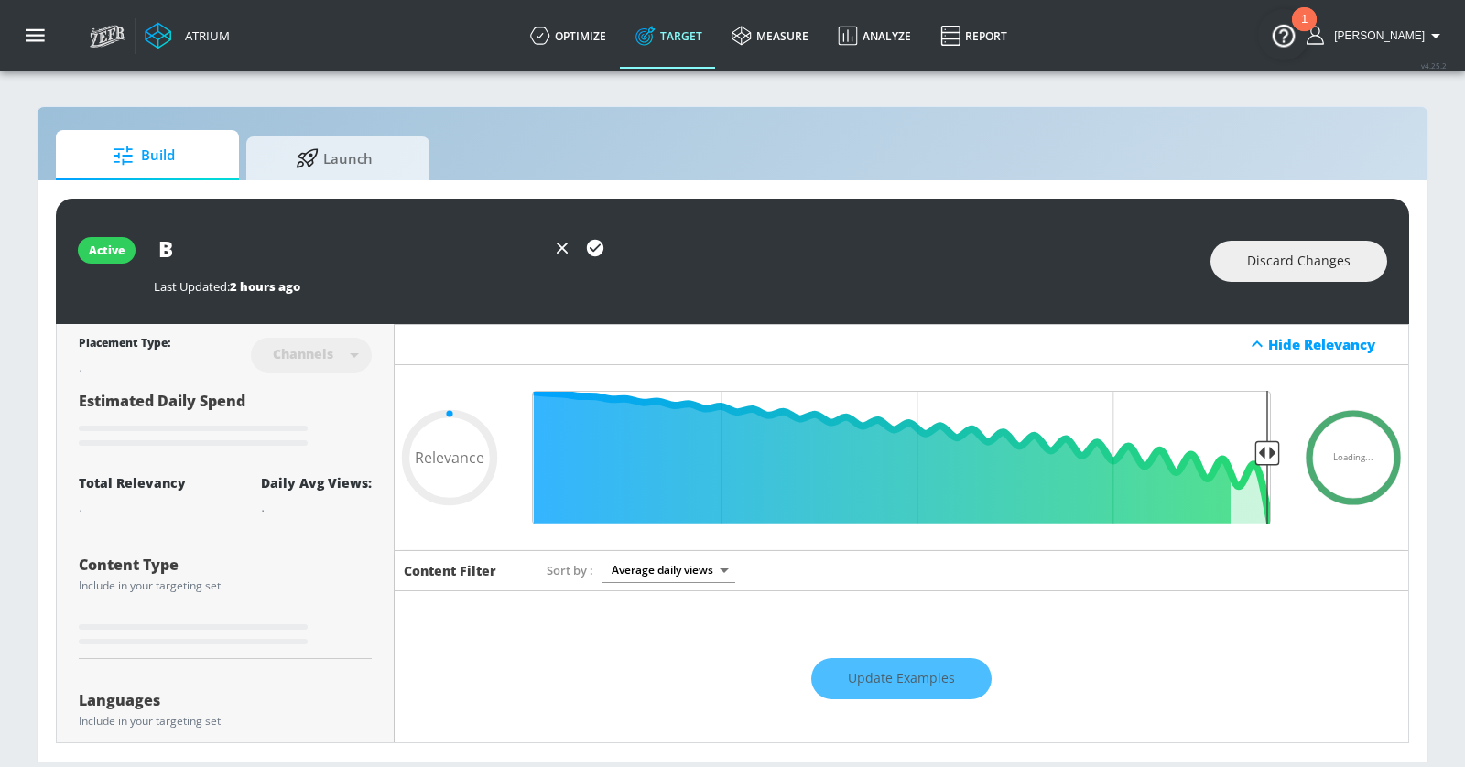
type input "Bu"
type input "0.05"
type input "Bus"
type input "0.05"
type input "Busi"
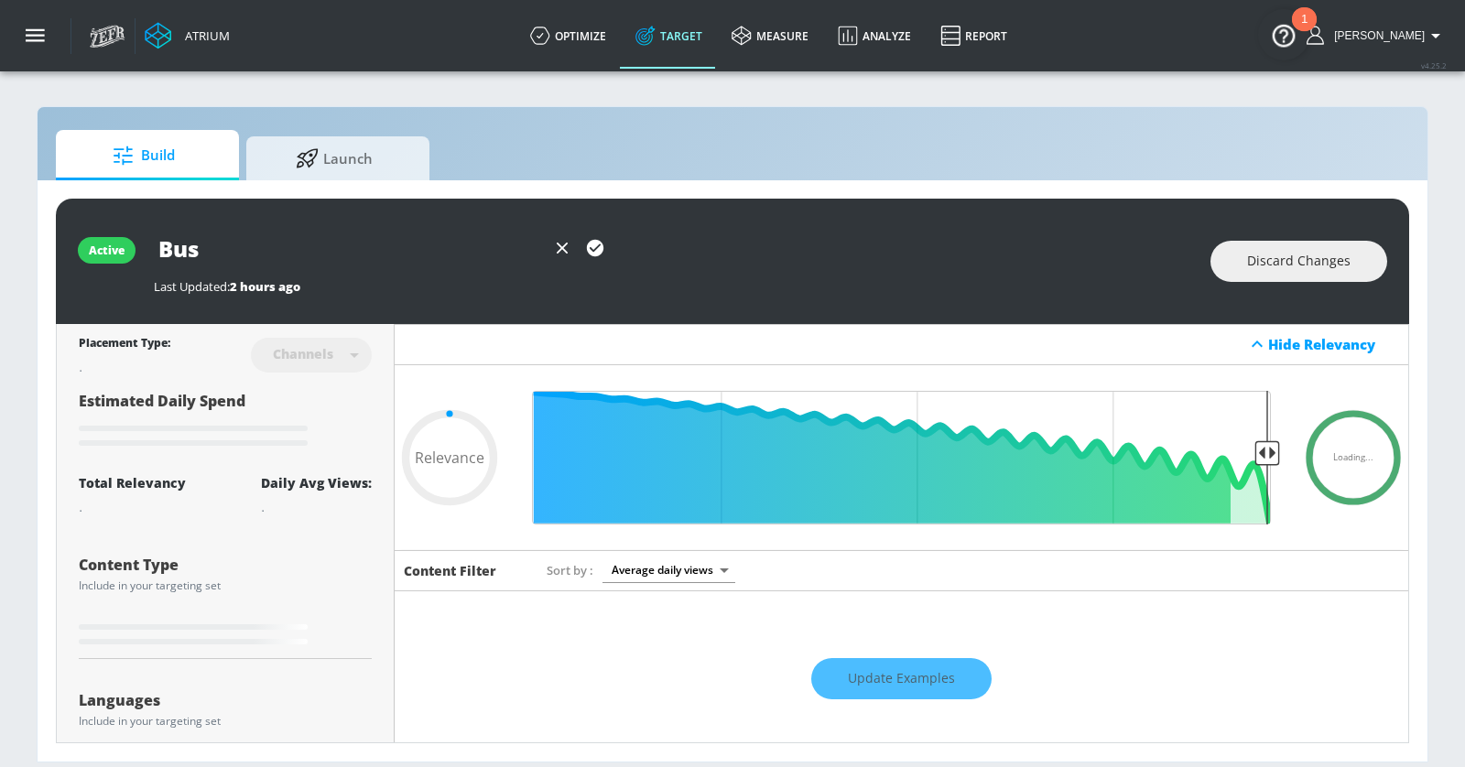
type input "0.05"
type input "Busin"
type input "0.05"
type input "Busine"
type input "0.05"
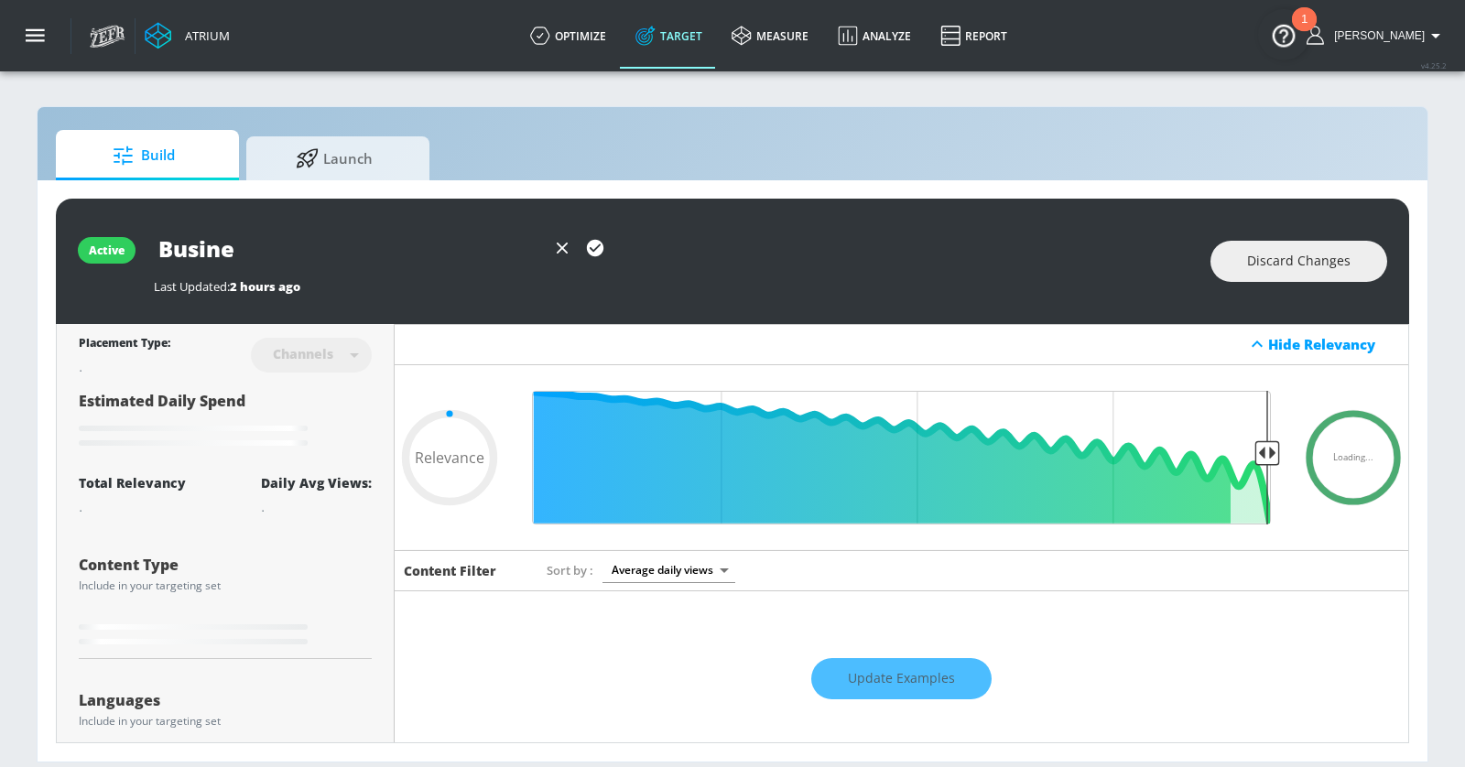
type input "Busines"
type input "0.05"
type input "Business"
type input "0.05"
type input "Business,"
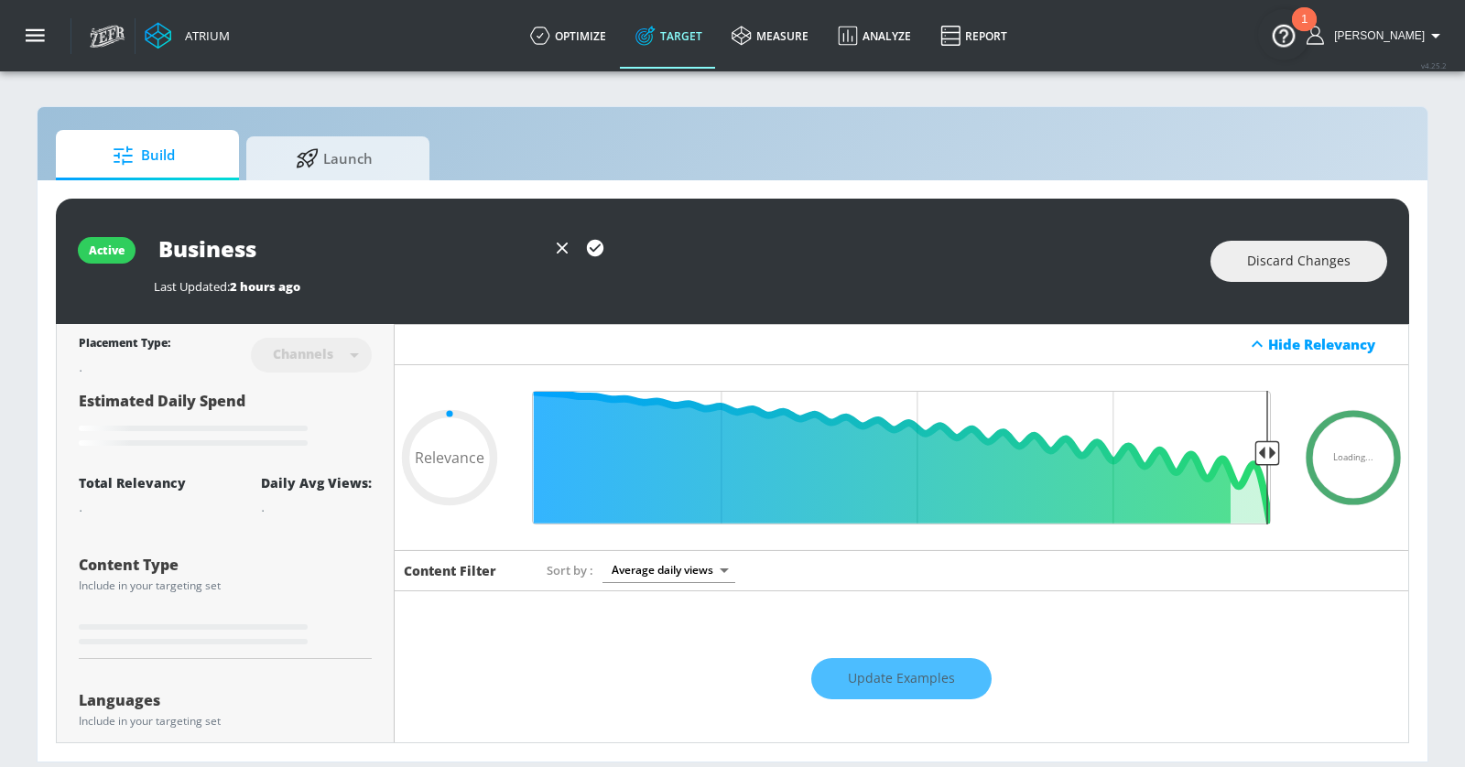
type input "0.05"
type input "Business,"
type input "0.05"
type input "Business, F"
type input "0.05"
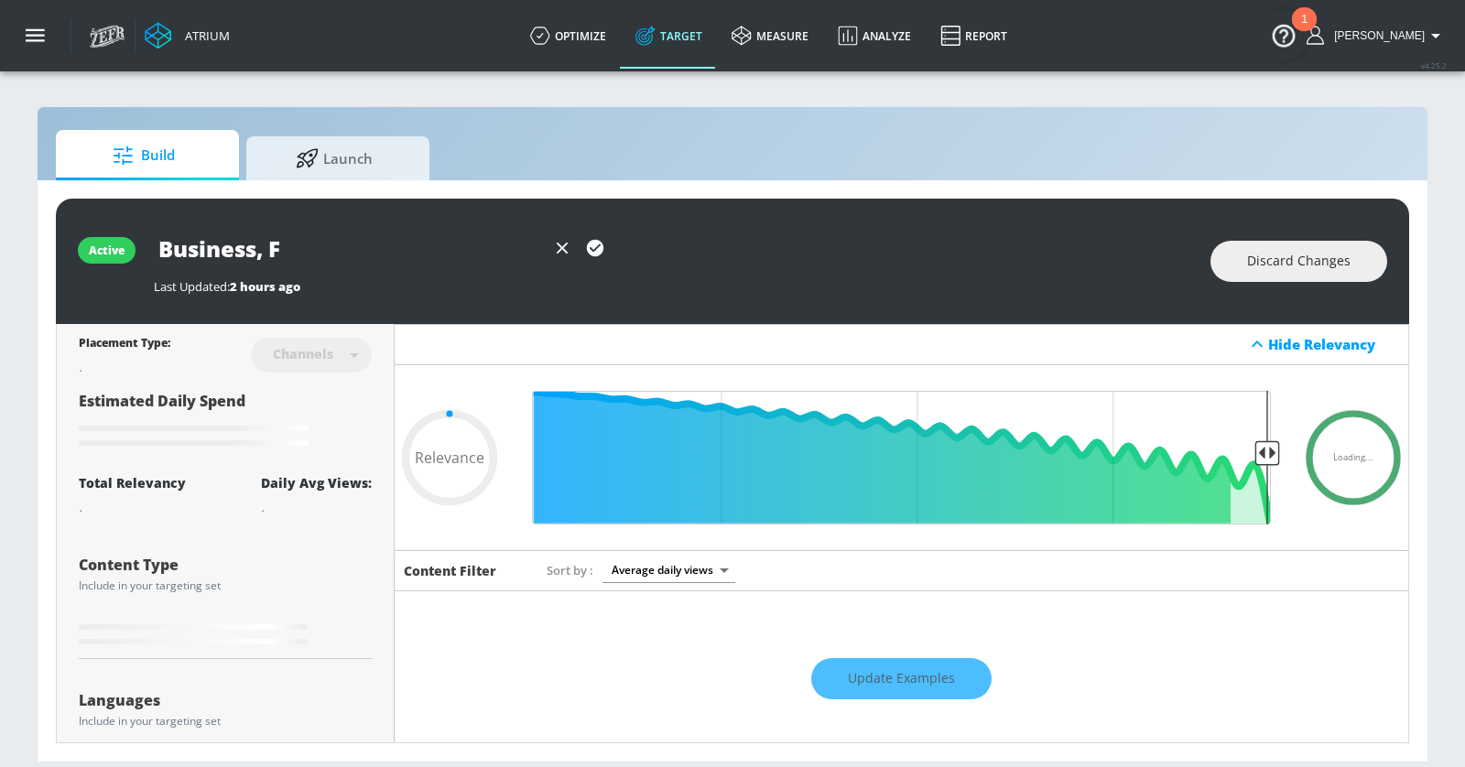
type input "Business, Fi"
type input "0.05"
type input "Business, Fin"
type input "0.05"
type input "Business, Fina"
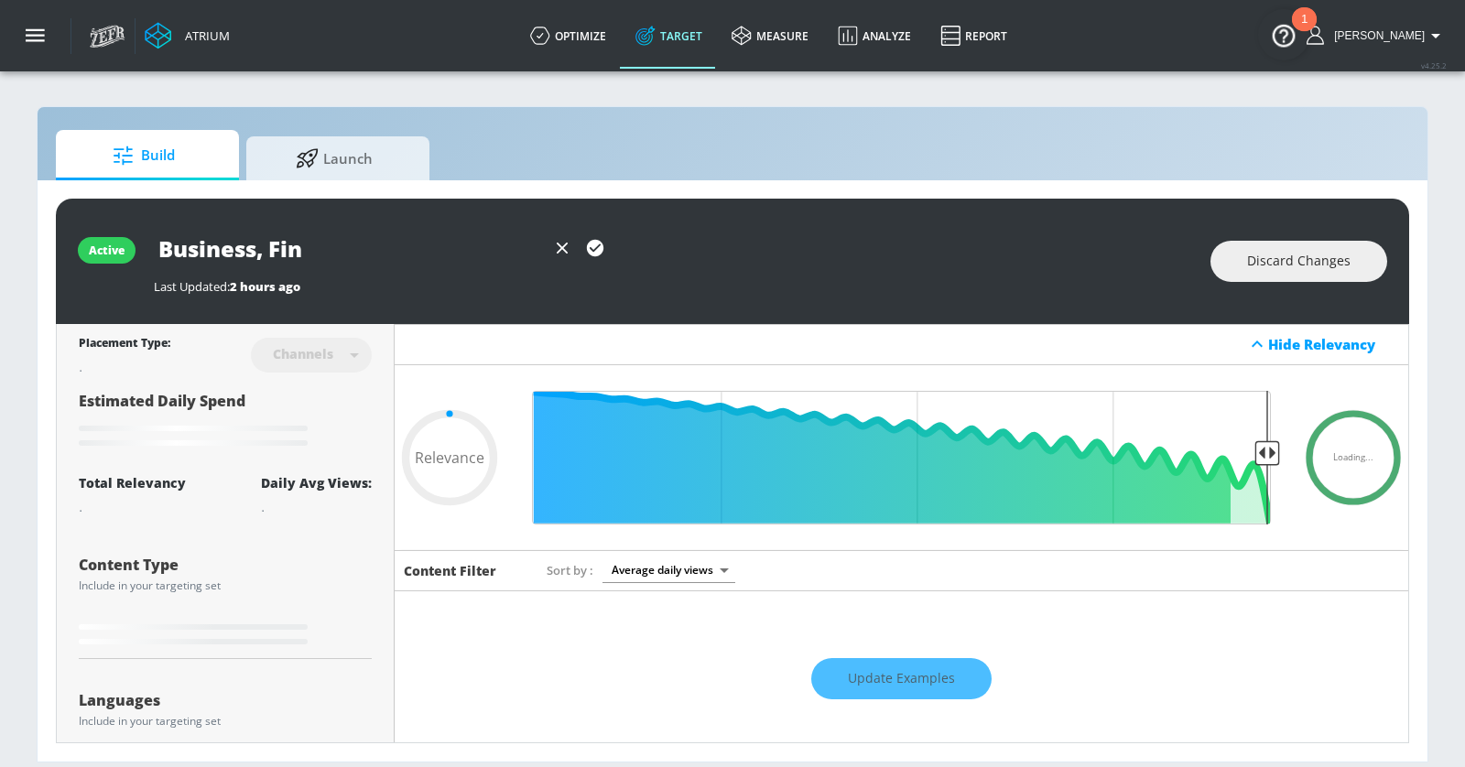
type input "0.05"
type input "Business, [PERSON_NAME]"
type input "0.6"
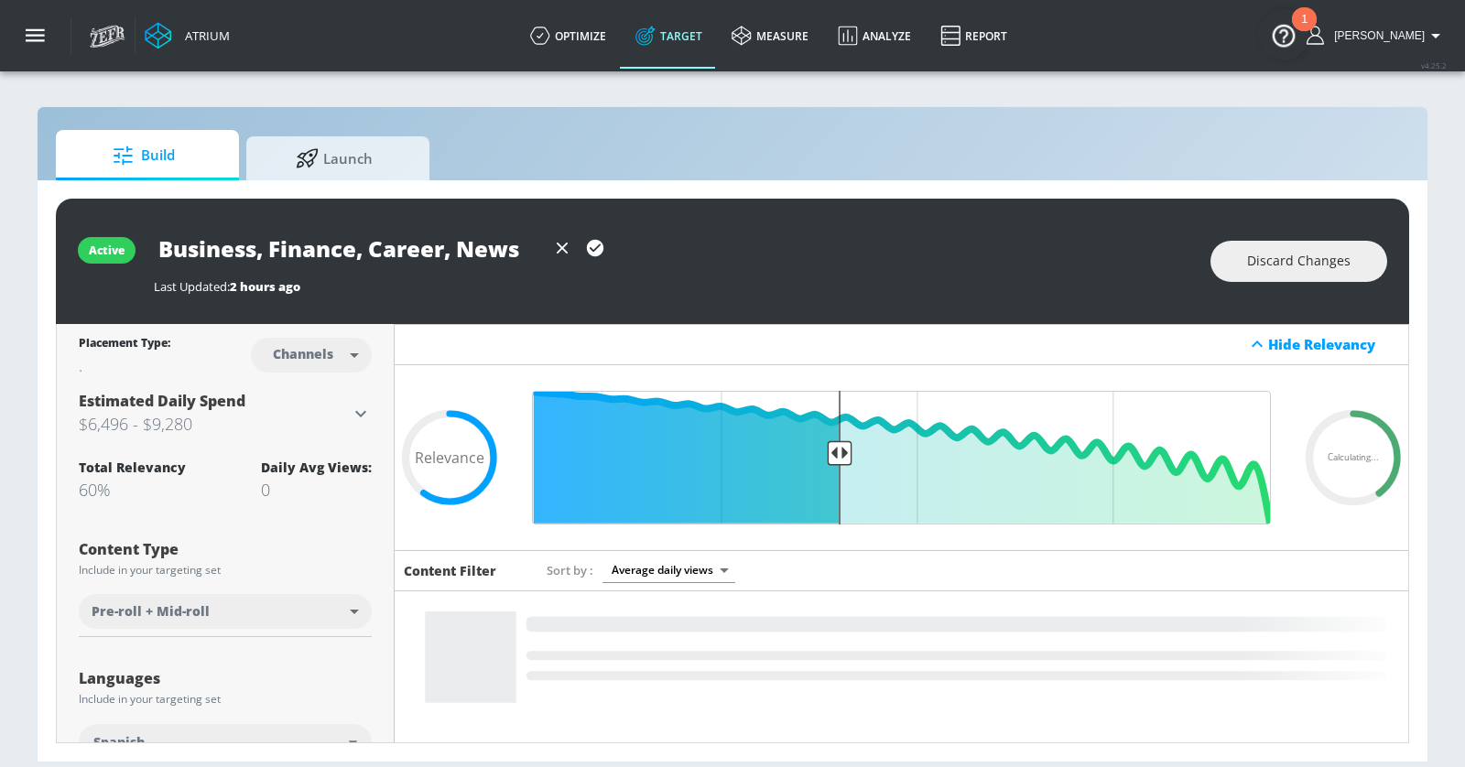
type input "Business, Finance, Career, News"
click at [599, 247] on icon "button" at bounding box center [595, 248] width 16 height 16
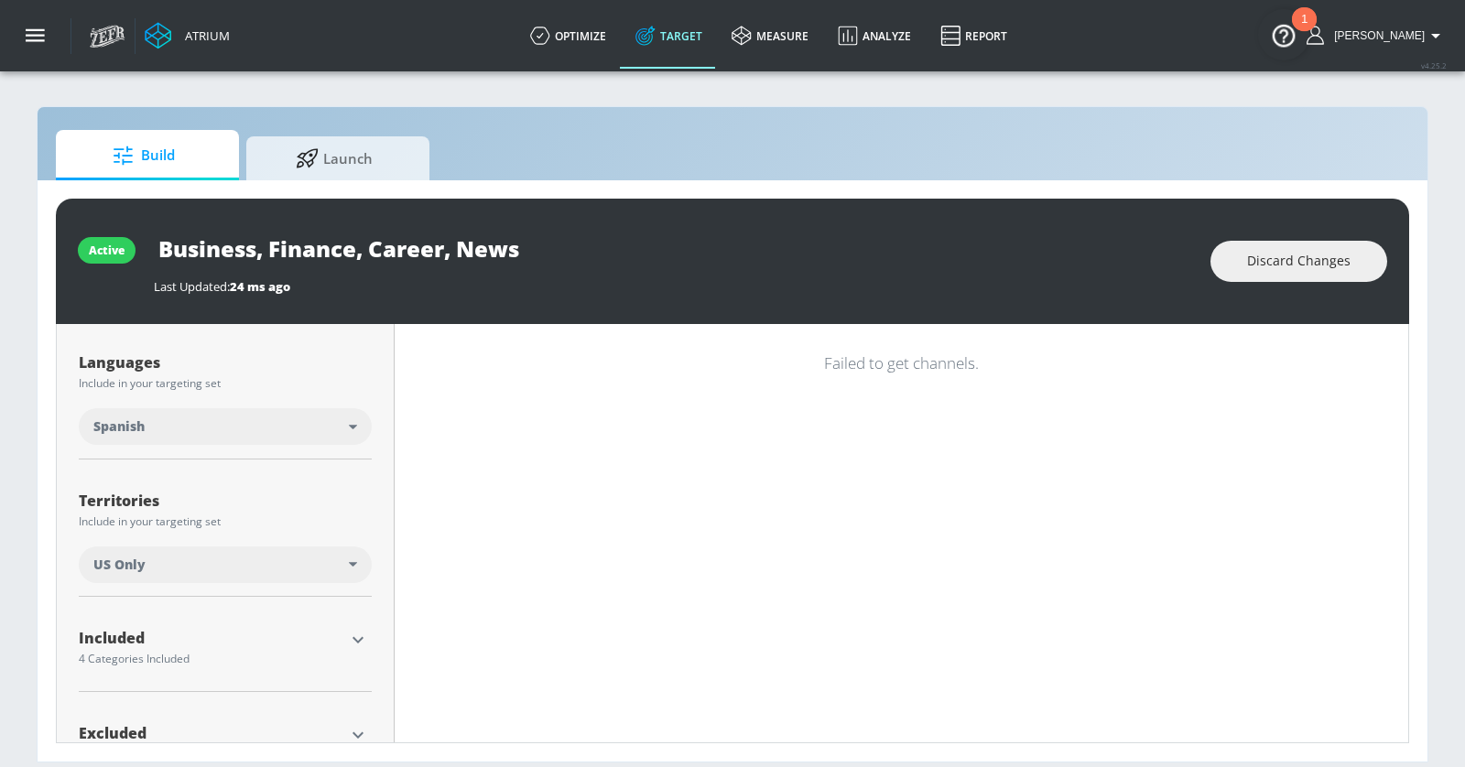
scroll to position [341, 0]
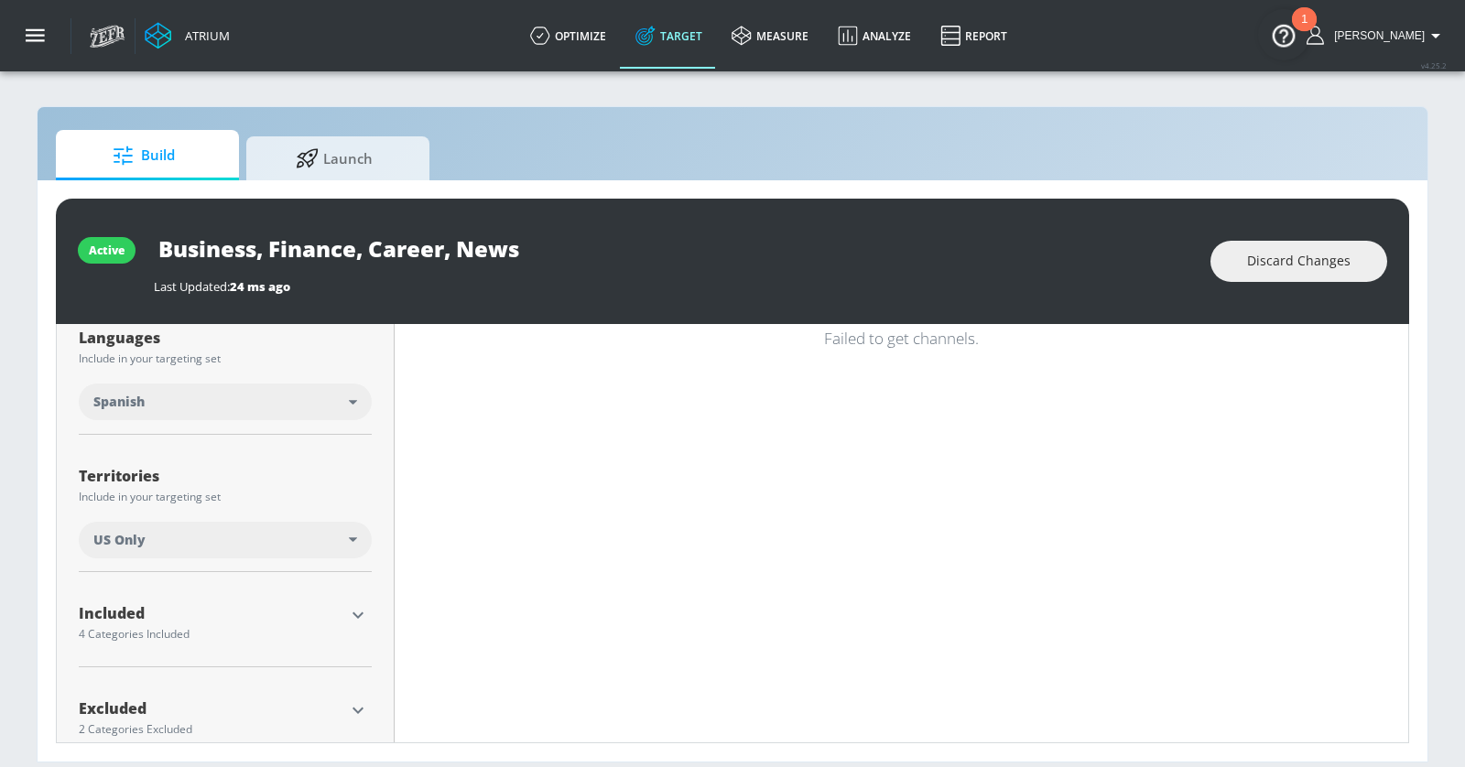
click at [329, 386] on div "Spanish" at bounding box center [225, 402] width 293 height 37
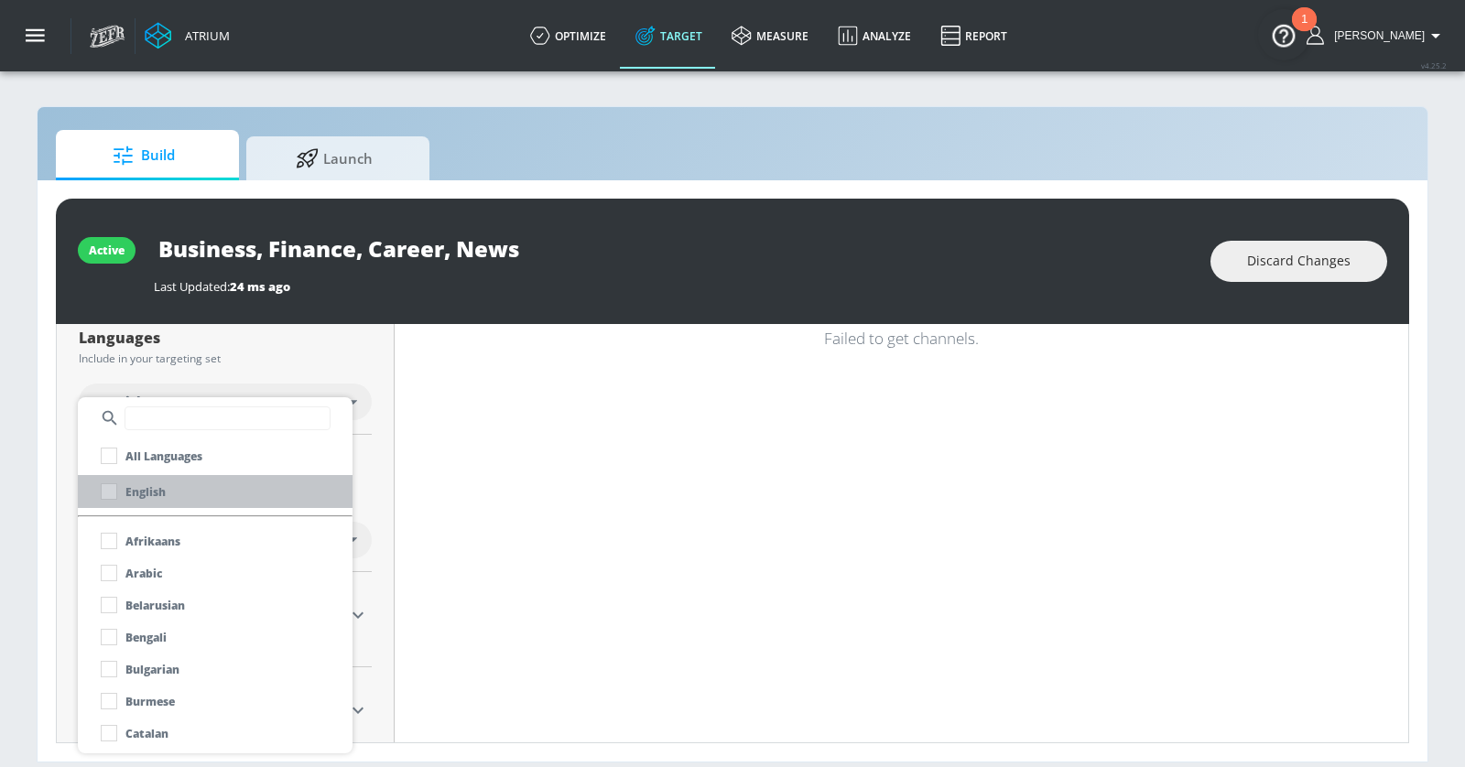
click at [162, 488] on p "English" at bounding box center [145, 491] width 40 height 19
checkbox input "true"
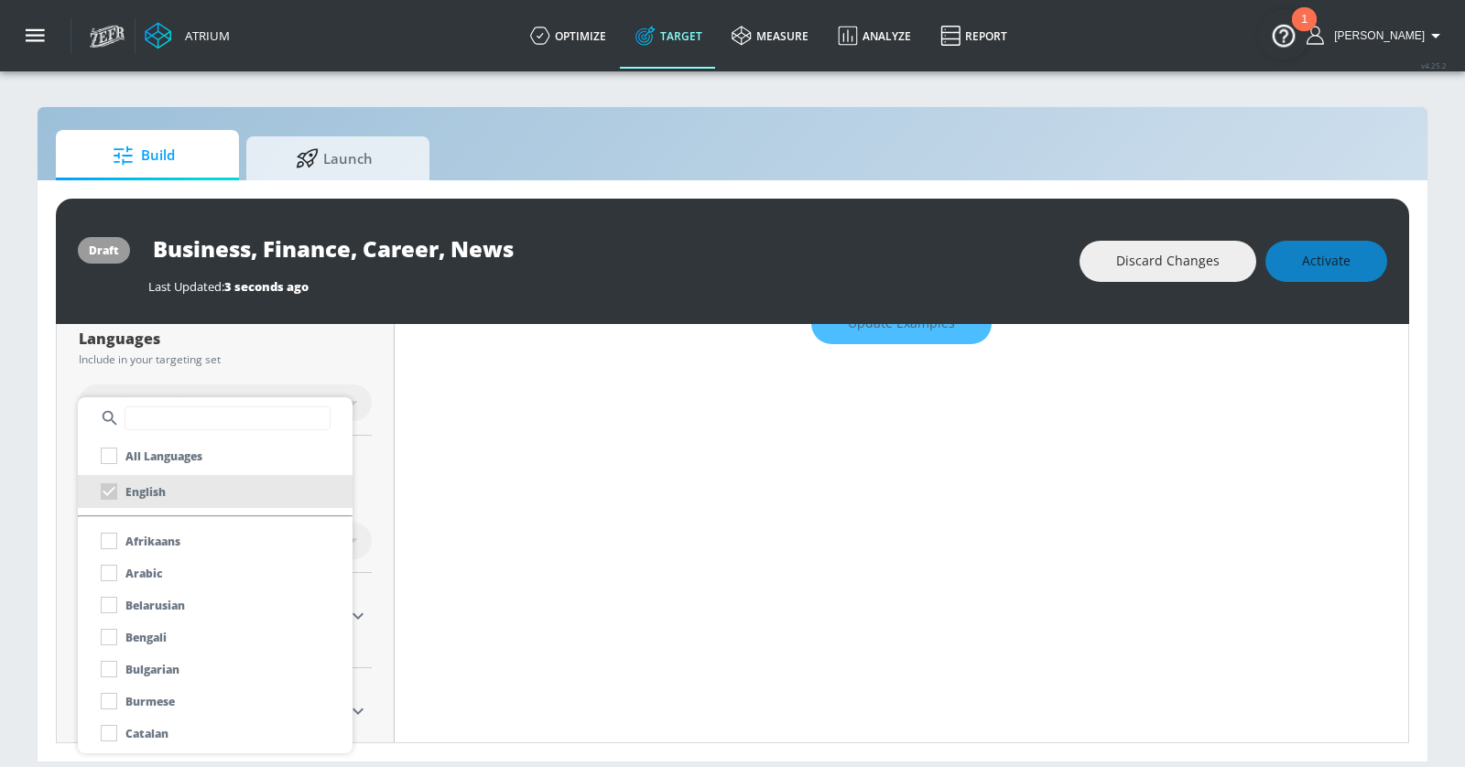
click at [210, 417] on input "text" at bounding box center [227, 418] width 206 height 24
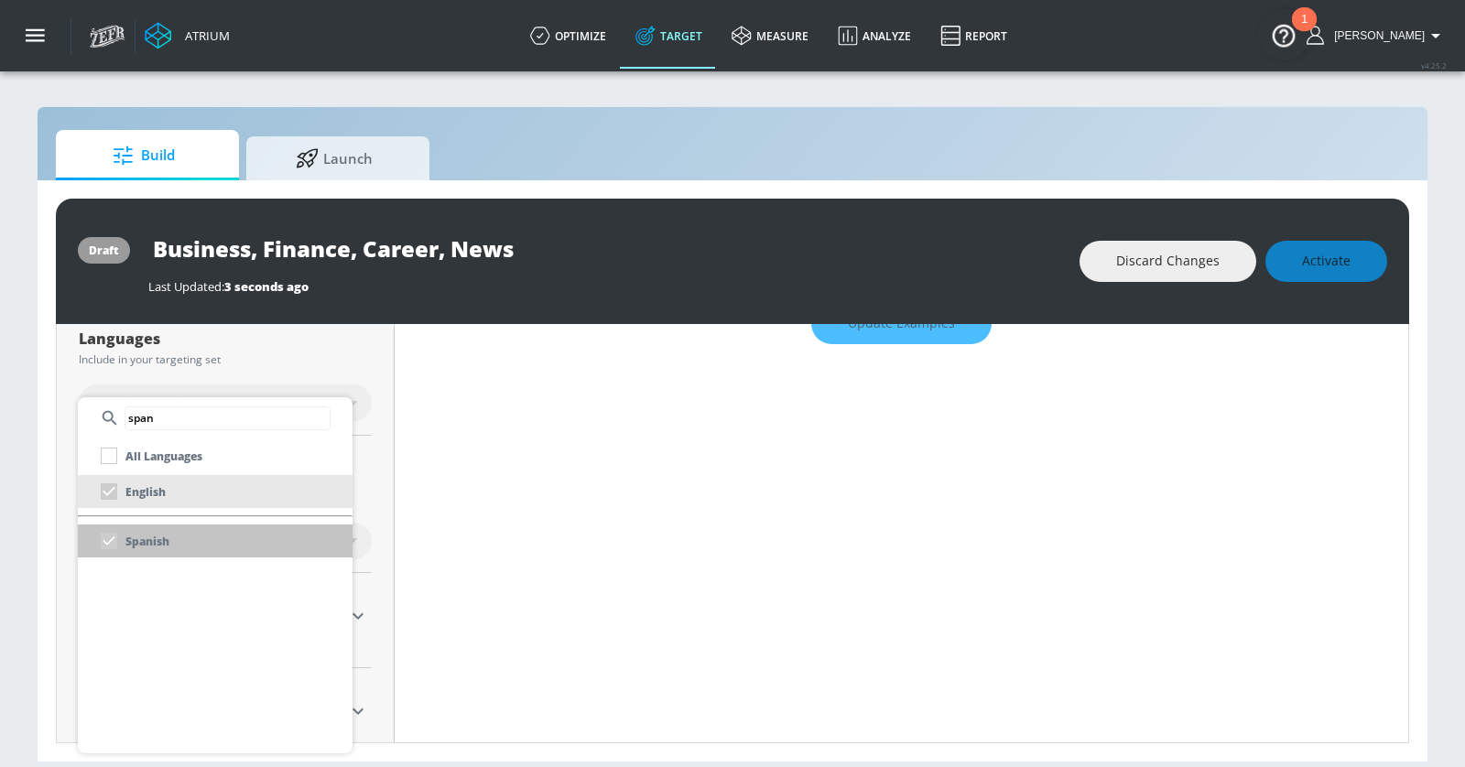
type input "span"
click at [111, 540] on div "Spanish" at bounding box center [130, 541] width 77 height 33
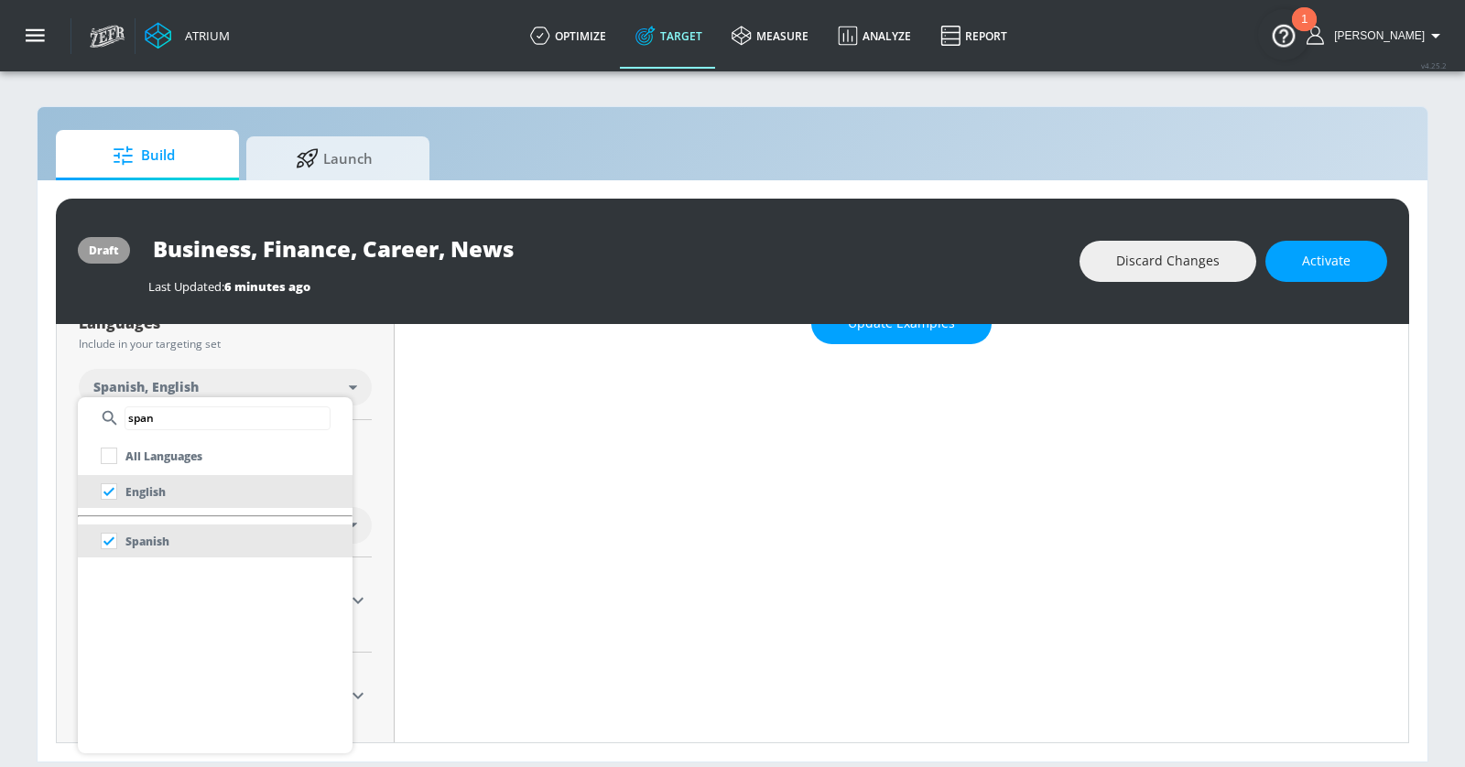
scroll to position [341, 0]
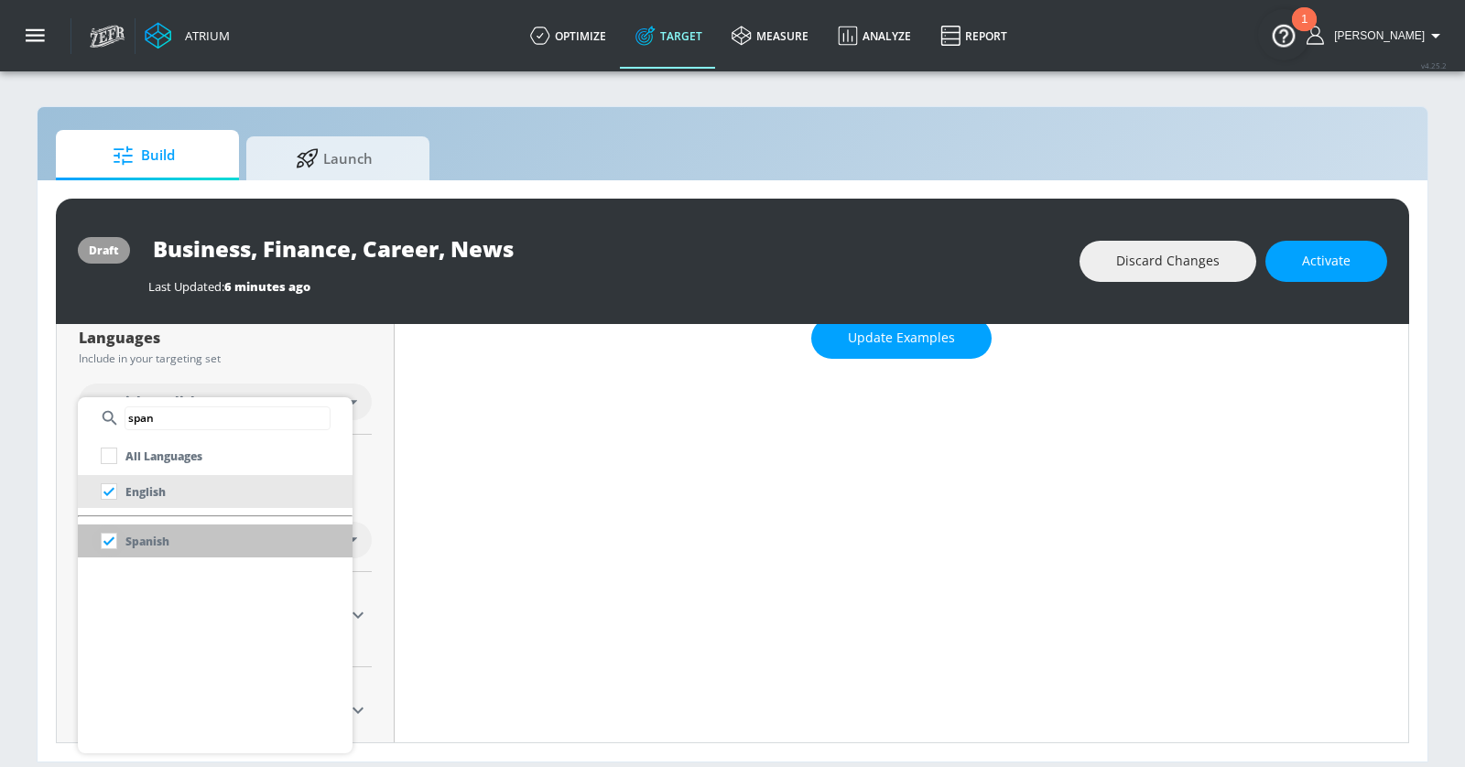
click at [114, 544] on input "checkbox" at bounding box center [108, 541] width 33 height 33
click at [429, 507] on div at bounding box center [732, 383] width 1465 height 767
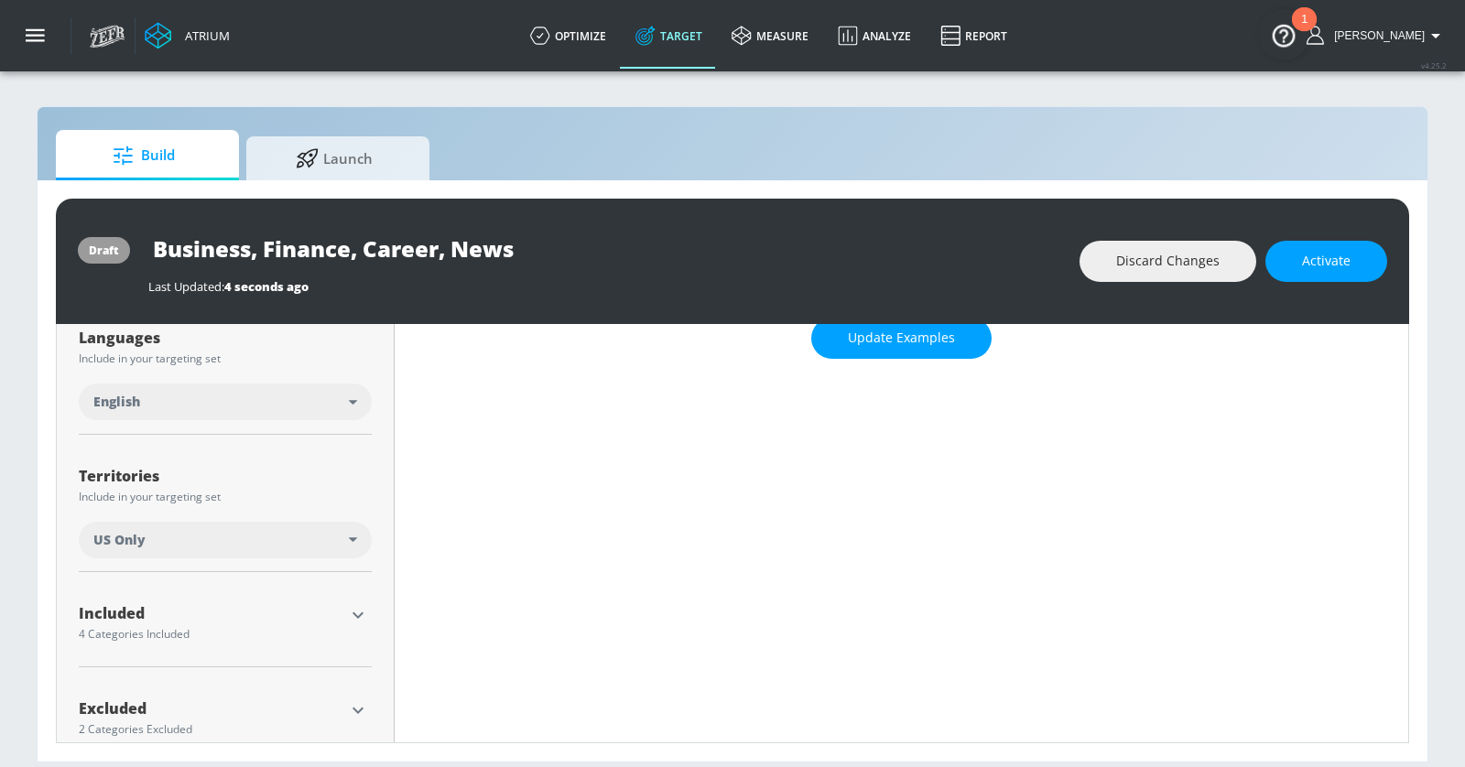
scroll to position [373, 0]
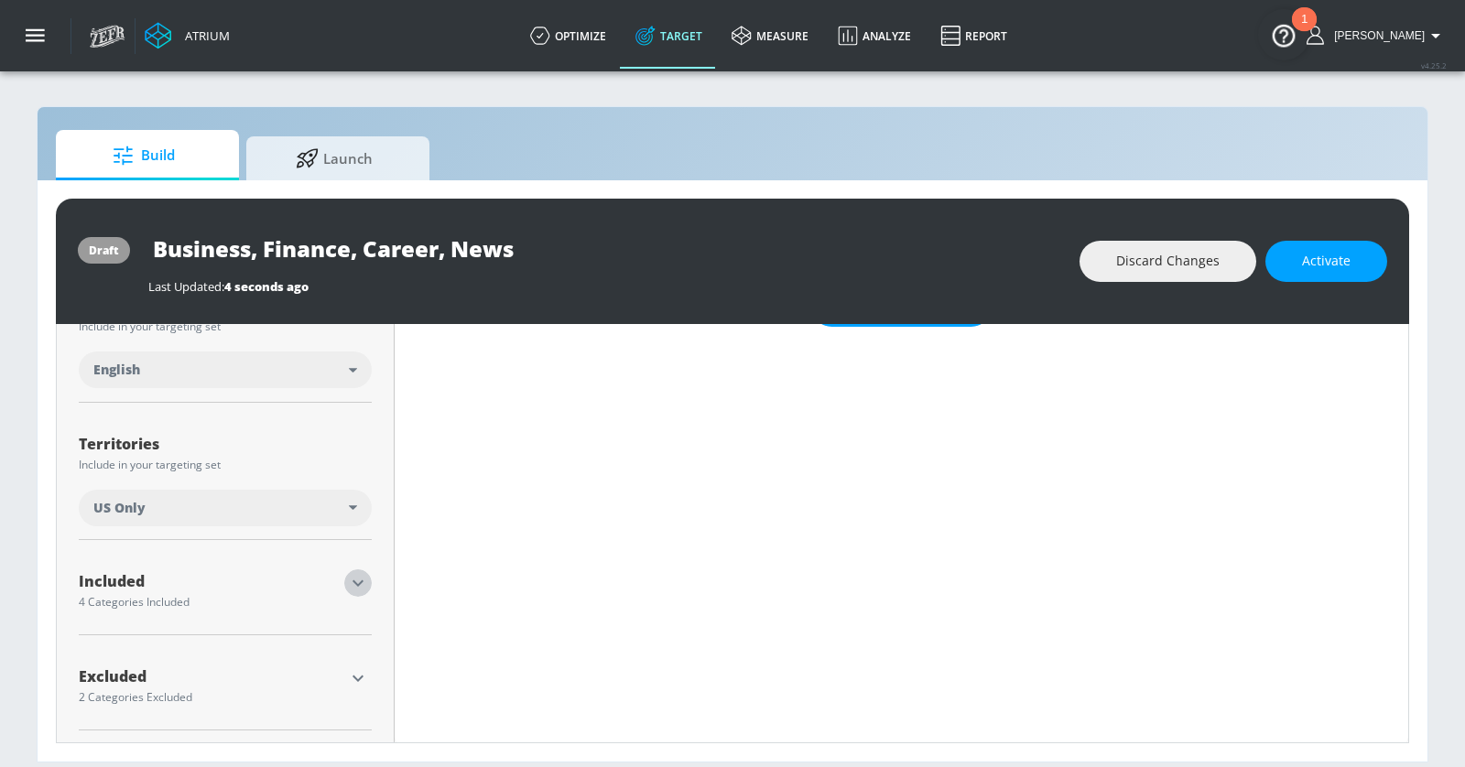
click at [362, 572] on icon "button" at bounding box center [358, 583] width 22 height 22
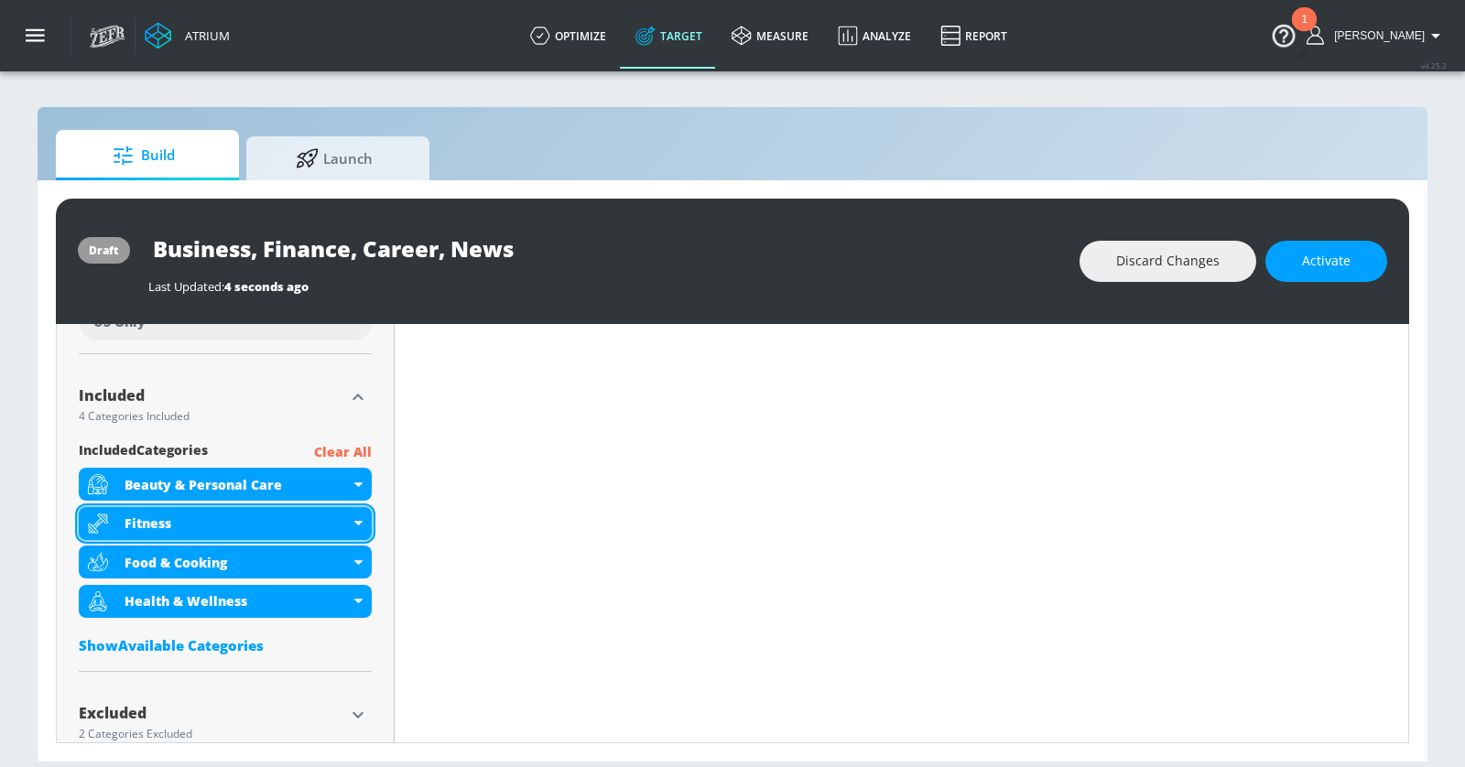
scroll to position [561, 0]
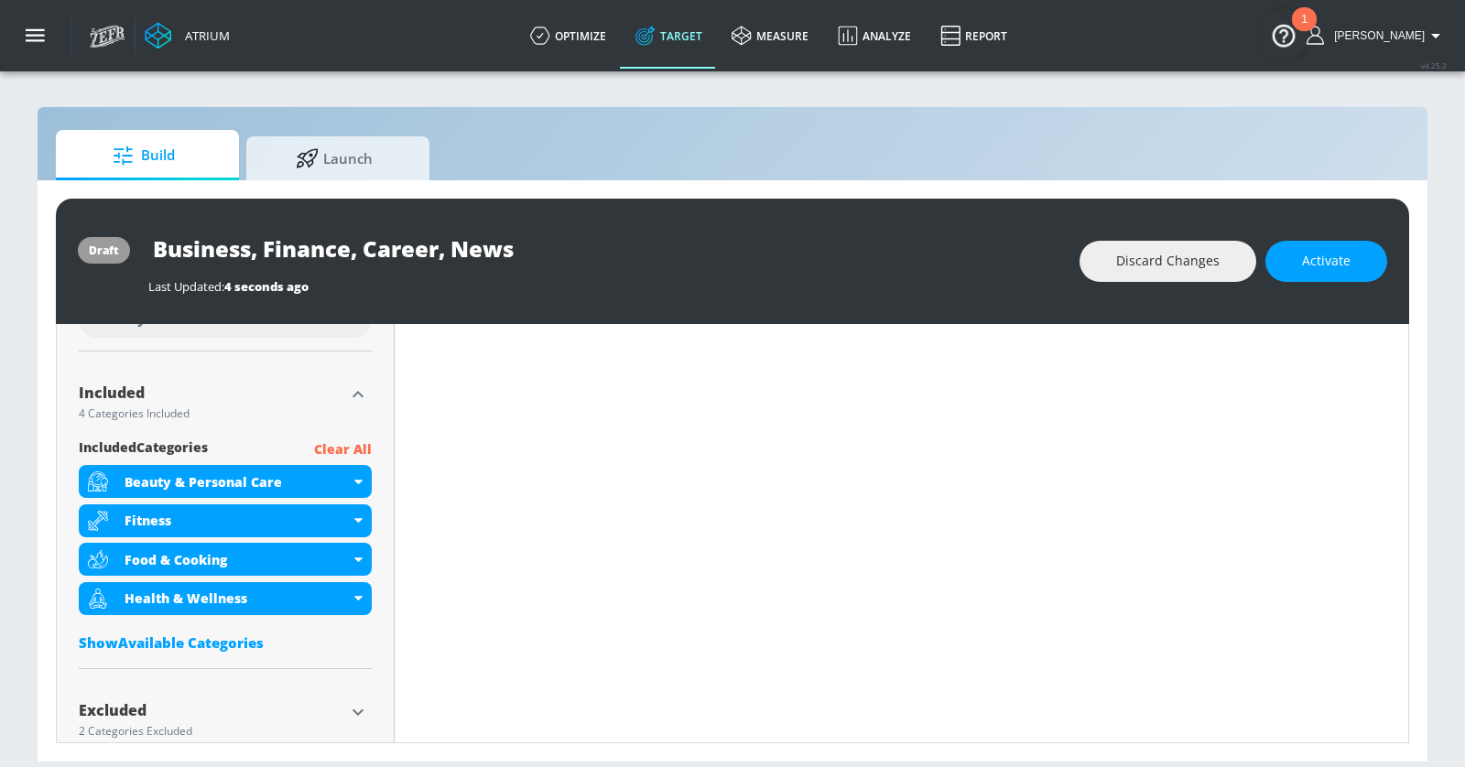
click at [231, 636] on div "Show Available Categories" at bounding box center [225, 642] width 293 height 18
click at [342, 446] on p "Clear All" at bounding box center [343, 449] width 58 height 23
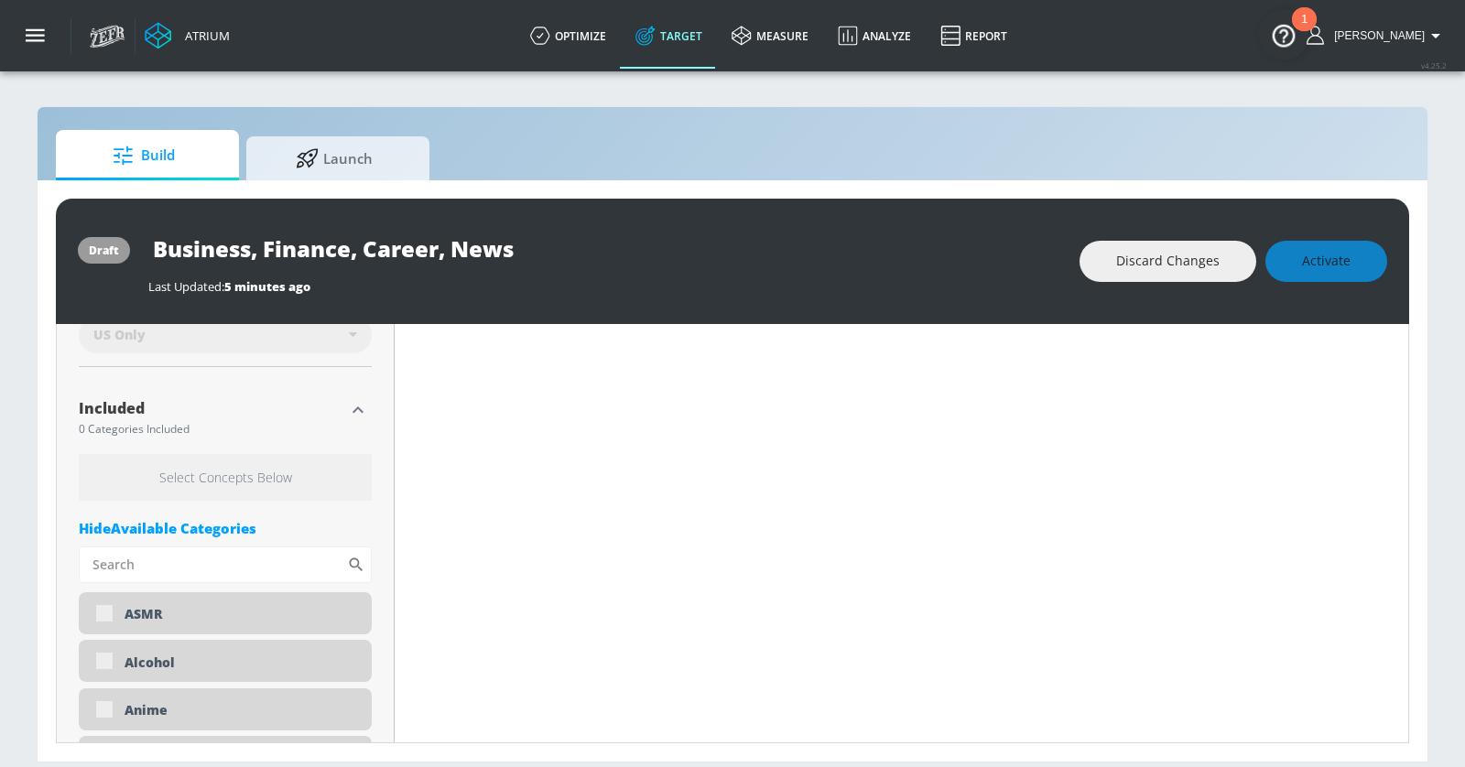
scroll to position [577, 0]
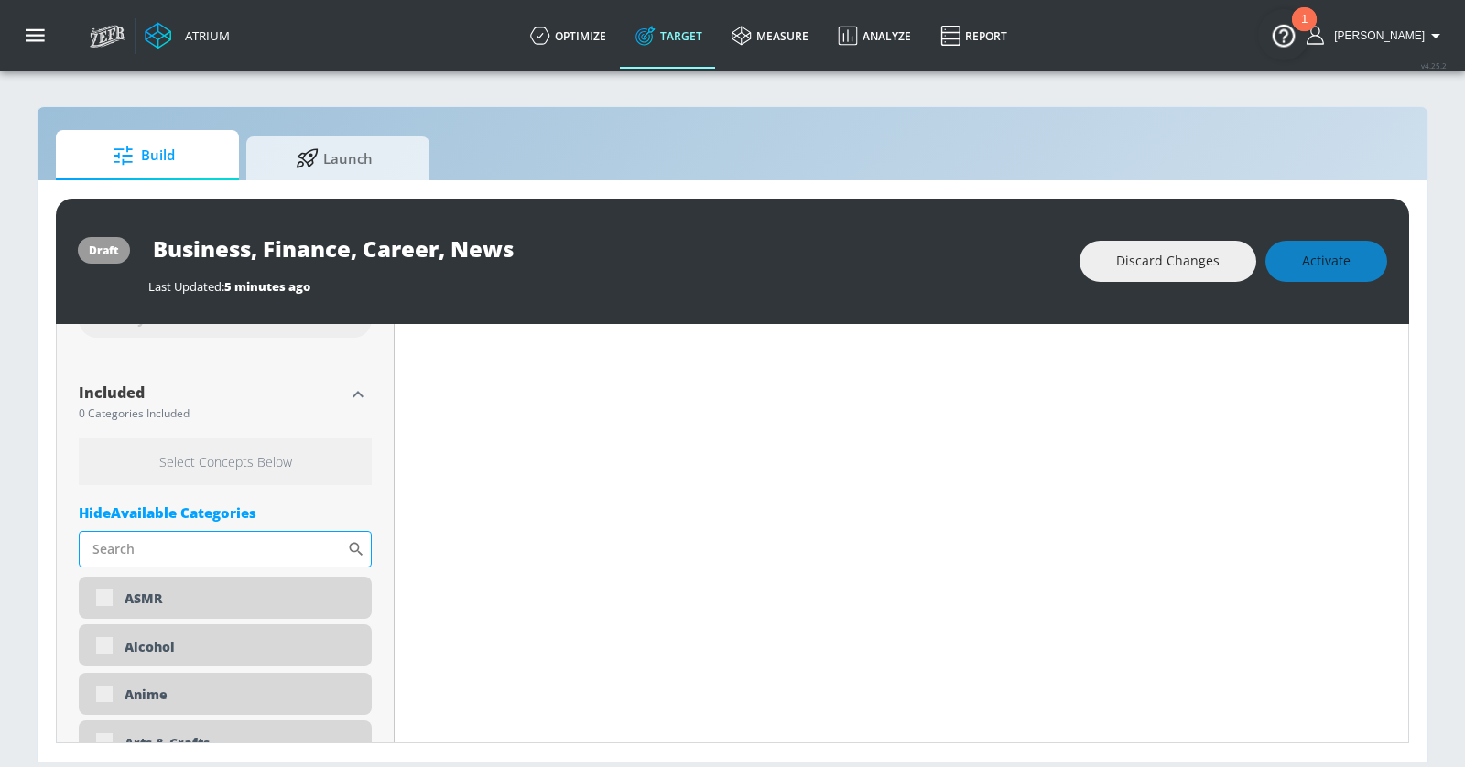
click at [211, 554] on input "Sort By" at bounding box center [213, 549] width 268 height 37
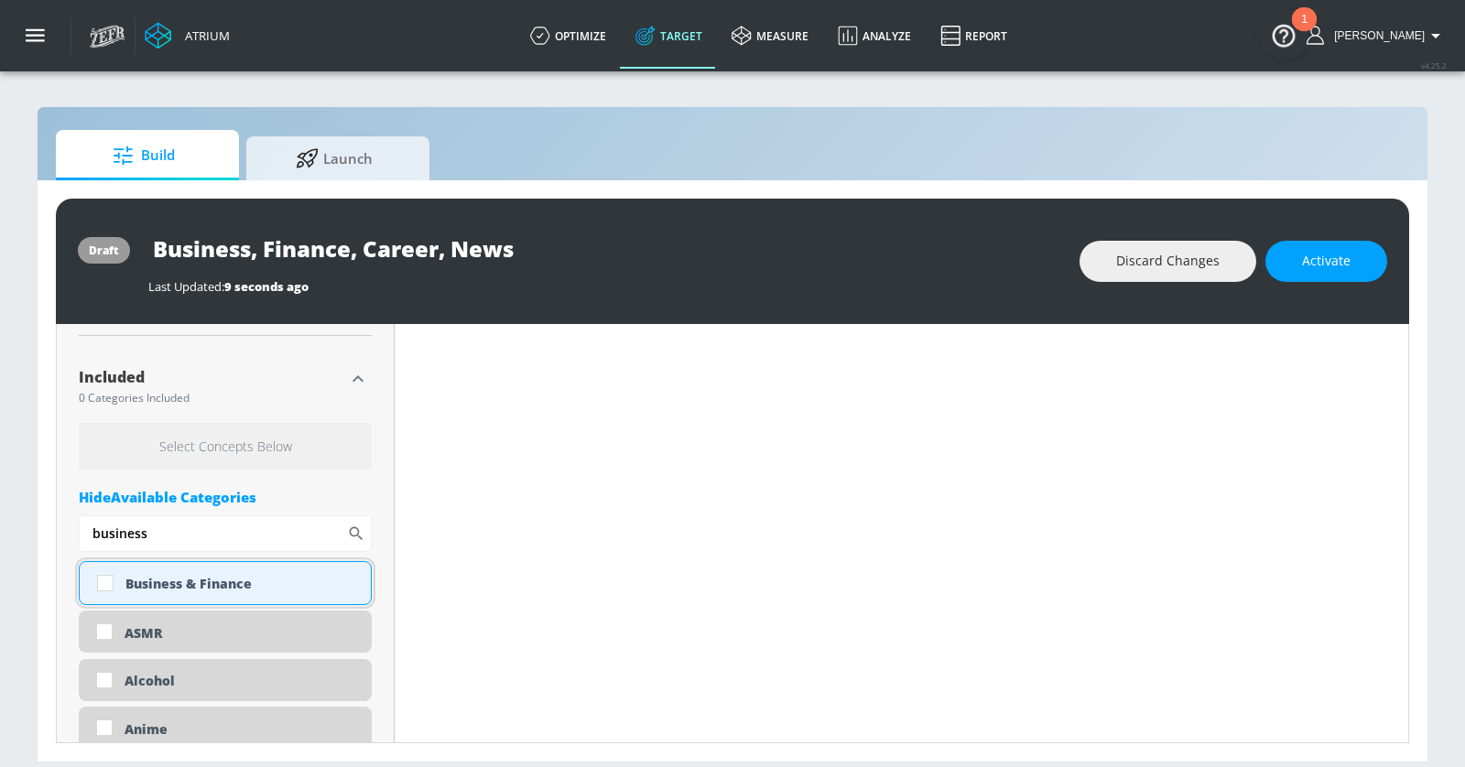
scroll to position [561, 0]
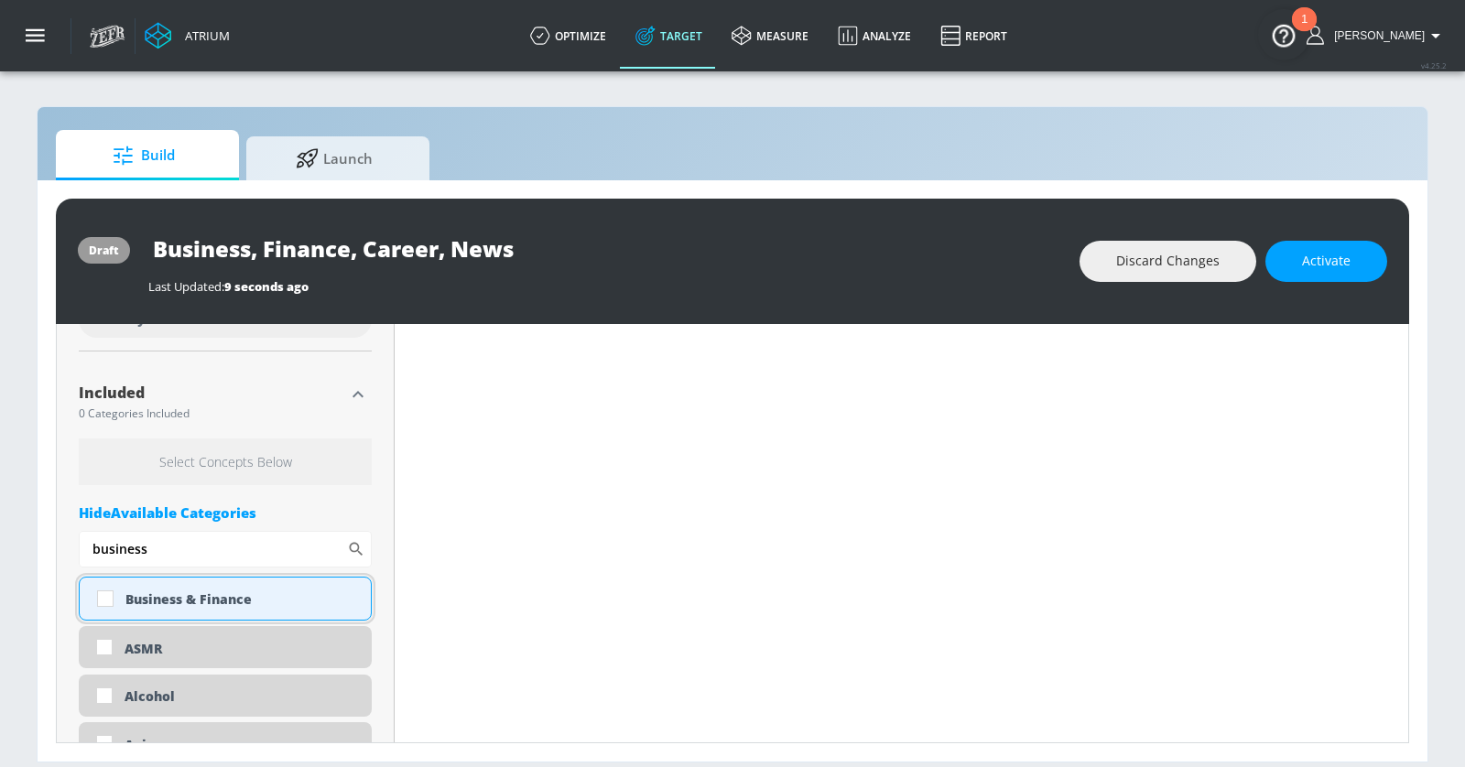
type input "business"
click at [146, 594] on div "Business & Finance" at bounding box center [241, 598] width 232 height 17
checkbox input "true"
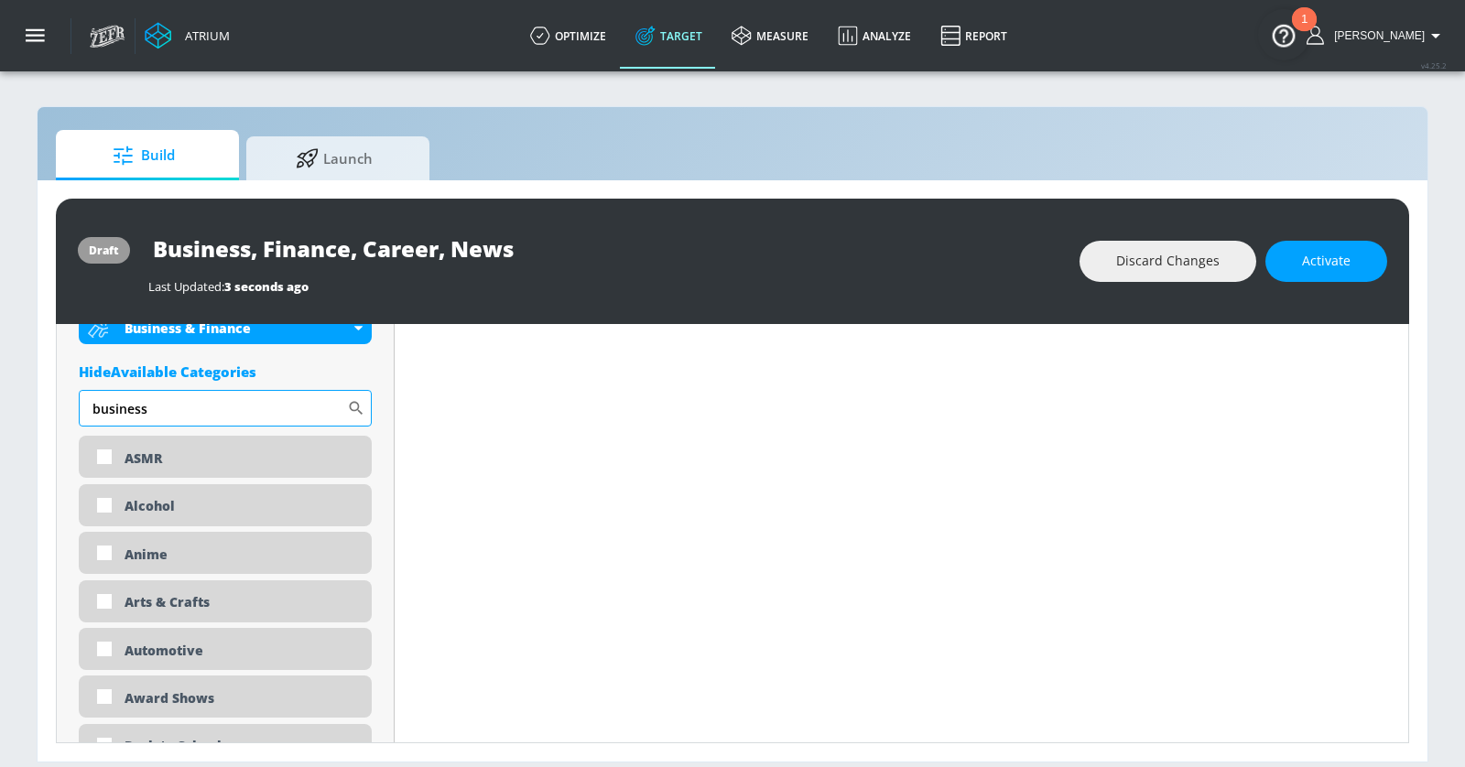
scroll to position [737, 0]
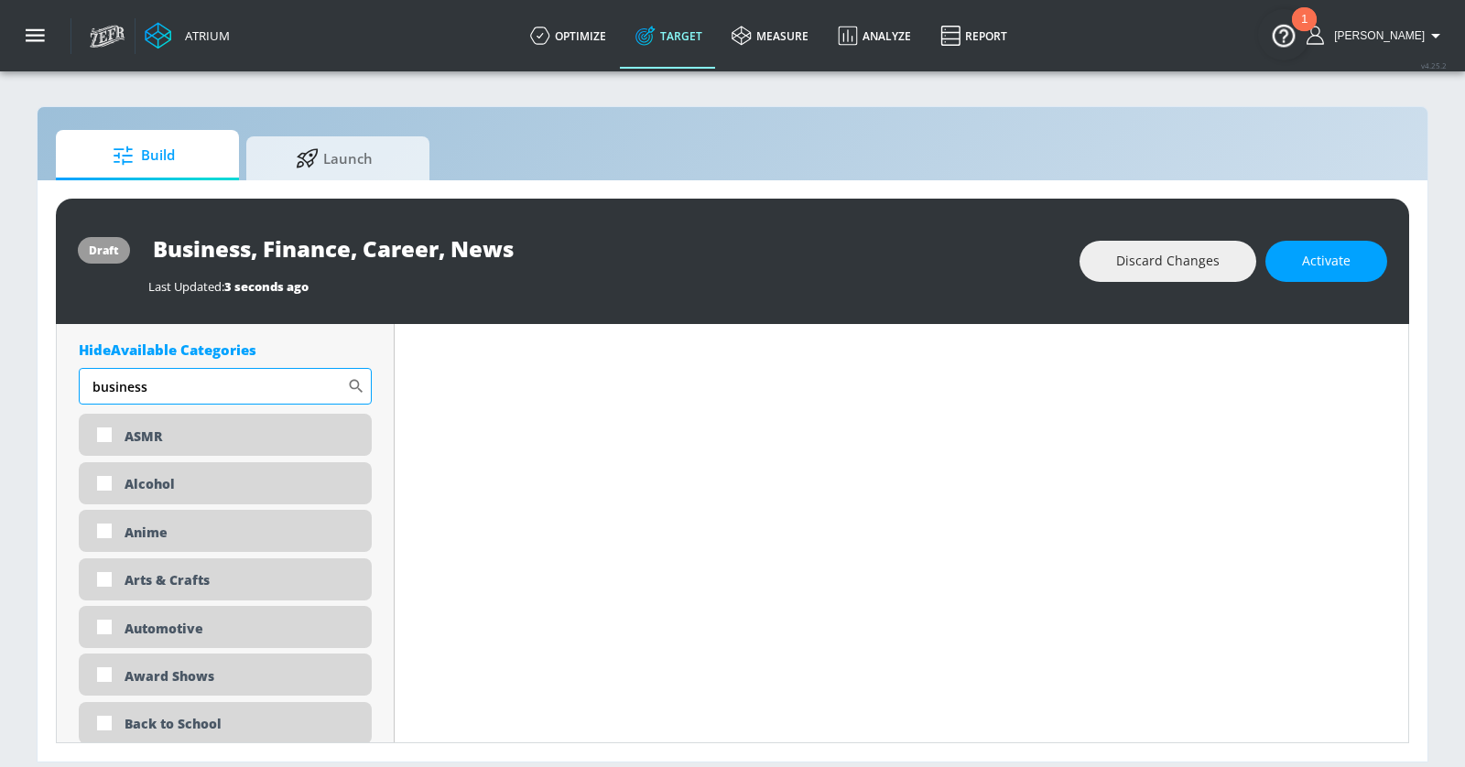
click at [194, 385] on input "business" at bounding box center [213, 386] width 268 height 37
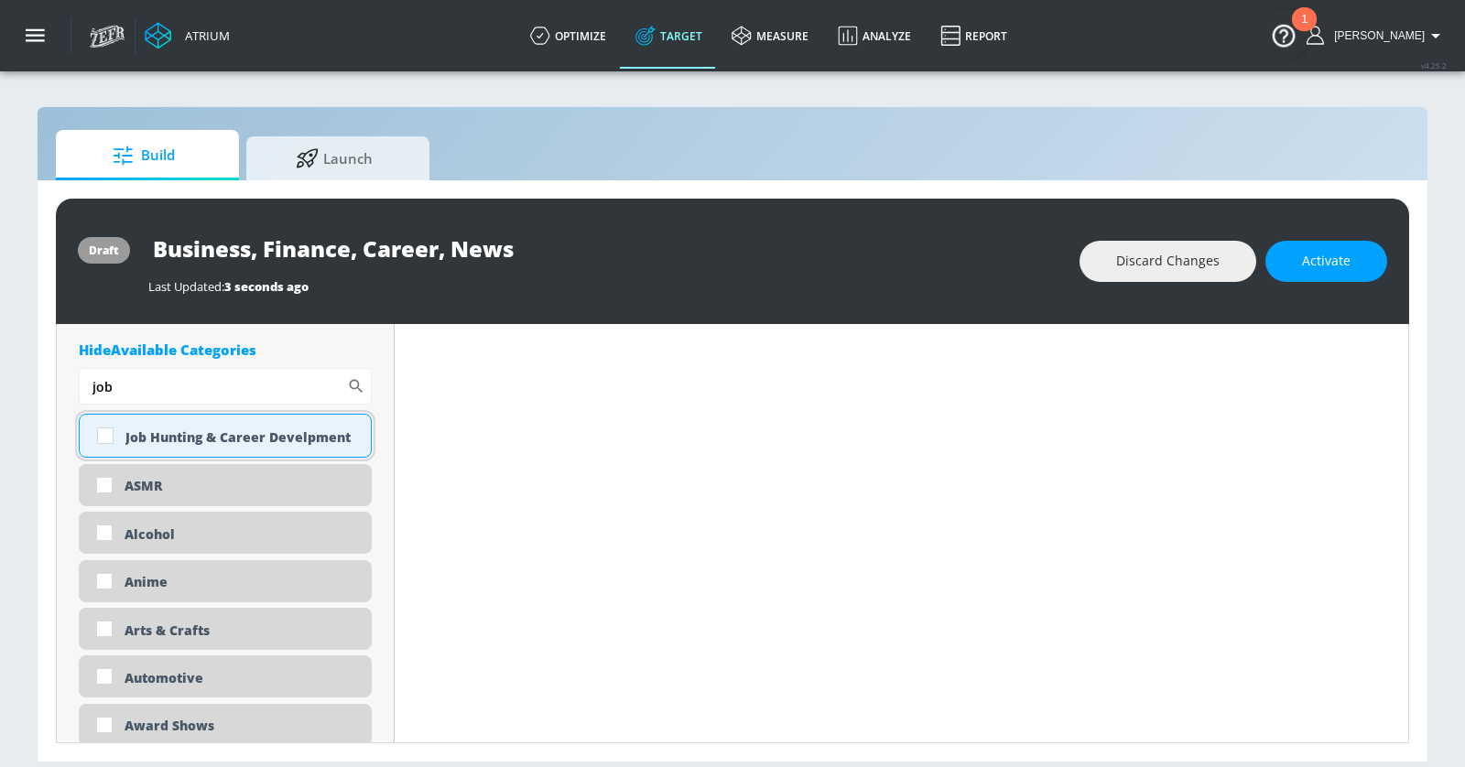
type input "job"
click at [196, 432] on div "Job Hunting & Career Develpment" at bounding box center [241, 436] width 232 height 17
checkbox input "true"
click at [167, 384] on input "job" at bounding box center [213, 386] width 268 height 37
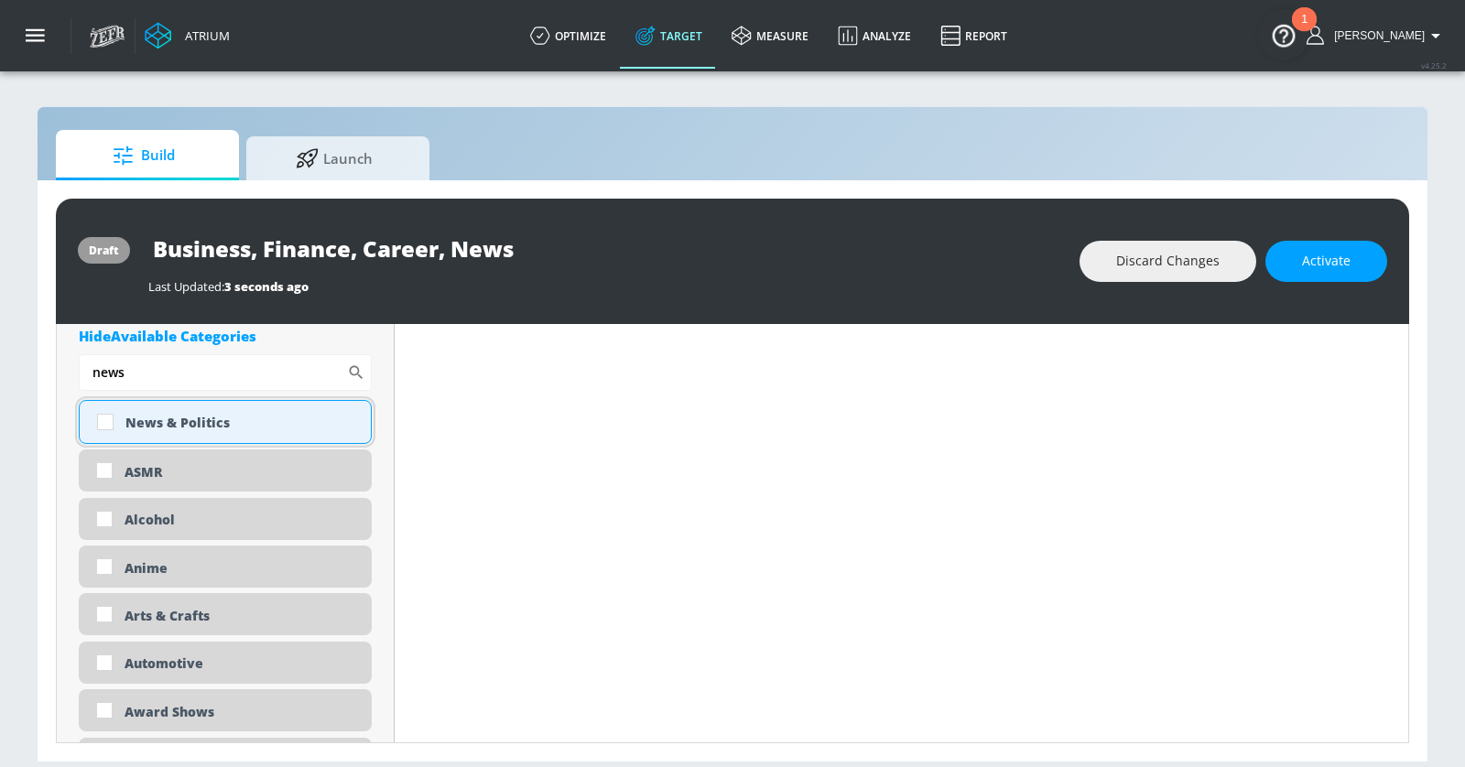
scroll to position [775, 0]
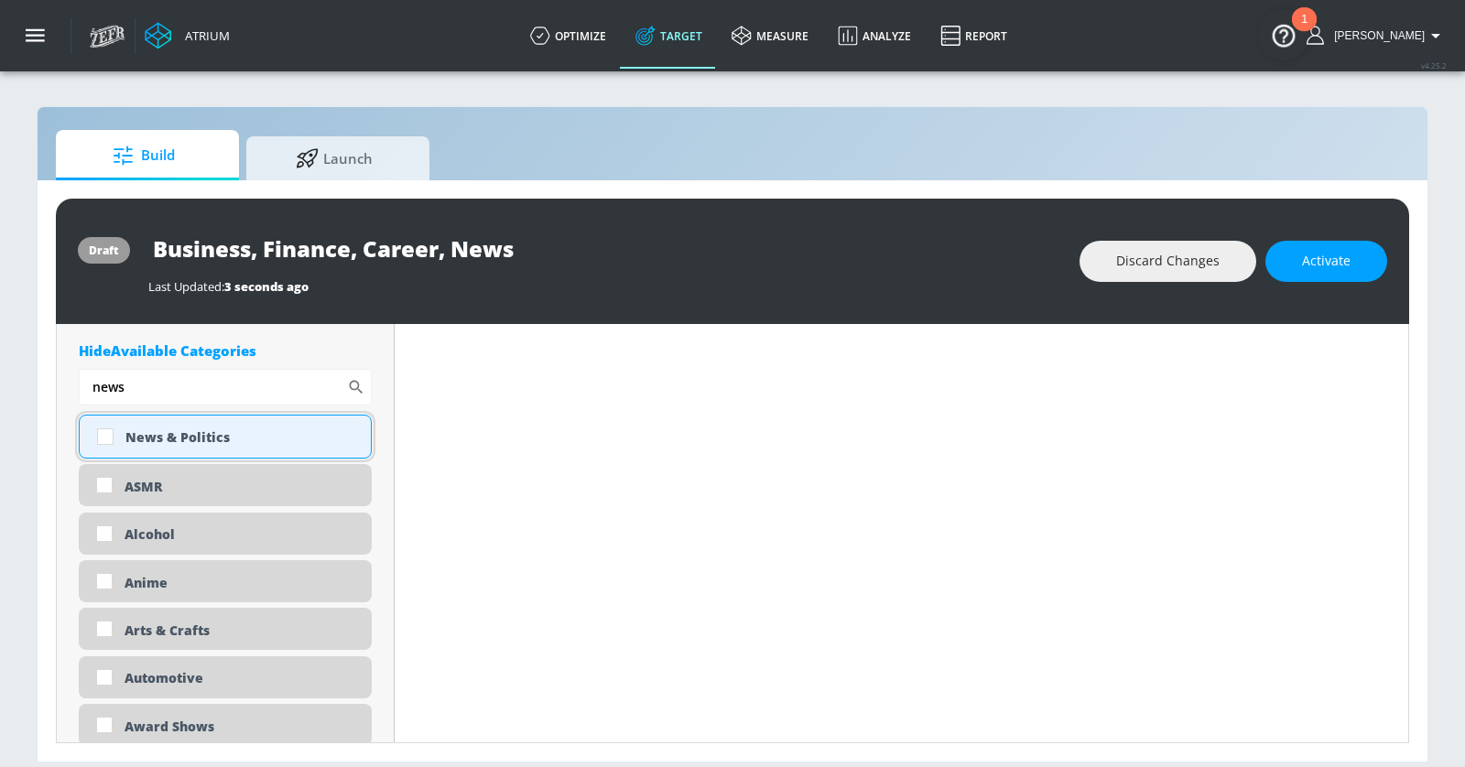
type input "news"
click at [125, 432] on div "News & Politics" at bounding box center [241, 436] width 232 height 17
checkbox input "true"
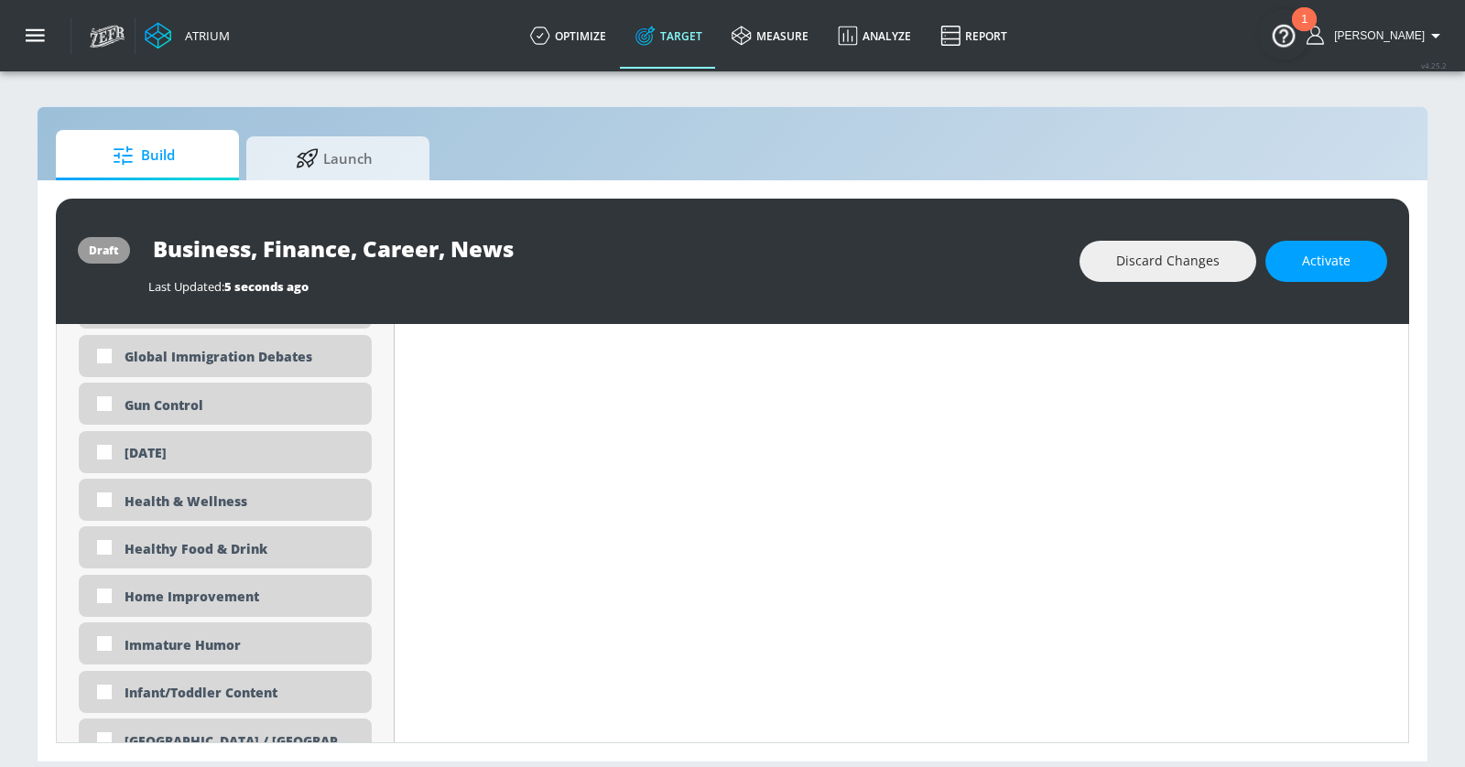
scroll to position [2822, 0]
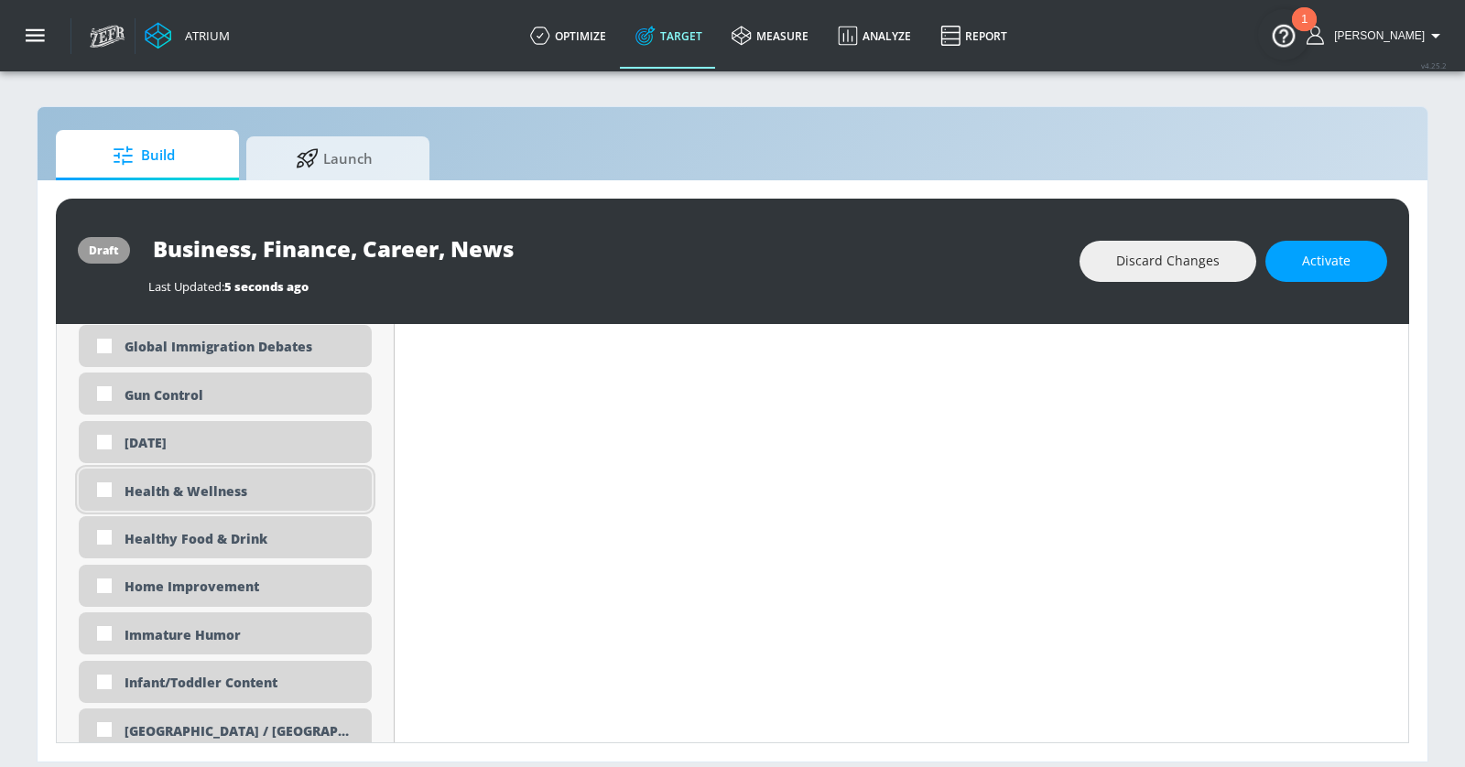
click at [180, 483] on div "Health & Wellness" at bounding box center [240, 490] width 233 height 17
checkbox input "true"
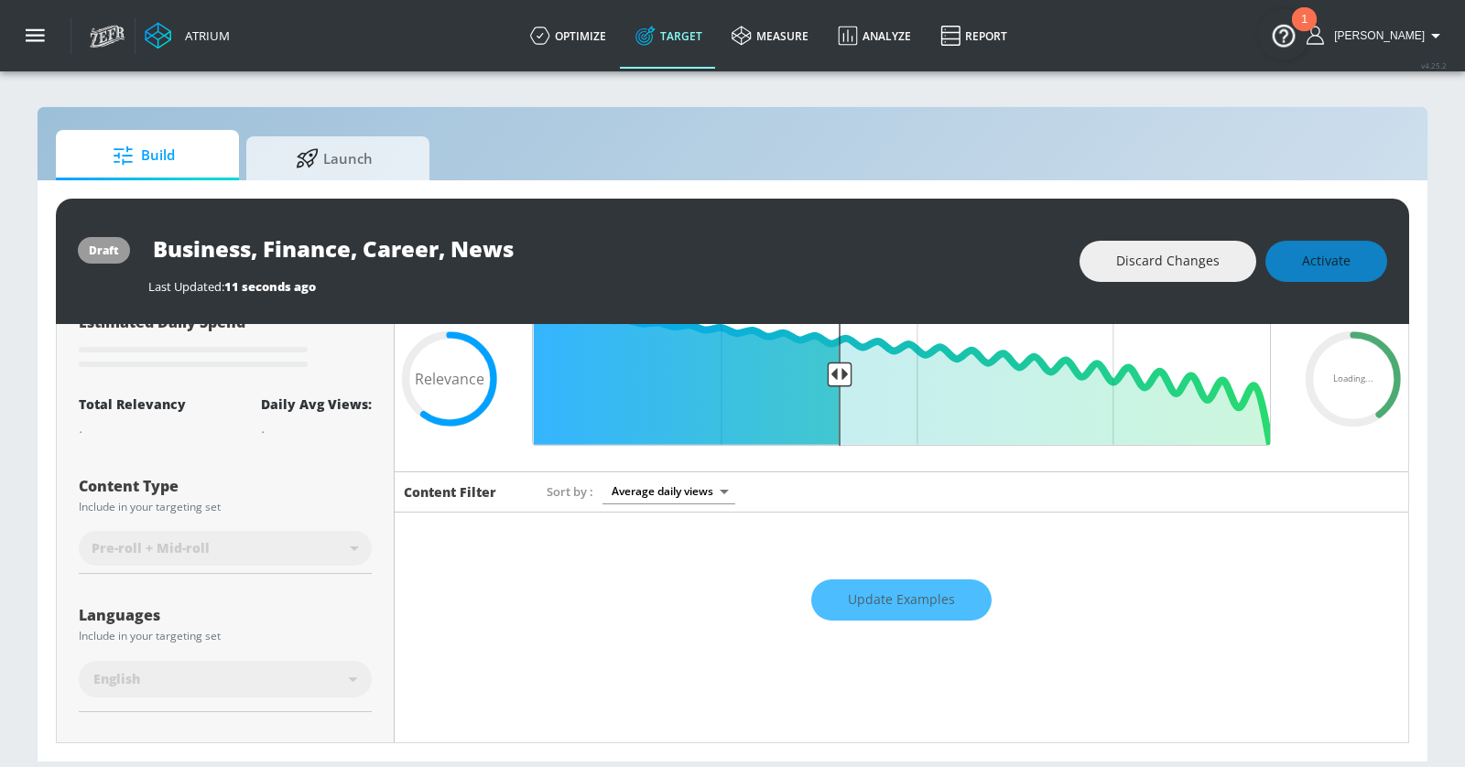
scroll to position [0, 0]
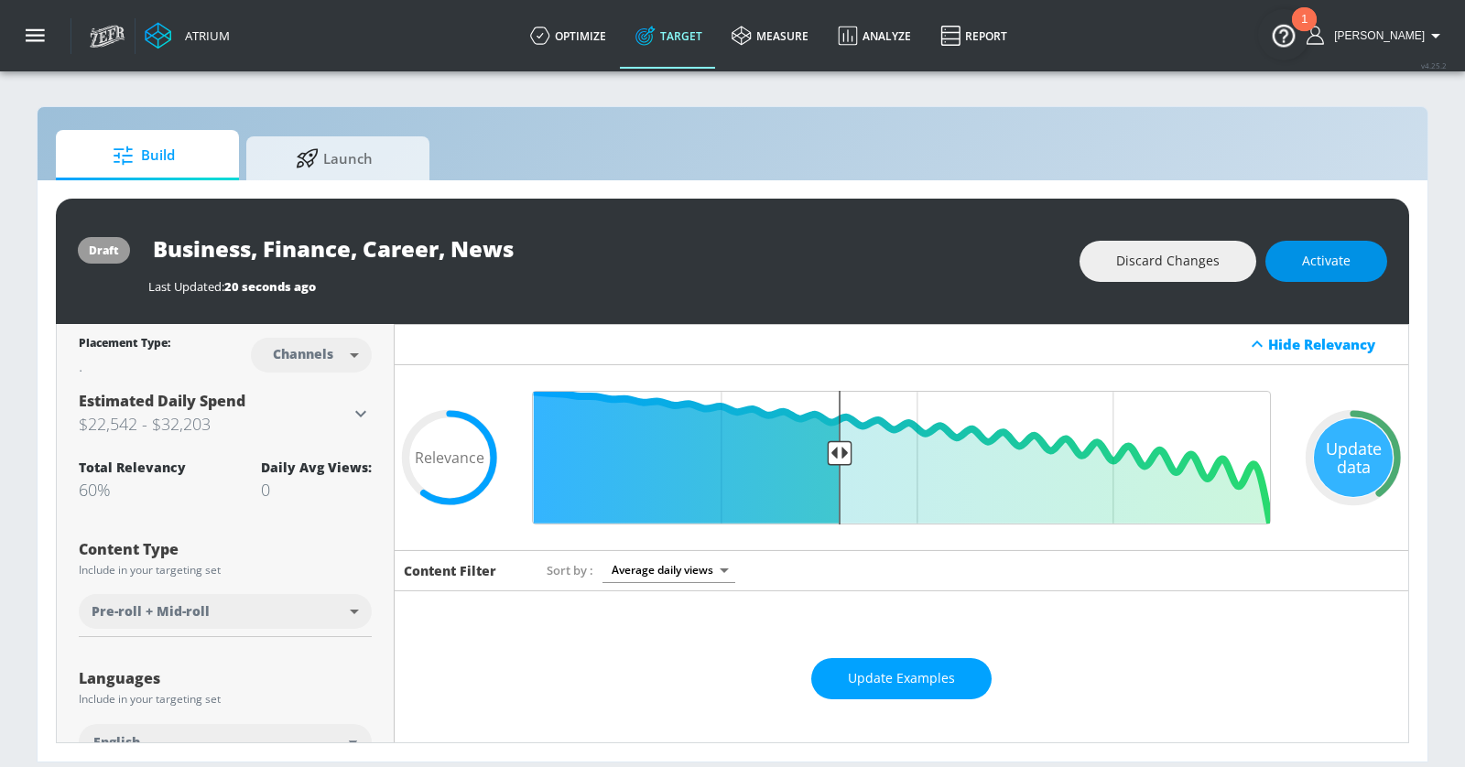
click at [1309, 273] on button "Activate" at bounding box center [1326, 261] width 122 height 41
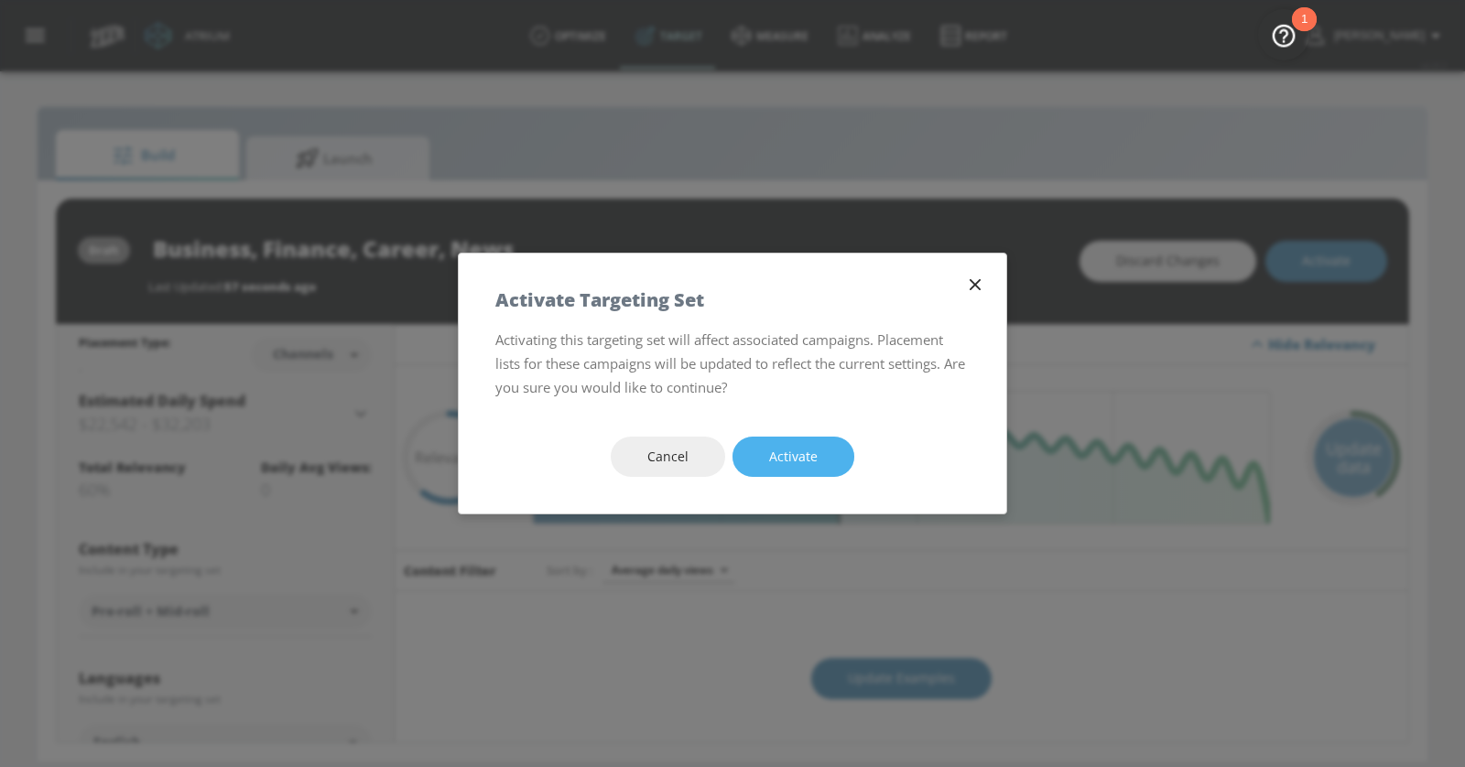
click at [788, 453] on span "Activate" at bounding box center [793, 457] width 49 height 23
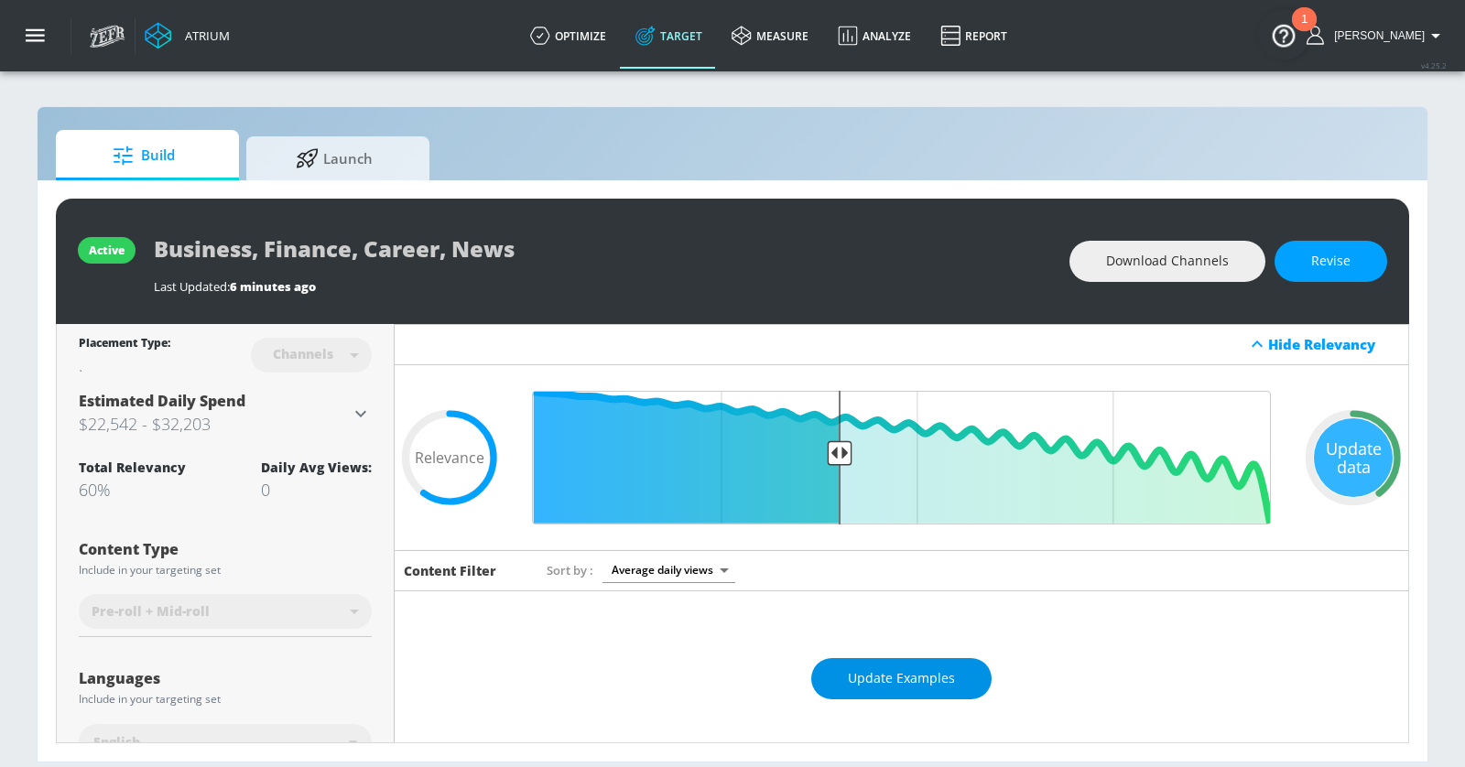
click at [898, 685] on span "Update Examples" at bounding box center [901, 678] width 107 height 23
